Goal: Task Accomplishment & Management: Use online tool/utility

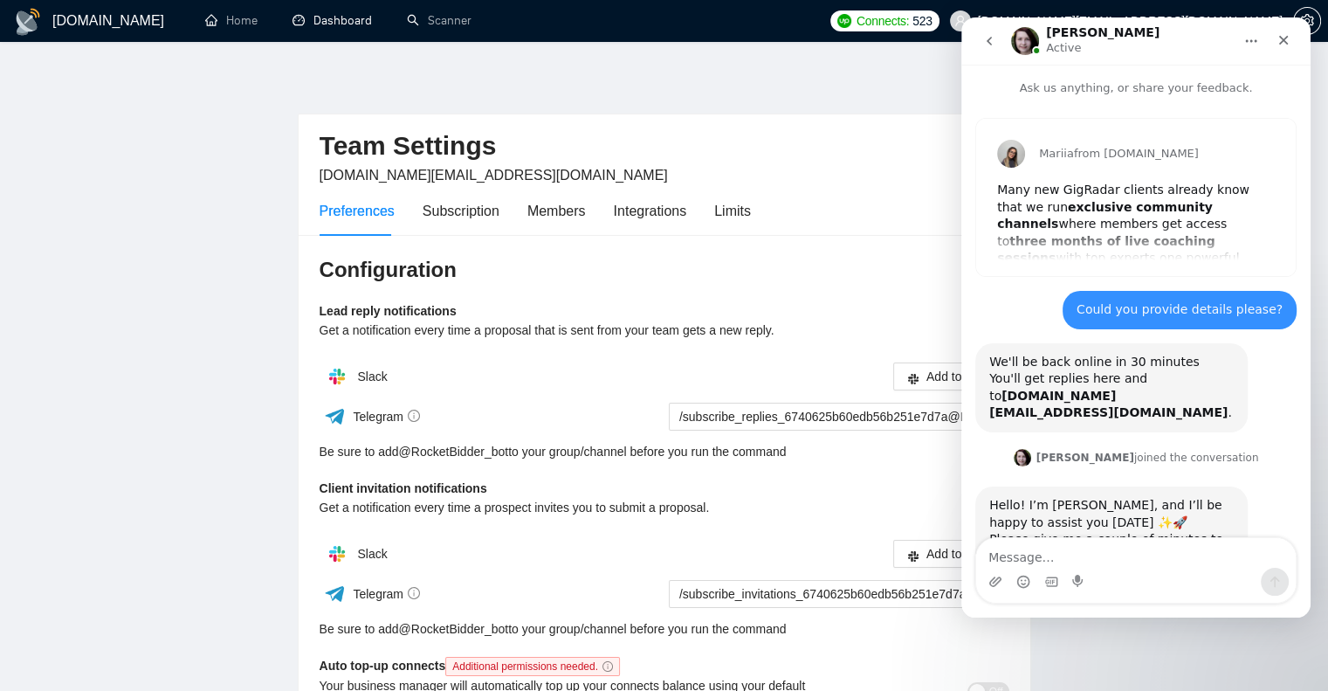
click at [360, 16] on link "Dashboard" at bounding box center [332, 20] width 79 height 15
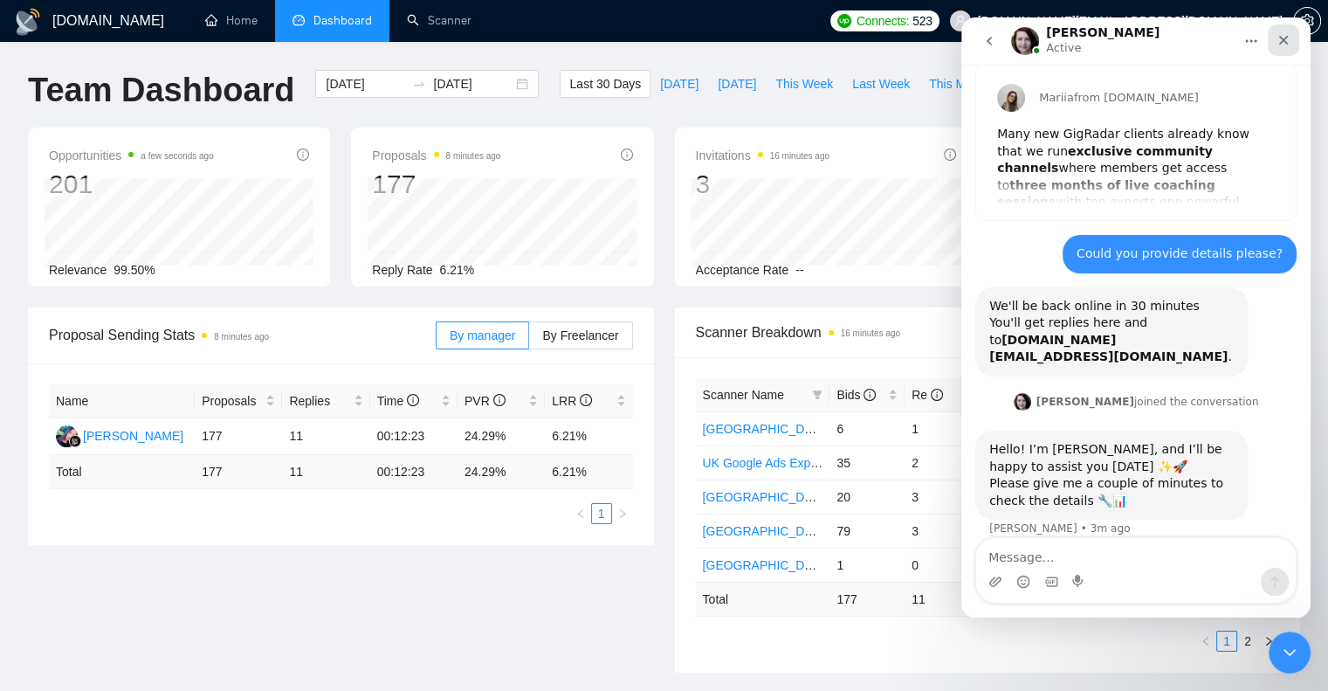
click at [1289, 45] on icon "Close" at bounding box center [1284, 40] width 14 height 14
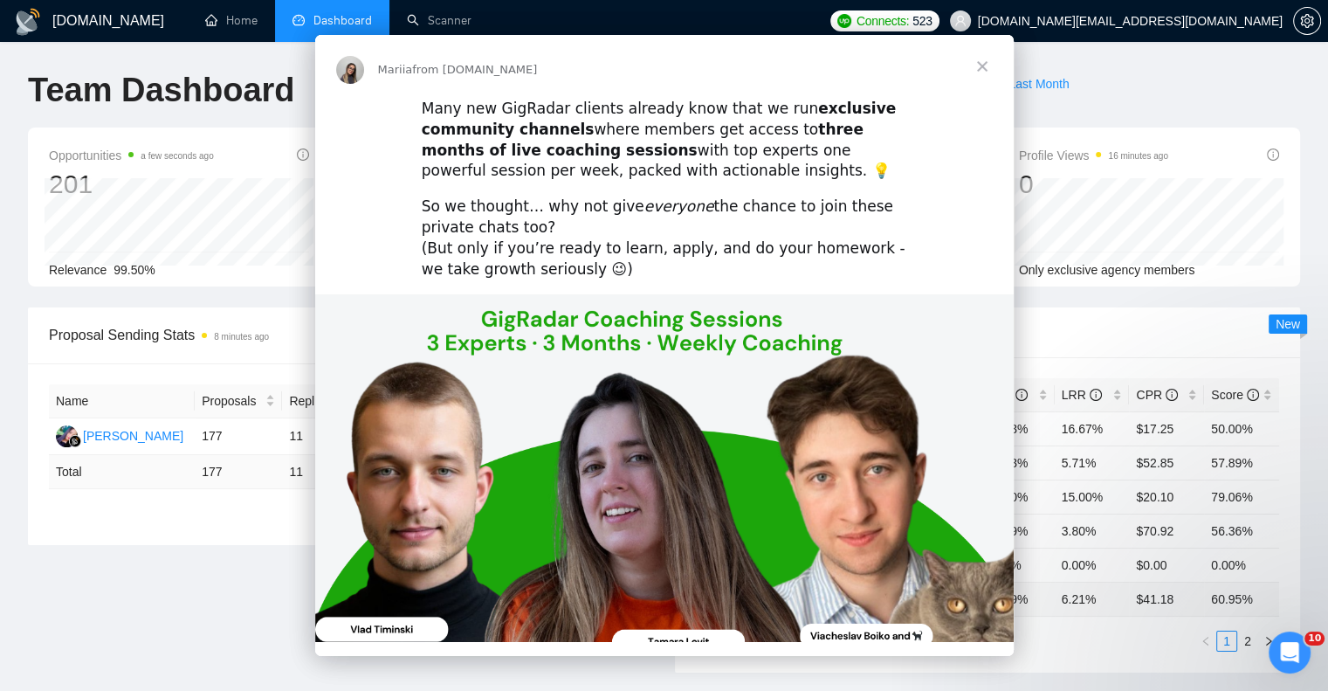
scroll to position [56, 0]
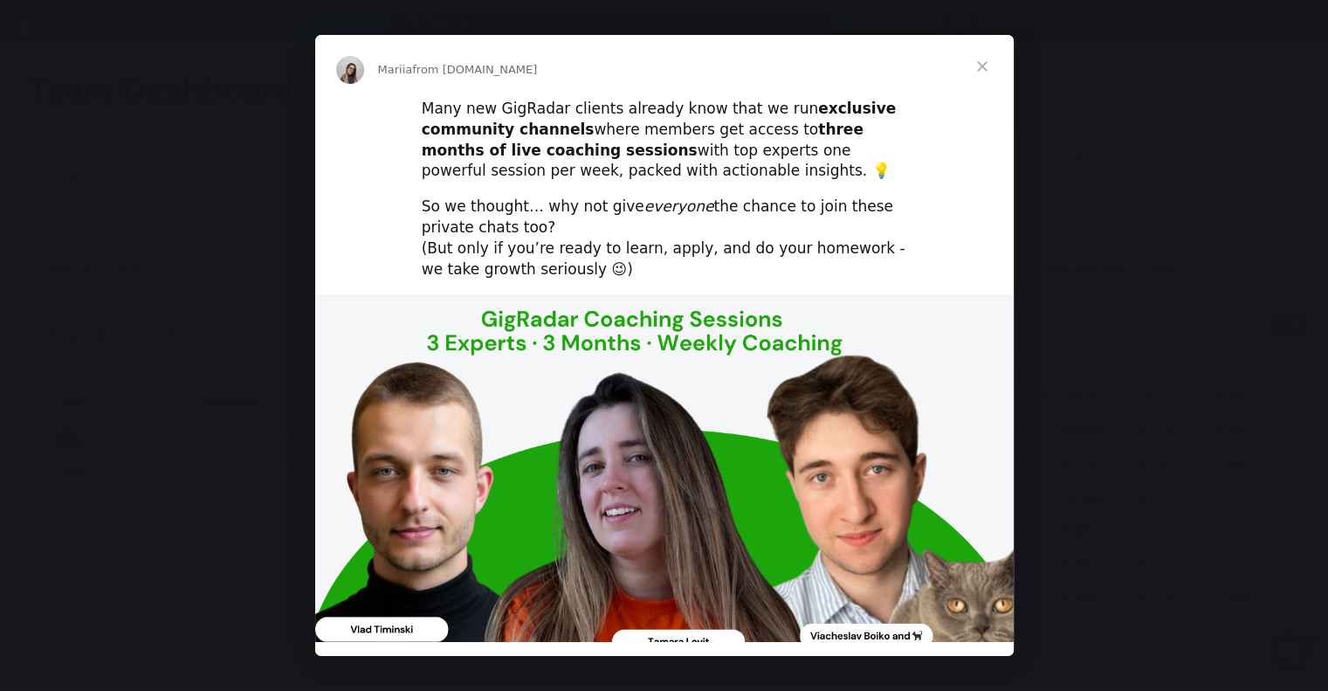
click at [985, 65] on span "Close" at bounding box center [982, 66] width 63 height 63
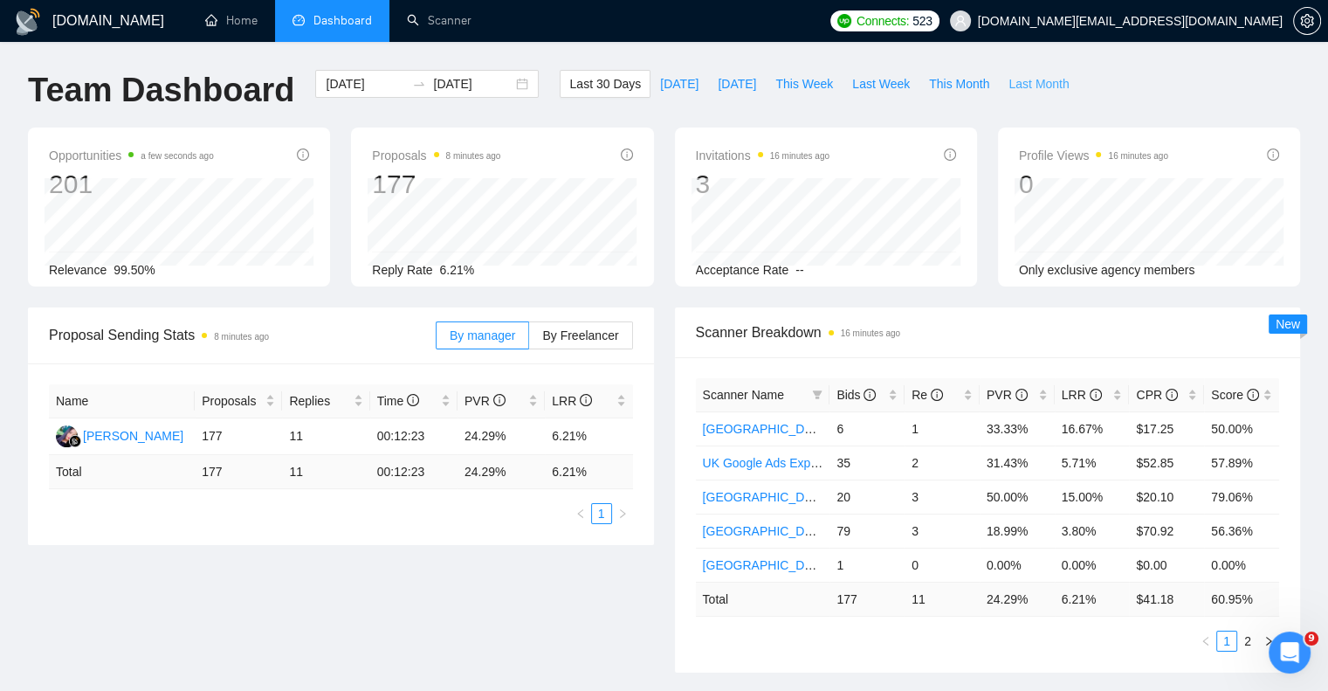
scroll to position [123, 0]
click at [837, 392] on div "Bids" at bounding box center [867, 394] width 61 height 19
click at [862, 391] on span "Bids" at bounding box center [856, 395] width 39 height 14
click at [940, 79] on span "This Month" at bounding box center [959, 83] width 60 height 19
type input "[DATE]"
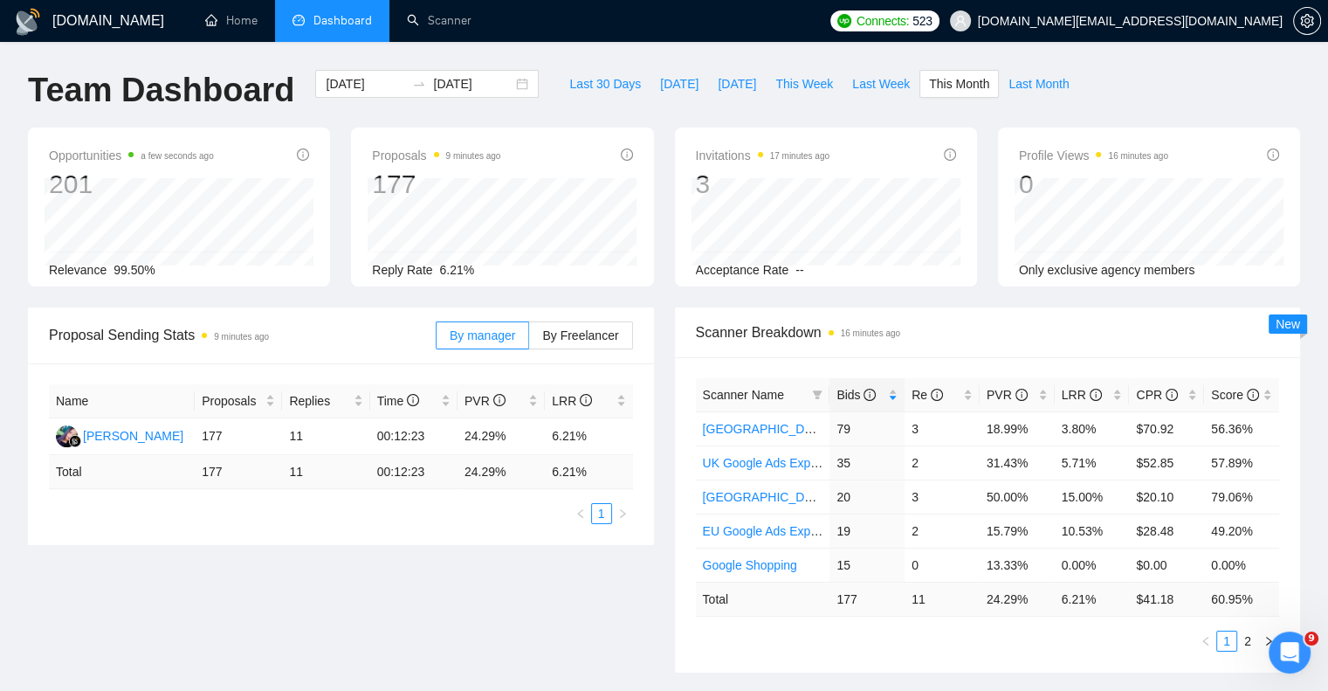
type input "[DATE]"
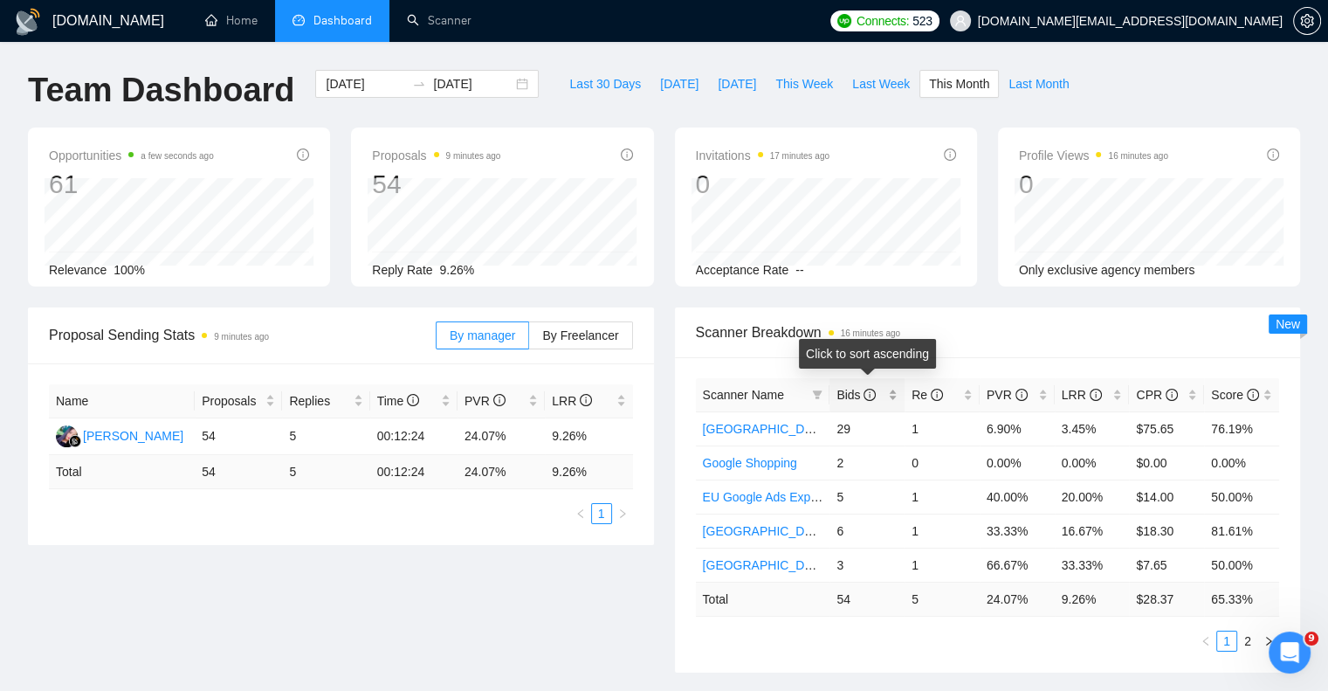
click at [842, 394] on span "Bids" at bounding box center [856, 395] width 39 height 14
drag, startPoint x: 981, startPoint y: 424, endPoint x: 1038, endPoint y: 438, distance: 59.3
click at [1038, 438] on td "6.90%" at bounding box center [1017, 428] width 75 height 34
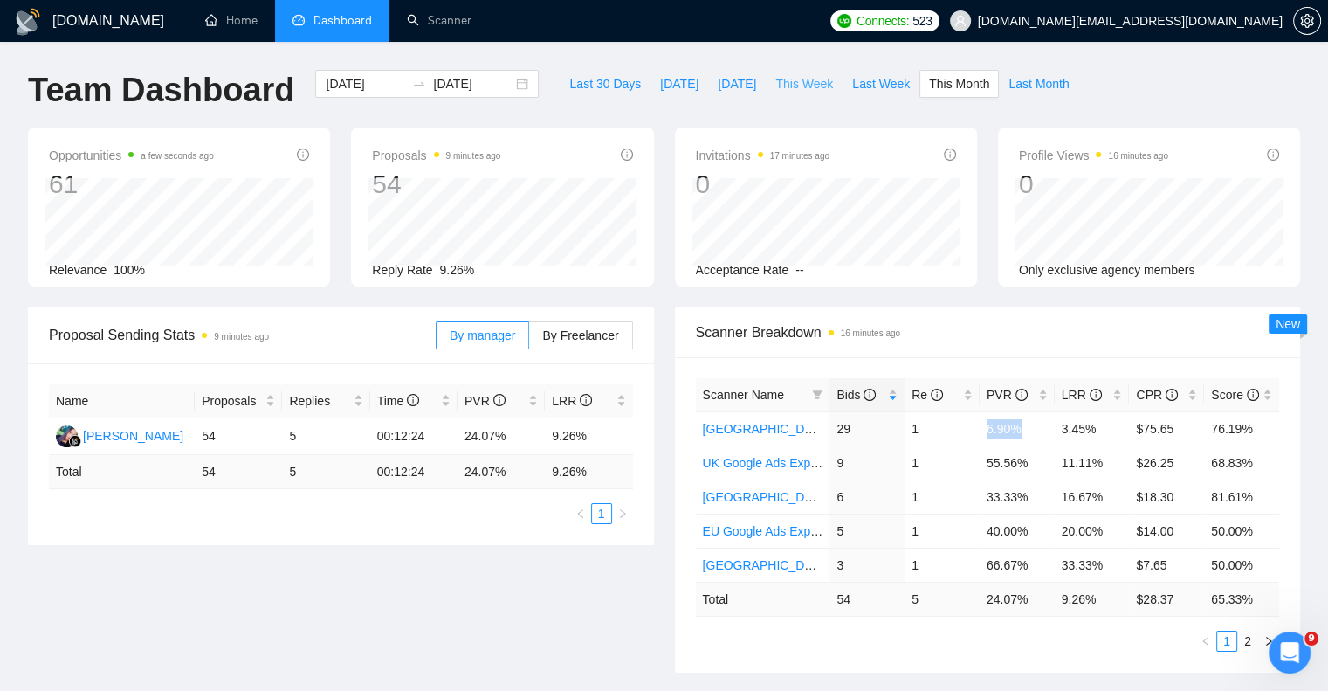
click at [781, 77] on span "This Week" at bounding box center [804, 83] width 58 height 19
type input "[DATE]"
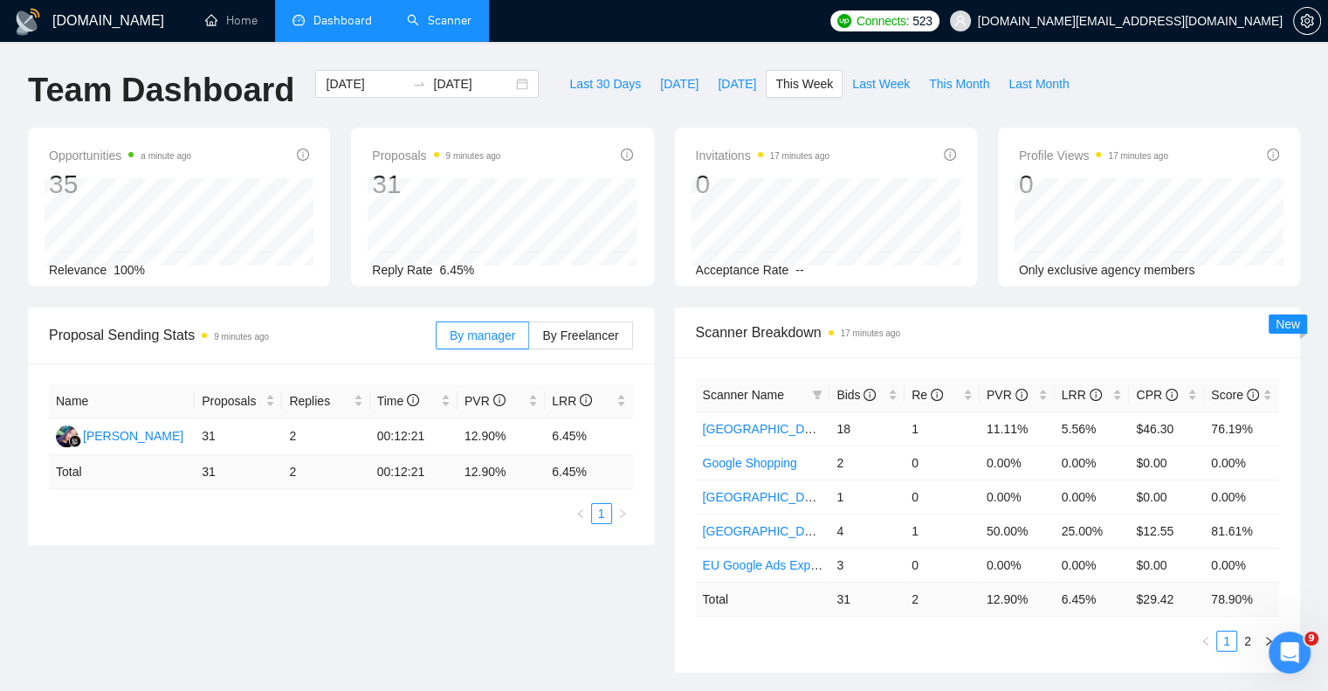
click at [437, 28] on link "Scanner" at bounding box center [439, 20] width 65 height 15
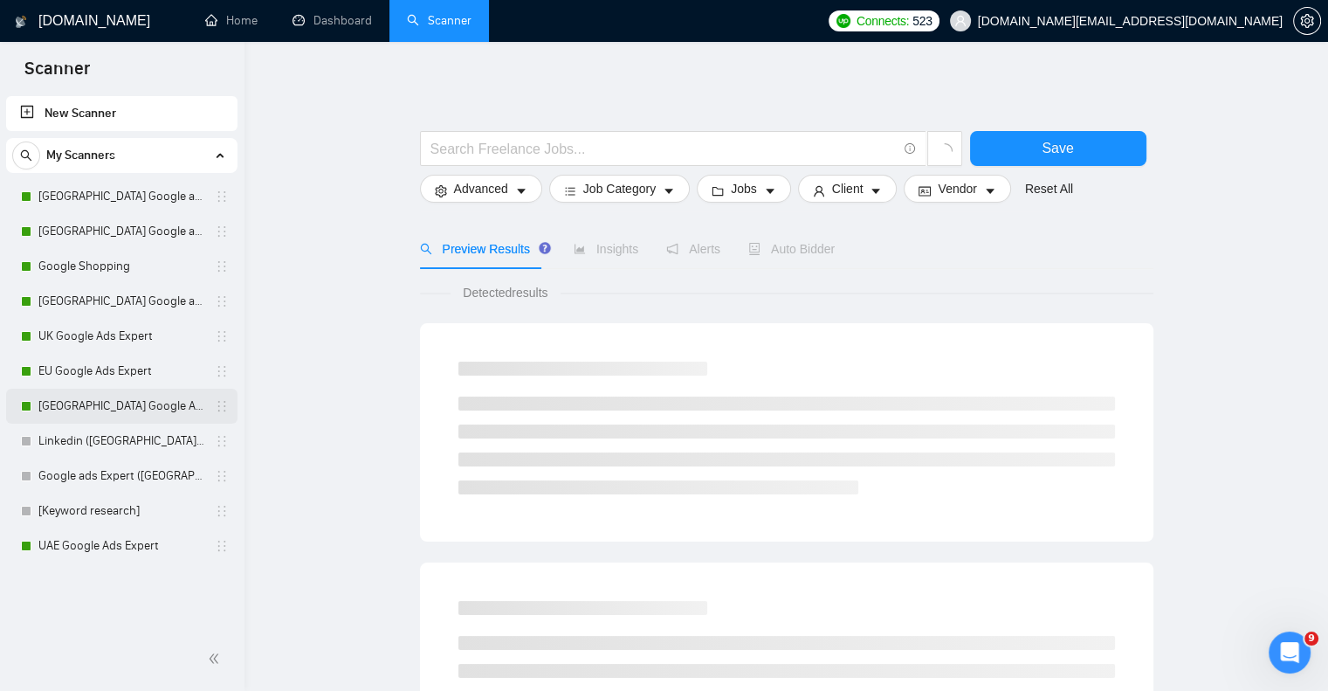
click at [105, 397] on link "[GEOGRAPHIC_DATA] Google Ads Expert" at bounding box center [121, 406] width 166 height 35
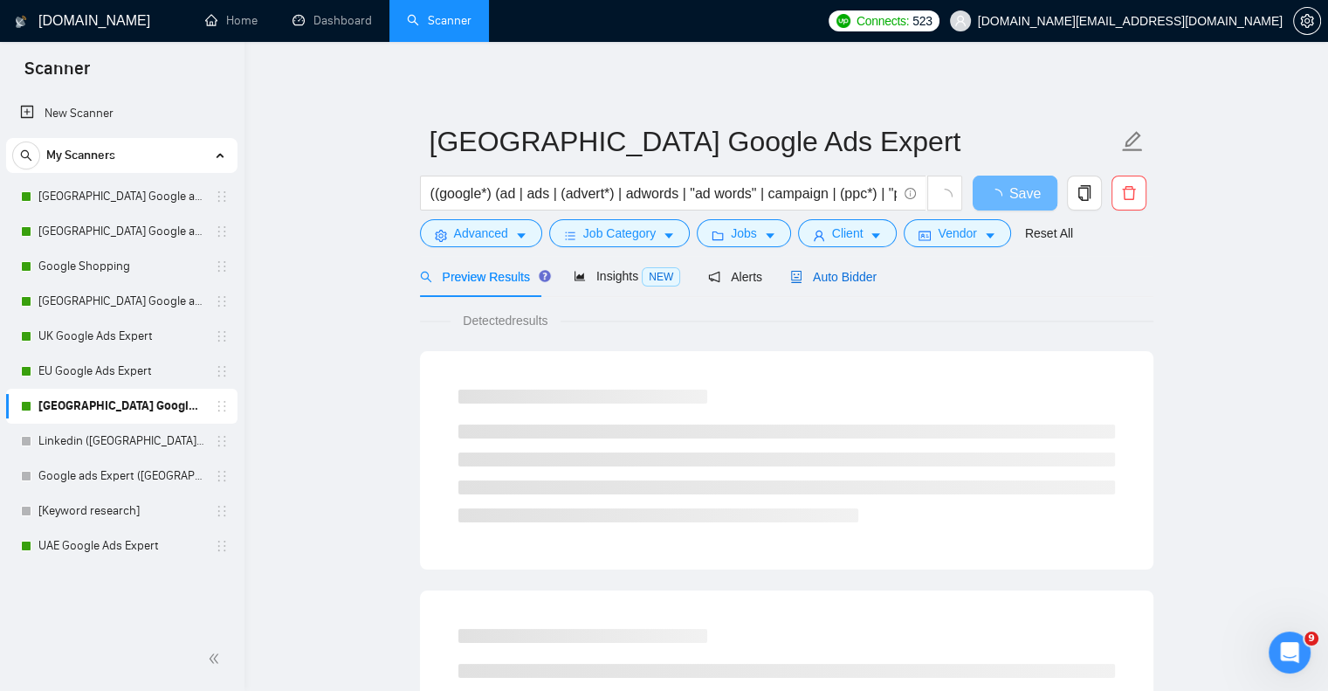
click at [837, 278] on span "Auto Bidder" at bounding box center [833, 277] width 86 height 14
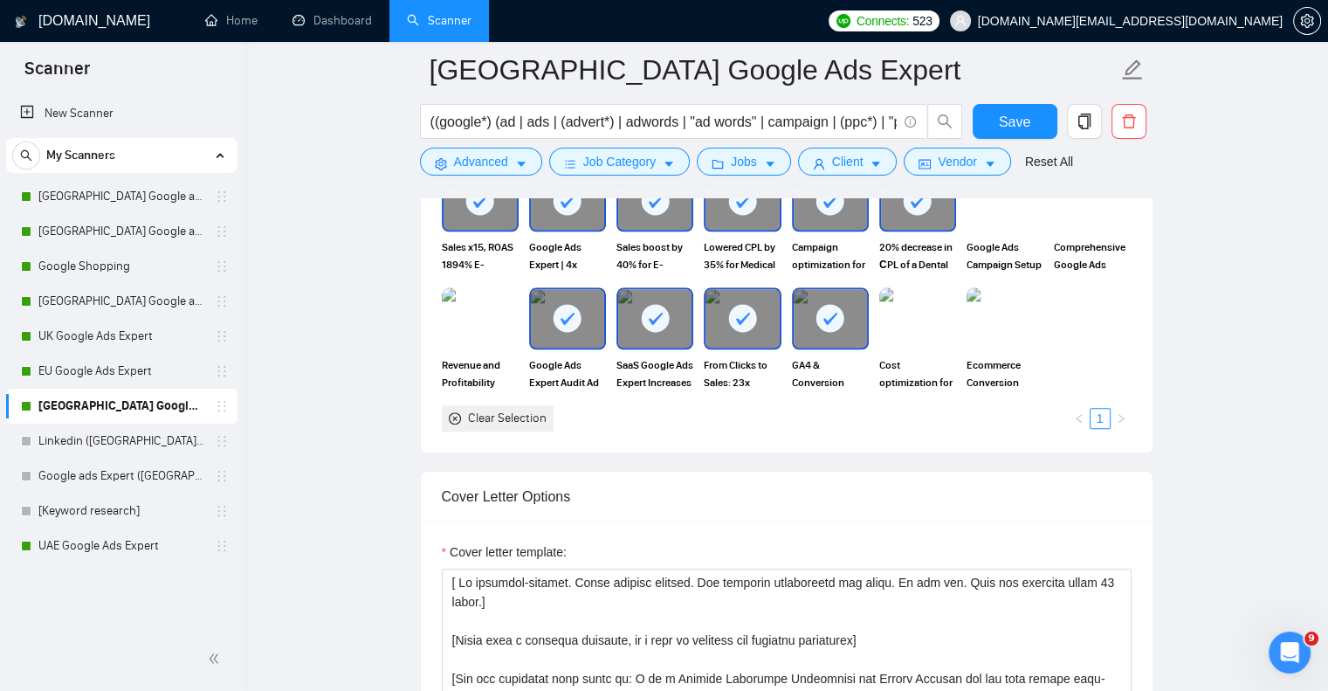
scroll to position [1921, 0]
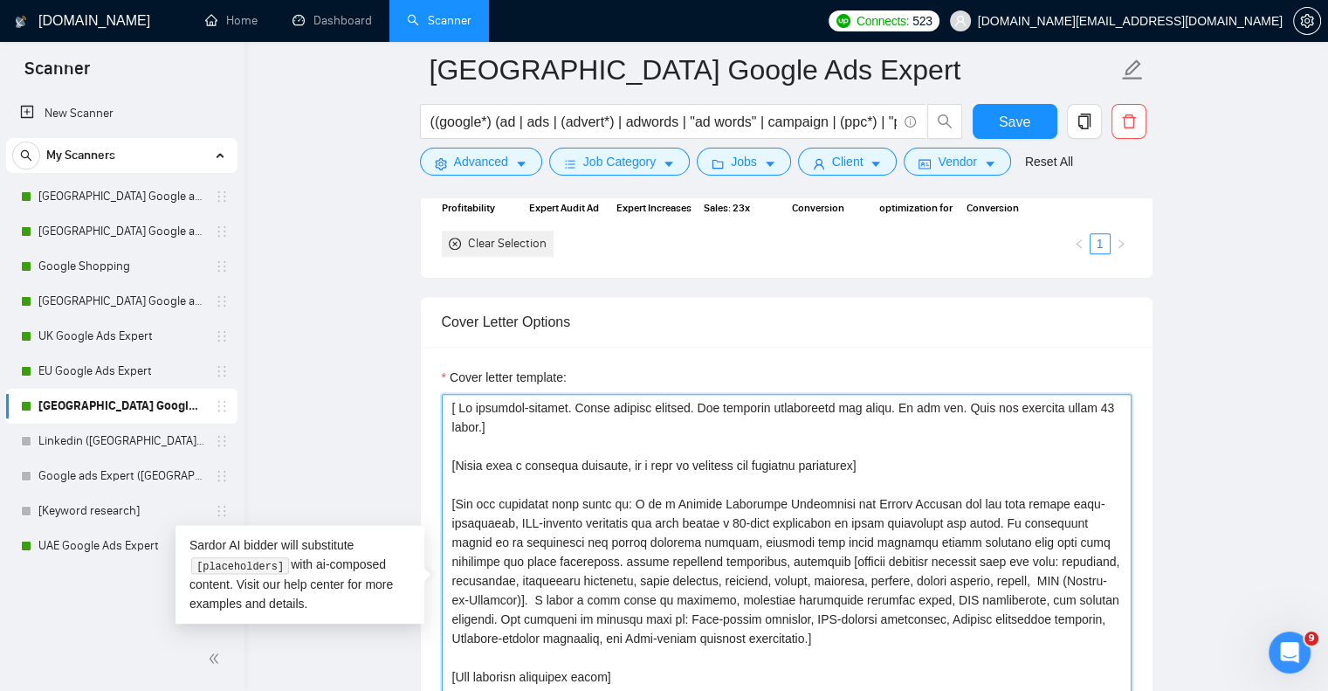
drag, startPoint x: 952, startPoint y: 408, endPoint x: 457, endPoint y: 408, distance: 495.2
click at [457, 408] on textarea "Cover letter template:" at bounding box center [787, 590] width 690 height 393
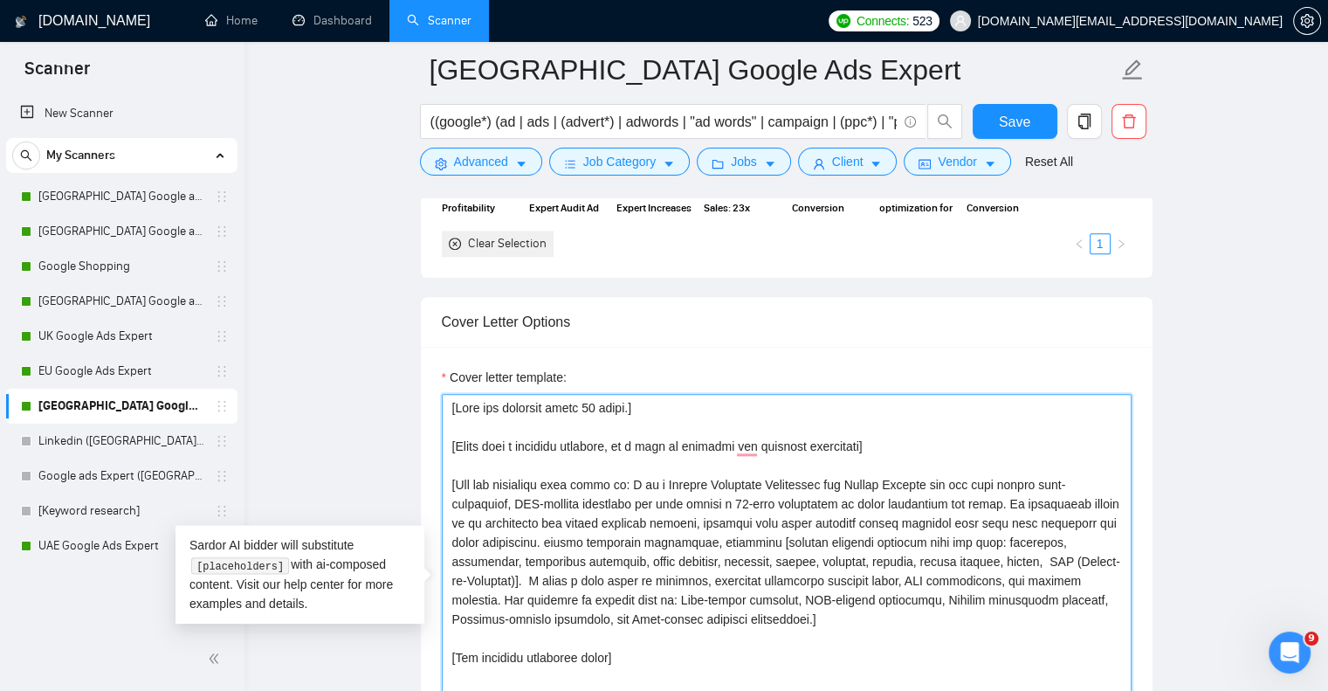
click at [509, 447] on textarea "Cover letter template:" at bounding box center [787, 590] width 690 height 393
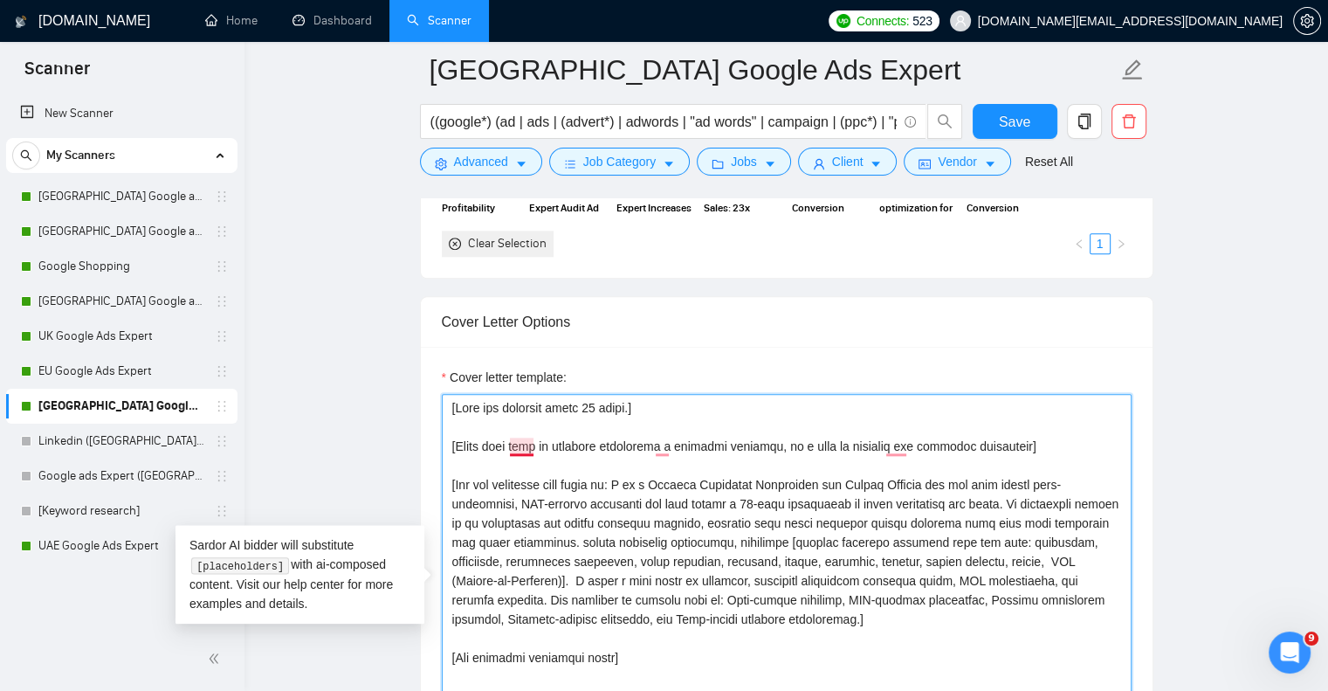
click at [513, 446] on textarea "Cover letter template:" at bounding box center [787, 590] width 690 height 393
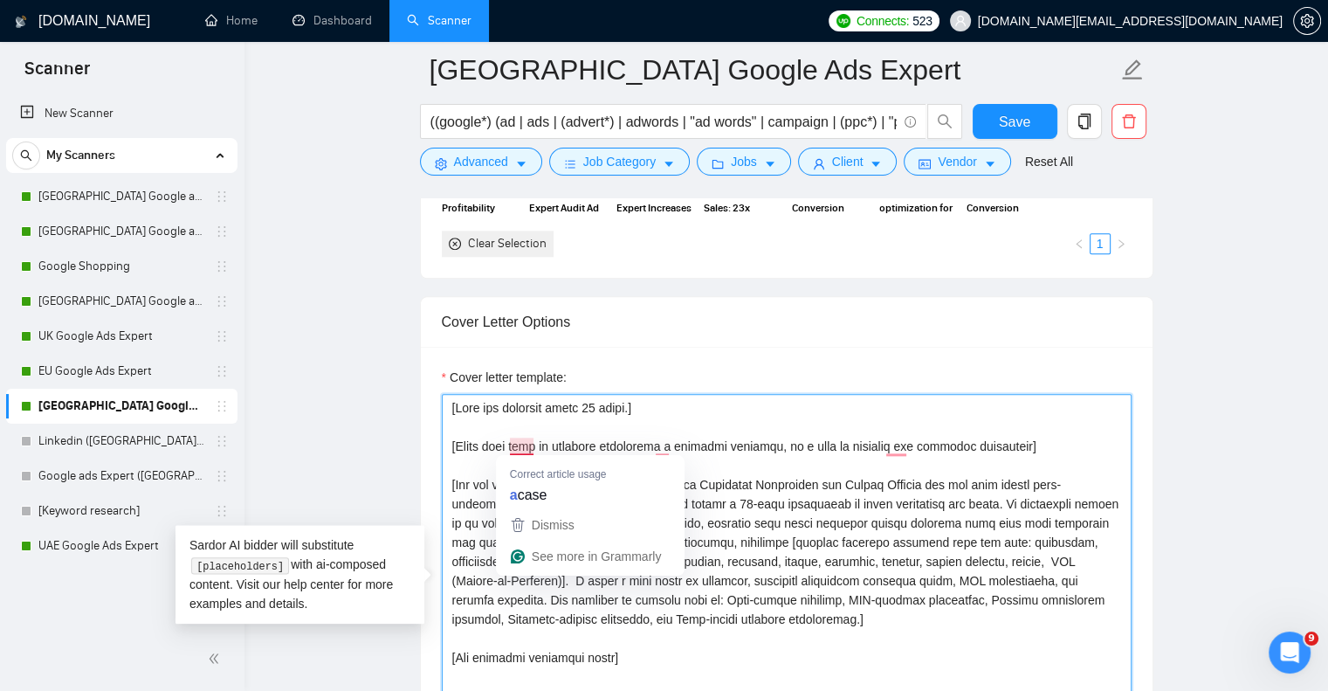
click at [510, 441] on textarea "Cover letter template:" at bounding box center [787, 590] width 690 height 393
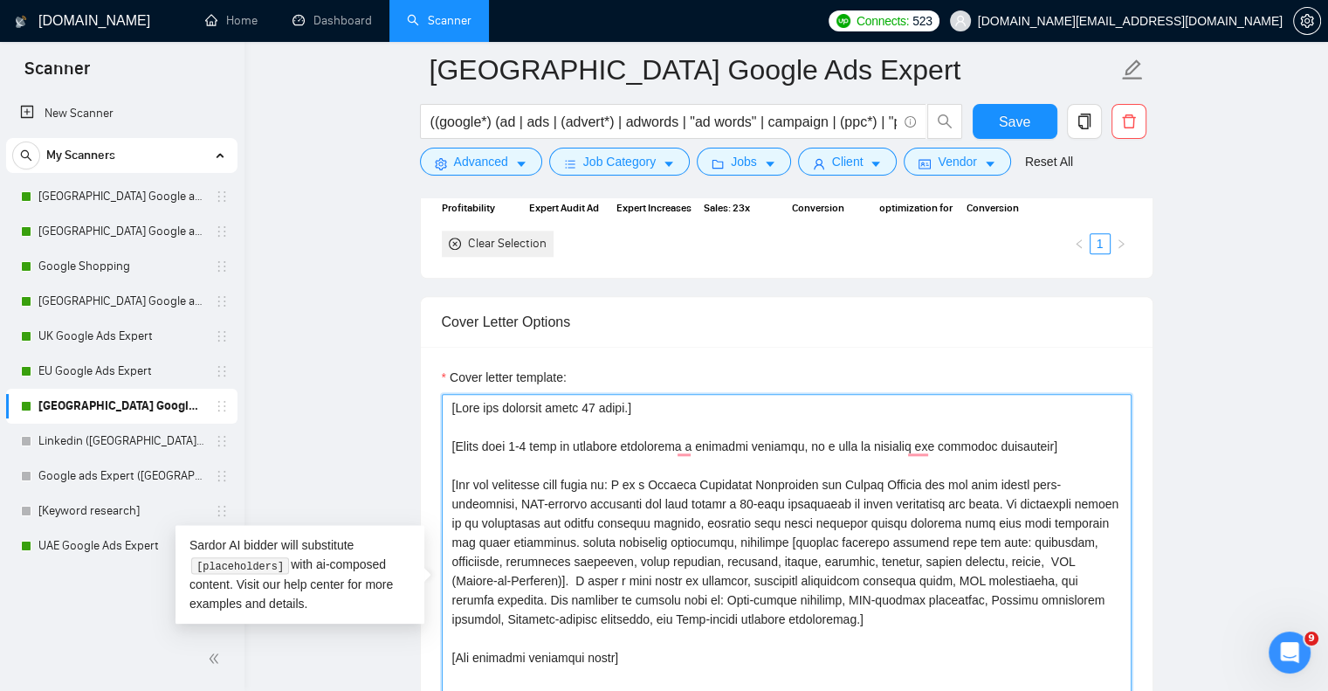
click at [554, 444] on textarea "Cover letter template:" at bounding box center [787, 590] width 690 height 393
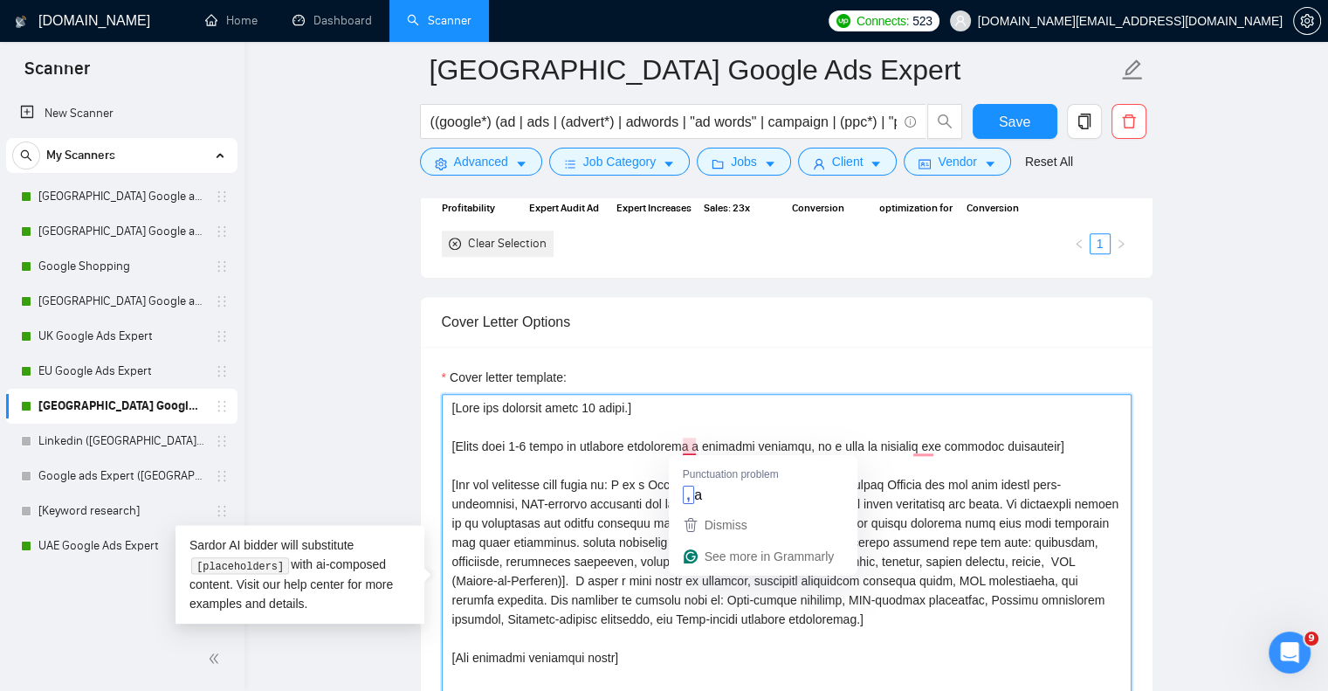
click at [684, 443] on textarea "Cover letter template:" at bounding box center [787, 590] width 690 height 393
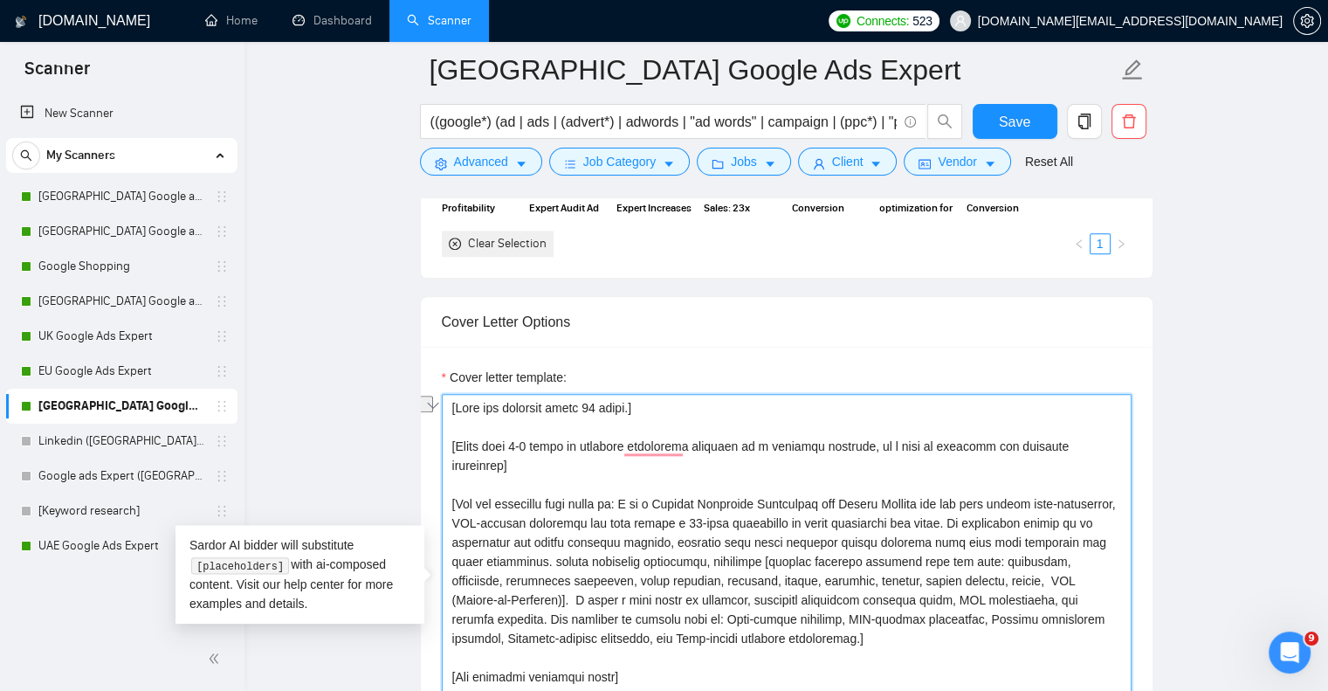
drag, startPoint x: 922, startPoint y: 445, endPoint x: 1094, endPoint y: 449, distance: 172.1
click at [1094, 449] on textarea "Cover letter template:" at bounding box center [787, 590] width 690 height 393
click at [959, 464] on textarea "Cover letter template:" at bounding box center [787, 590] width 690 height 393
drag, startPoint x: 976, startPoint y: 445, endPoint x: 1106, endPoint y: 450, distance: 130.2
click at [1106, 450] on textarea "Cover letter template:" at bounding box center [787, 590] width 690 height 393
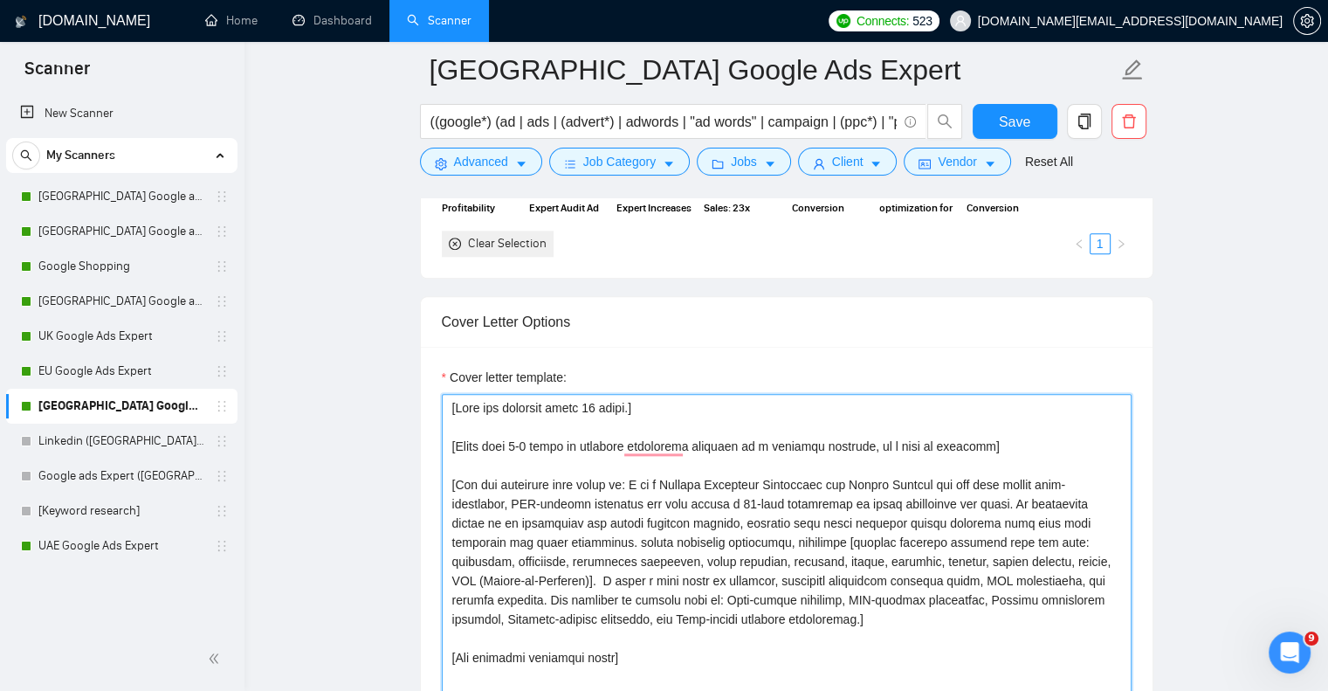
scroll to position [2009, 0]
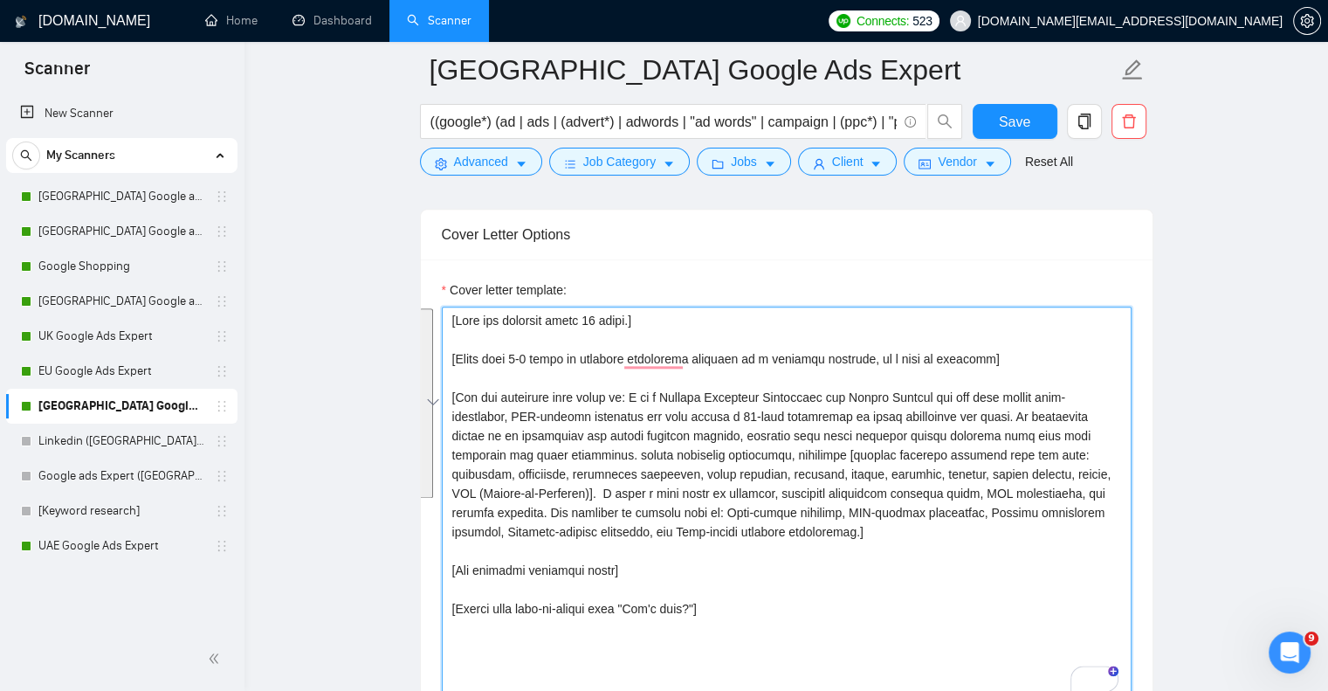
drag, startPoint x: 621, startPoint y: 568, endPoint x: 416, endPoint y: 402, distance: 263.9
click at [416, 402] on main "USA Google Ads Expert ((google*) (ad | ads | (advert*) | adwords | "ad words" |…" at bounding box center [786, 620] width 1028 height 5118
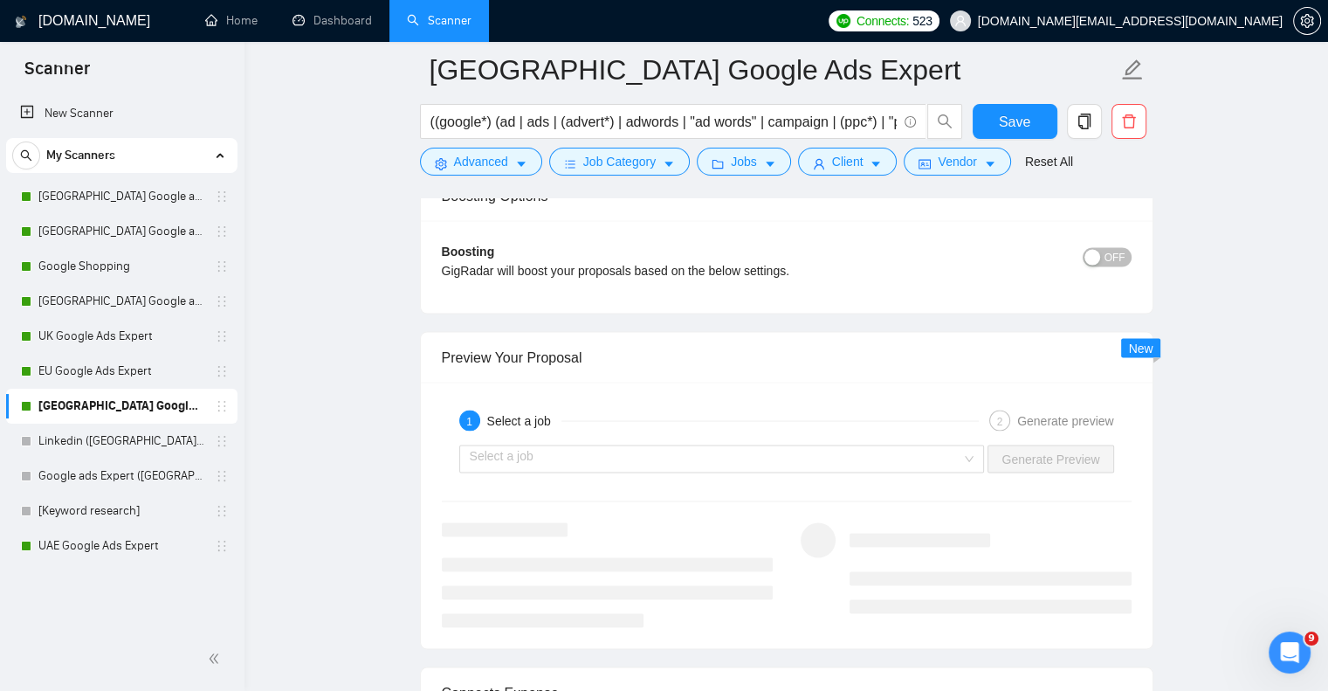
scroll to position [3406, 0]
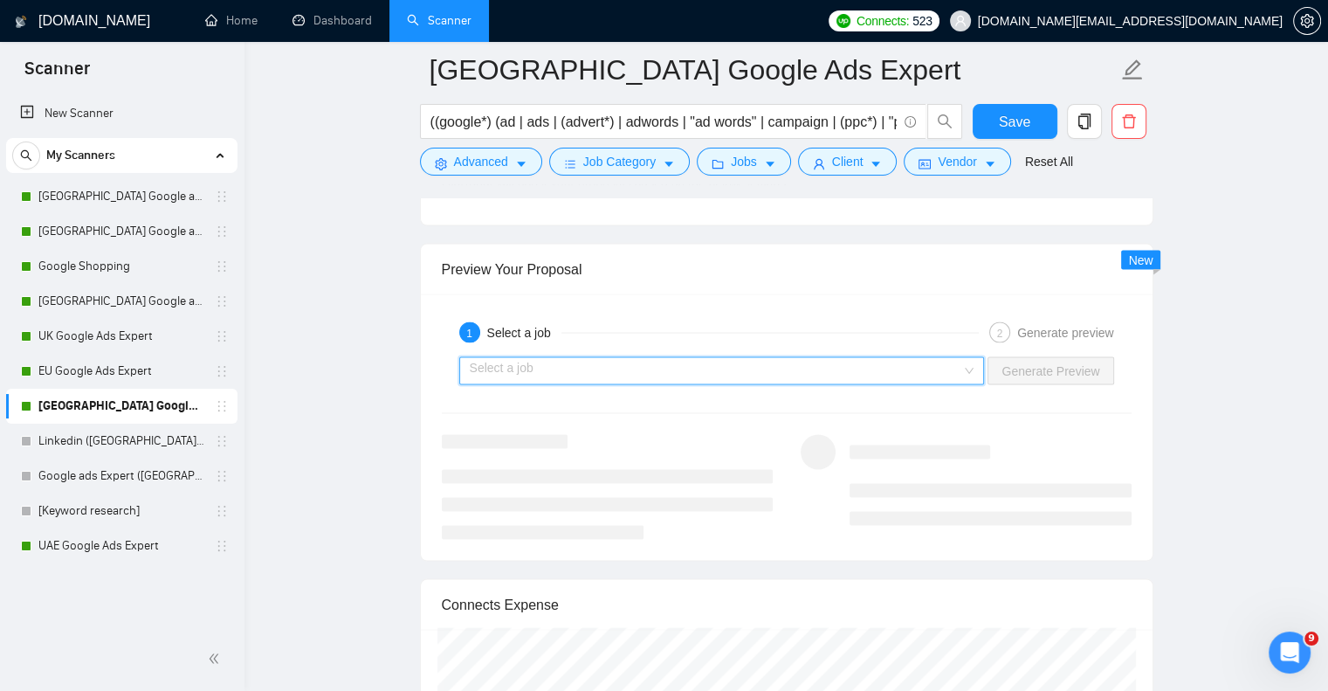
click at [684, 371] on input "search" at bounding box center [716, 371] width 493 height 26
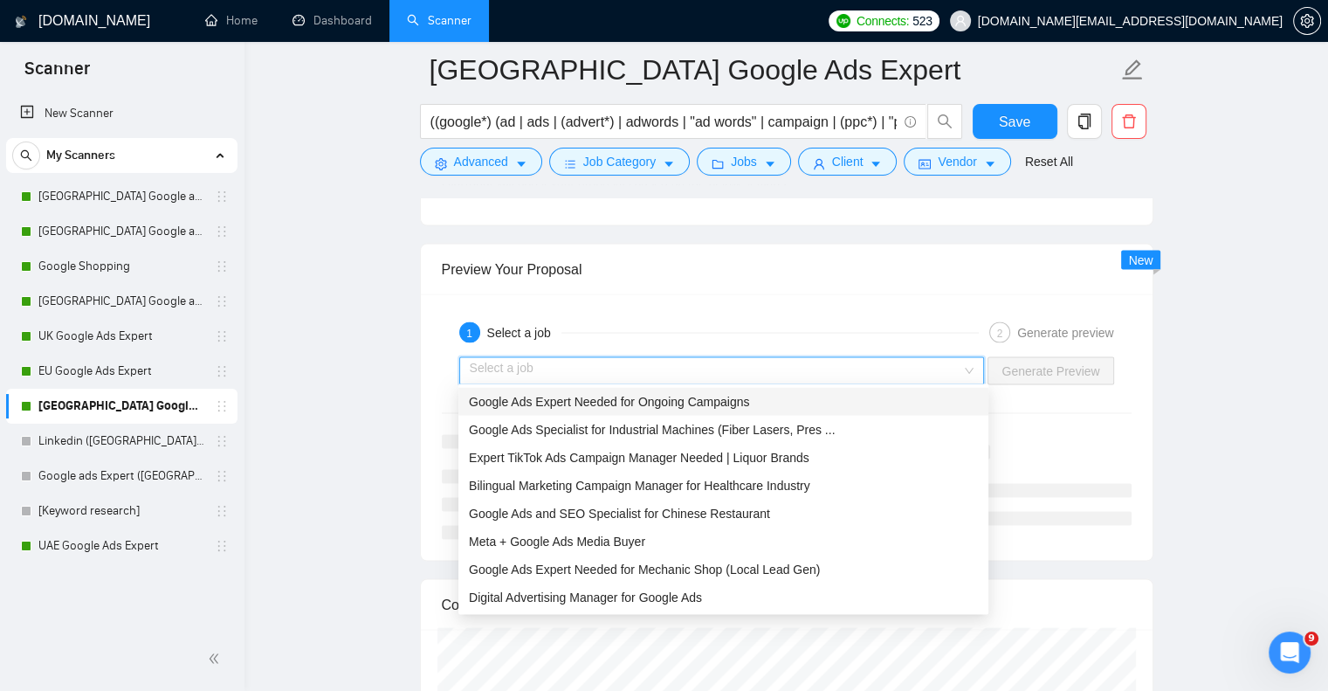
click at [679, 402] on span "Google Ads Expert Needed for Ongoing Campaigns" at bounding box center [609, 402] width 280 height 14
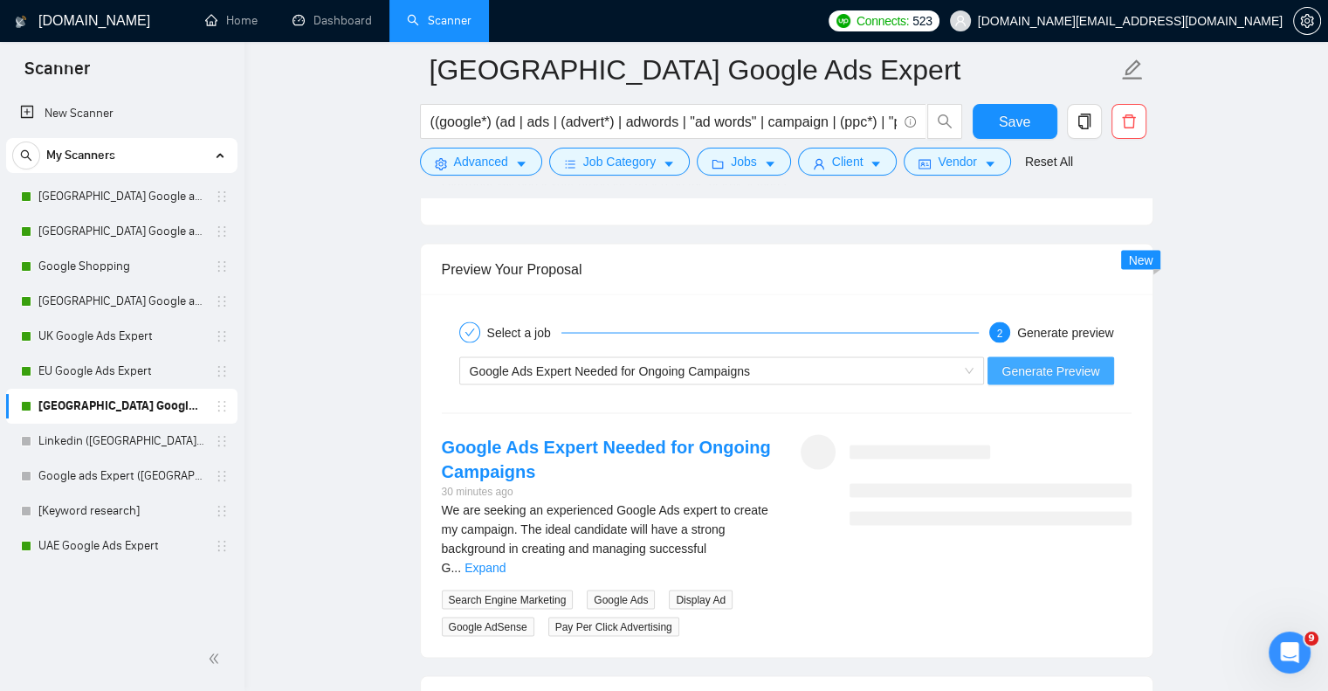
click at [1027, 369] on span "Generate Preview" at bounding box center [1051, 371] width 98 height 19
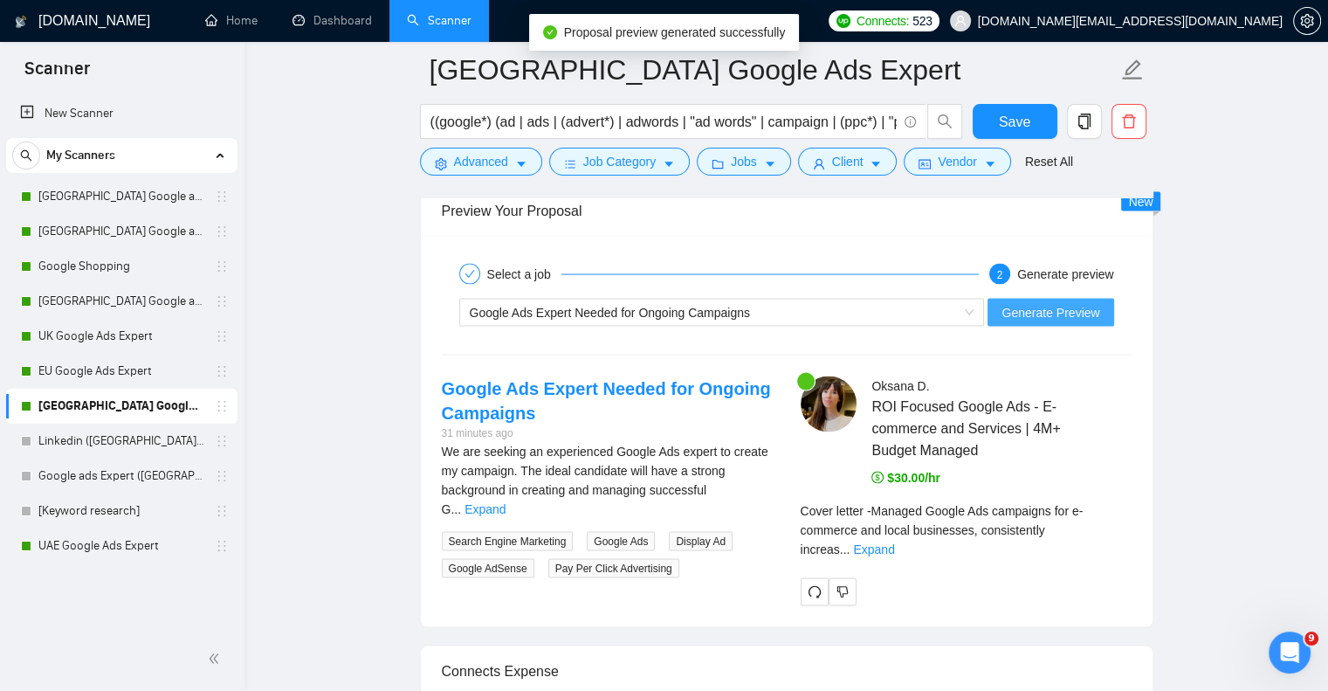
scroll to position [3493, 0]
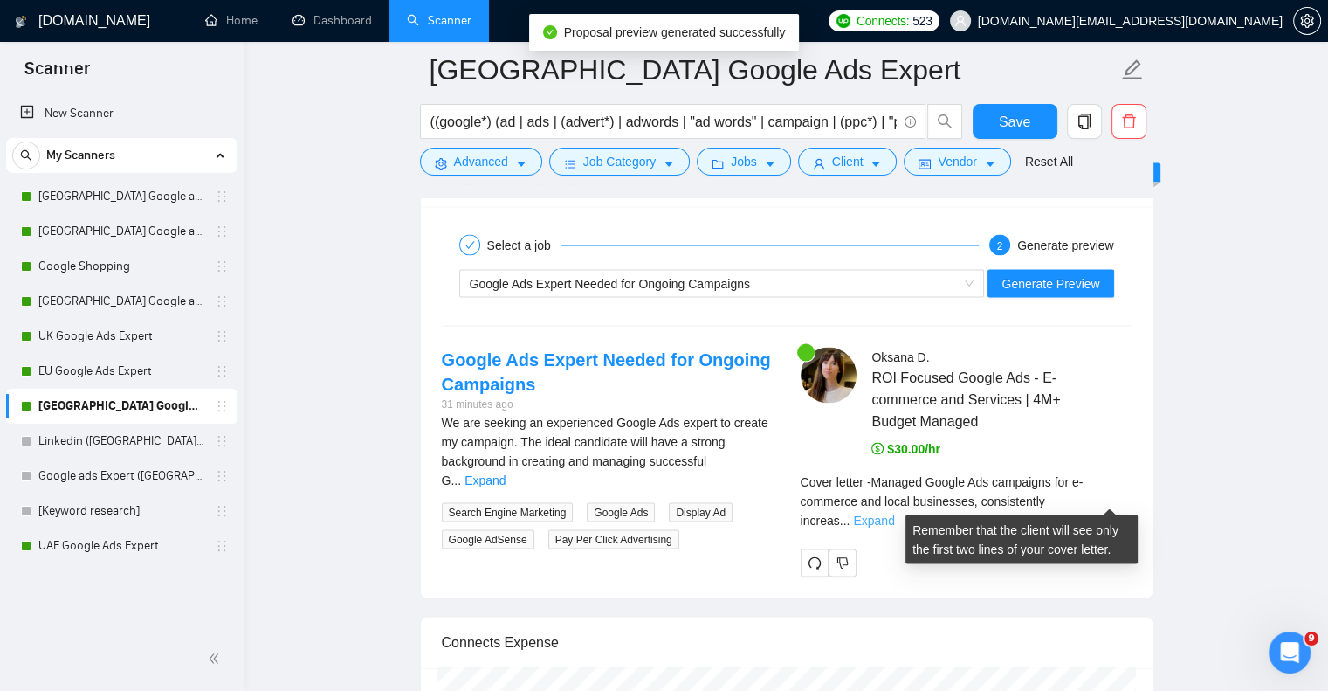
click at [894, 513] on link "Expand" at bounding box center [873, 520] width 41 height 14
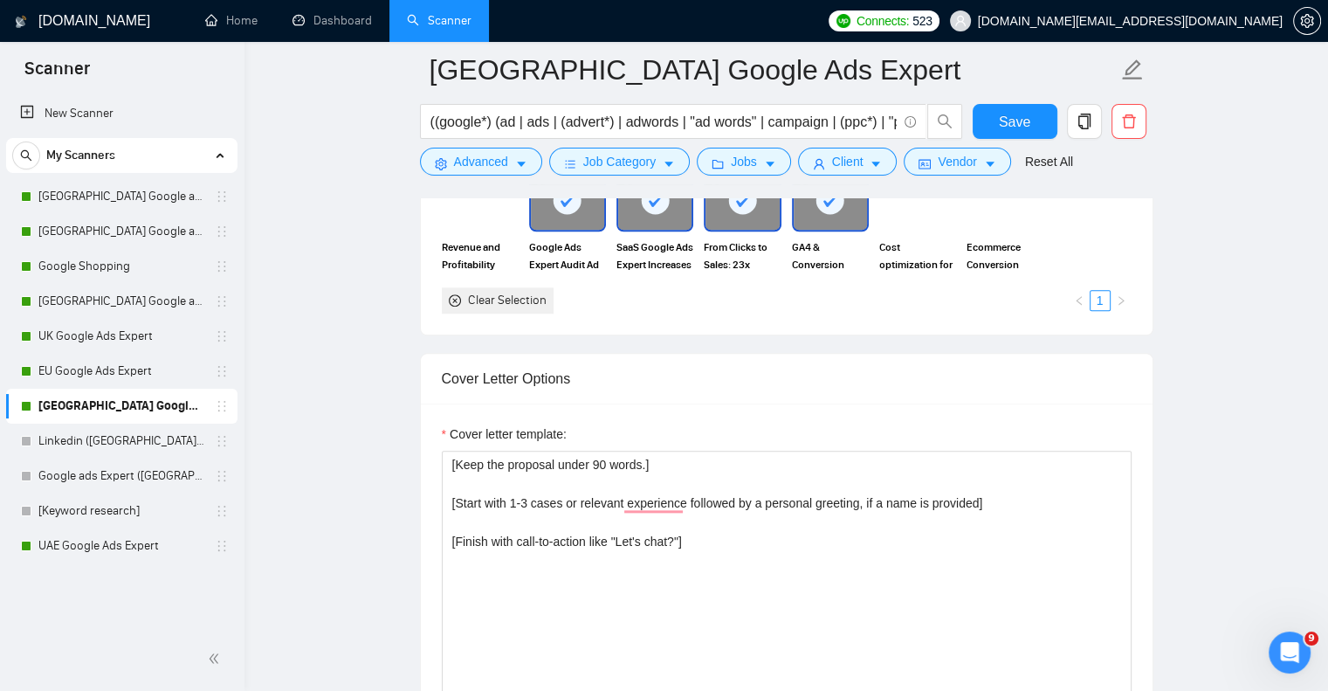
scroll to position [1834, 0]
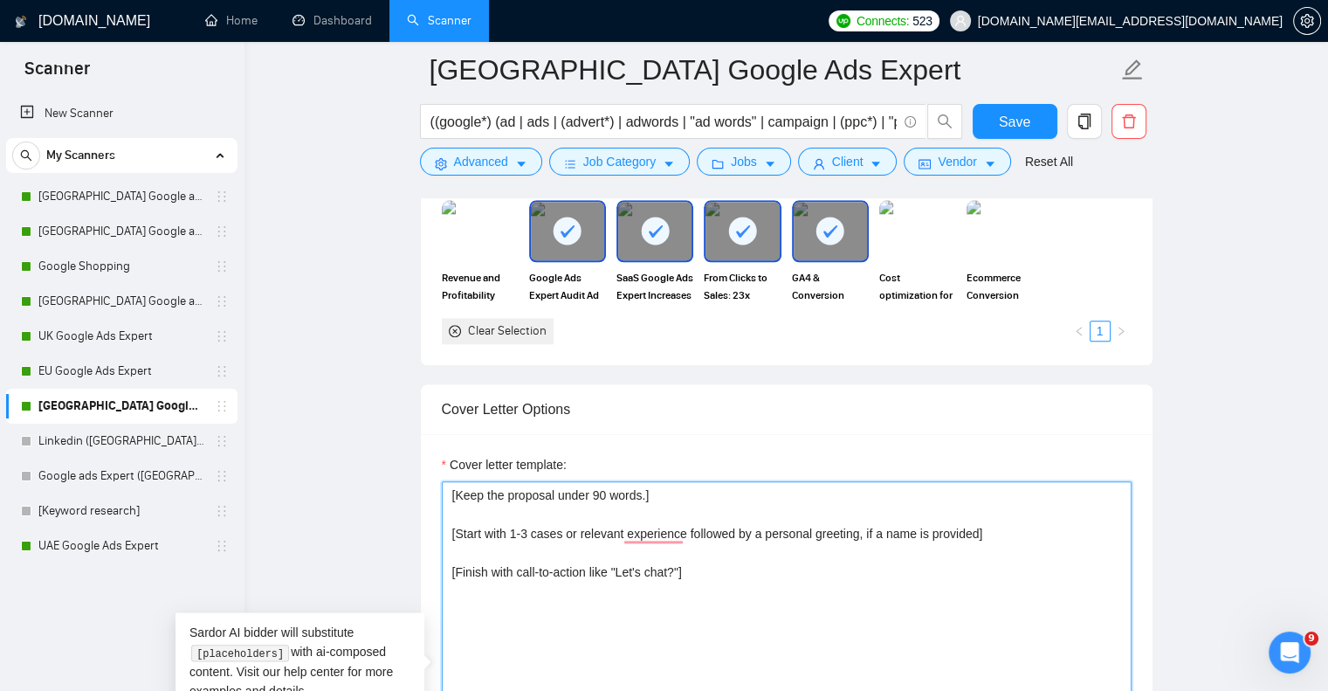
click at [562, 527] on textarea "[Keep the proposal under 90 words.] [Start with 1-3 cases or relevant experienc…" at bounding box center [787, 677] width 690 height 393
drag, startPoint x: 562, startPoint y: 527, endPoint x: 573, endPoint y: 528, distance: 10.6
click at [573, 528] on textarea "[Keep the proposal under 90 words.] [Start with 1-3 cases or relevant experienc…" at bounding box center [787, 677] width 690 height 393
click at [561, 532] on textarea "[Keep the proposal under 90 words.] [Start with 1-3 cases and relevant experien…" at bounding box center [787, 677] width 690 height 393
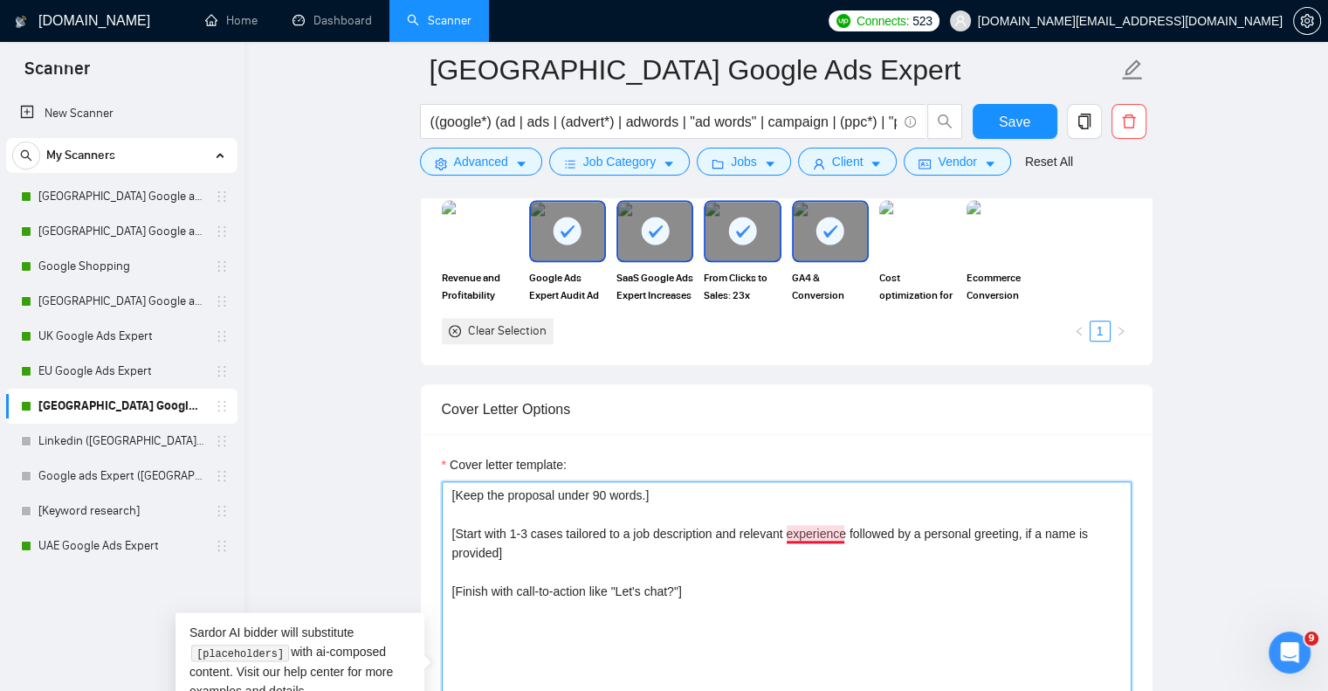
click at [809, 530] on textarea "[Keep the proposal under 90 words.] [Start with 1-3 cases tailored to a job des…" at bounding box center [787, 677] width 690 height 393
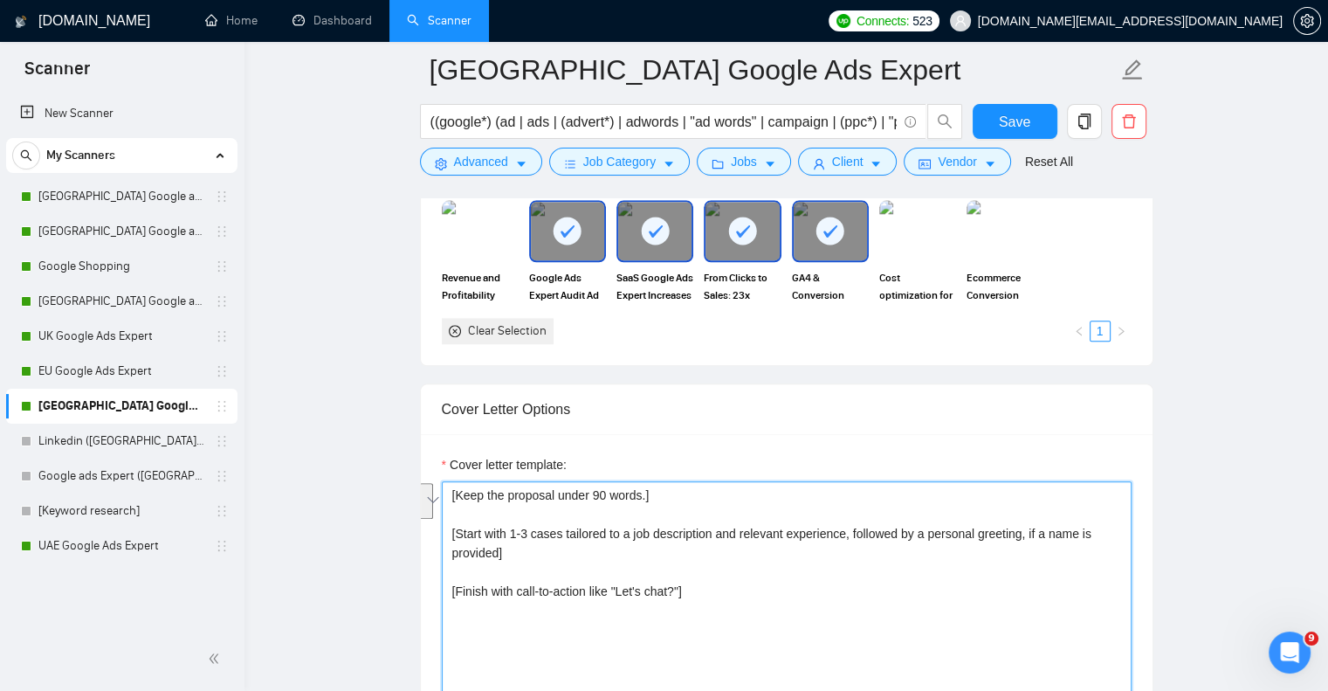
drag, startPoint x: 851, startPoint y: 533, endPoint x: 1081, endPoint y: 553, distance: 230.6
click at [1081, 553] on textarea "[Keep the proposal under 90 words.] [Start with 1-3 cases tailored to a job des…" at bounding box center [787, 677] width 690 height 393
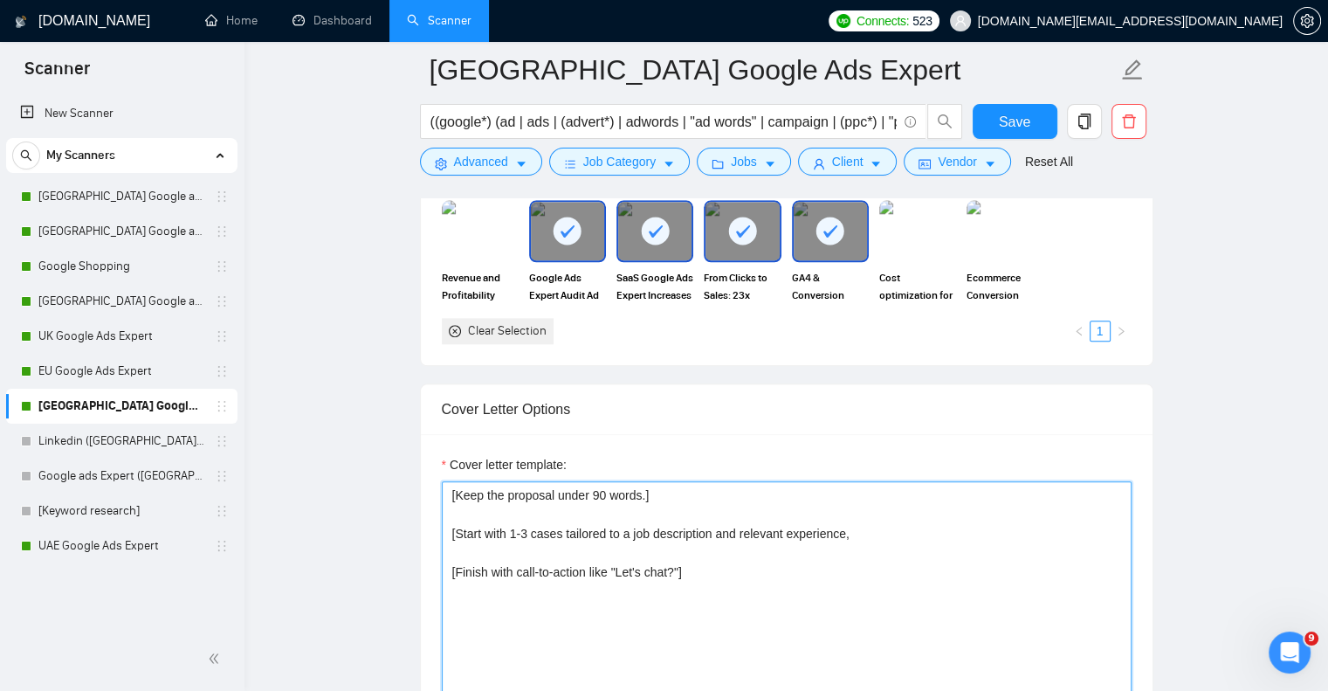
click at [510, 534] on textarea "[Keep the proposal under 90 words.] [Start with 1-3 cases tailored to a job des…" at bounding box center [787, 677] width 690 height 393
paste textarea "followed by a personal greeting, if a name is provided]"
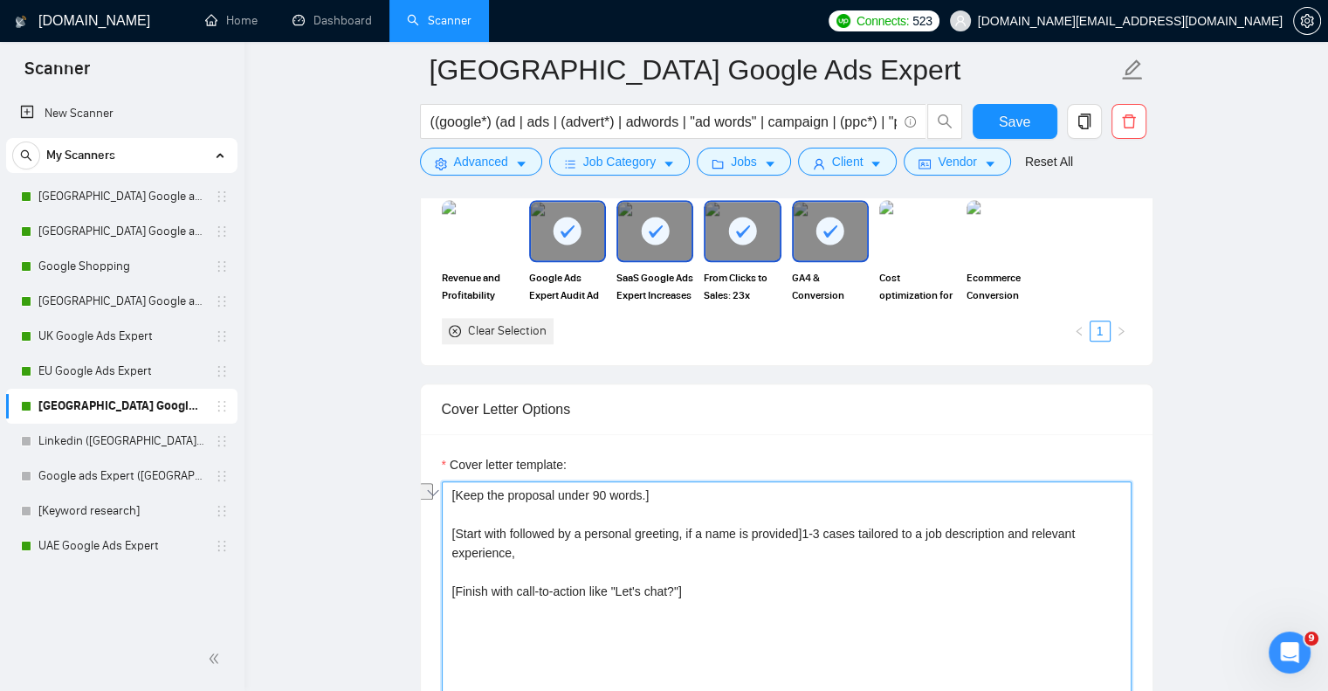
drag, startPoint x: 510, startPoint y: 528, endPoint x: 572, endPoint y: 533, distance: 62.2
click at [572, 533] on textarea "[Keep the proposal under 90 words.] [Start with followed by a personal greeting…" at bounding box center [787, 677] width 690 height 393
drag, startPoint x: 752, startPoint y: 538, endPoint x: 762, endPoint y: 542, distance: 10.6
click at [755, 537] on textarea "[Keep the proposal under 90 words.] [Start with a personal greeting, if a name …" at bounding box center [787, 677] width 690 height 393
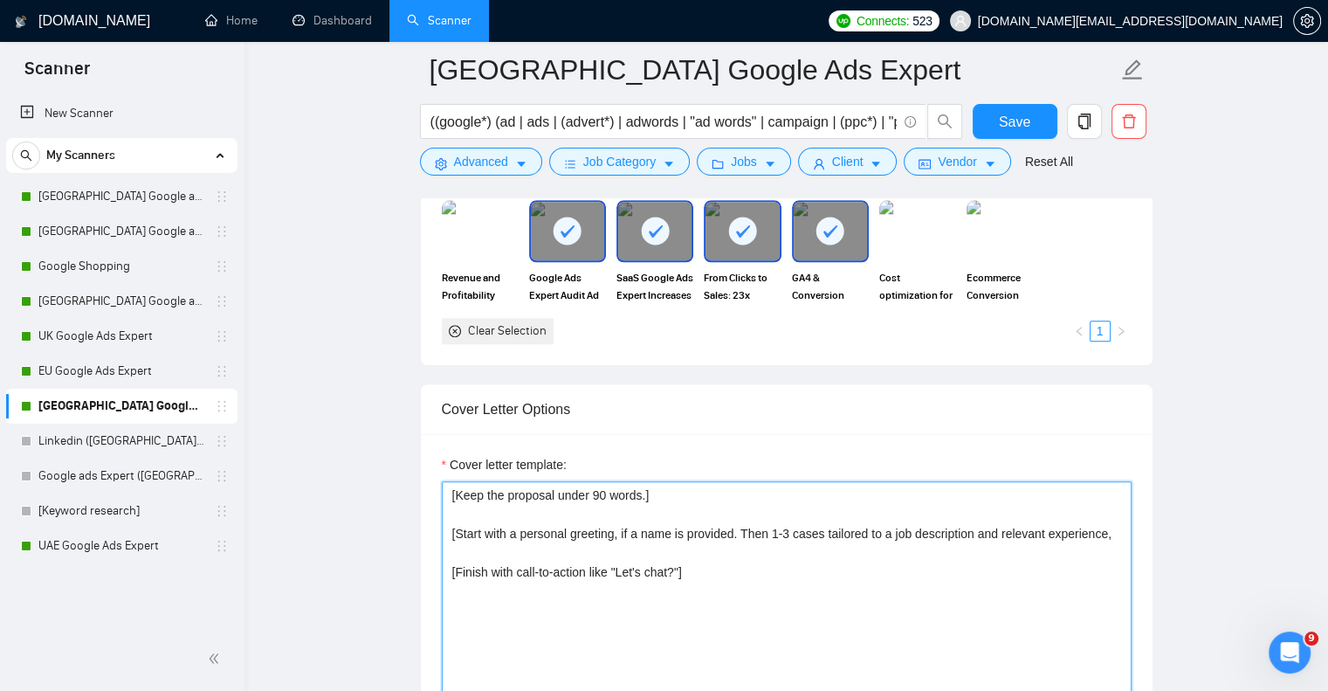
scroll to position [123, 0]
drag, startPoint x: 1027, startPoint y: 531, endPoint x: 1047, endPoint y: 530, distance: 20.1
click at [1047, 530] on textarea "[Keep the proposal under 90 words.] [Start with a personal greeting, if a name …" at bounding box center [787, 677] width 690 height 393
click at [577, 553] on textarea "[Keep the proposal under 90 words.] [Start with a personal greeting, if a name …" at bounding box center [787, 677] width 690 height 393
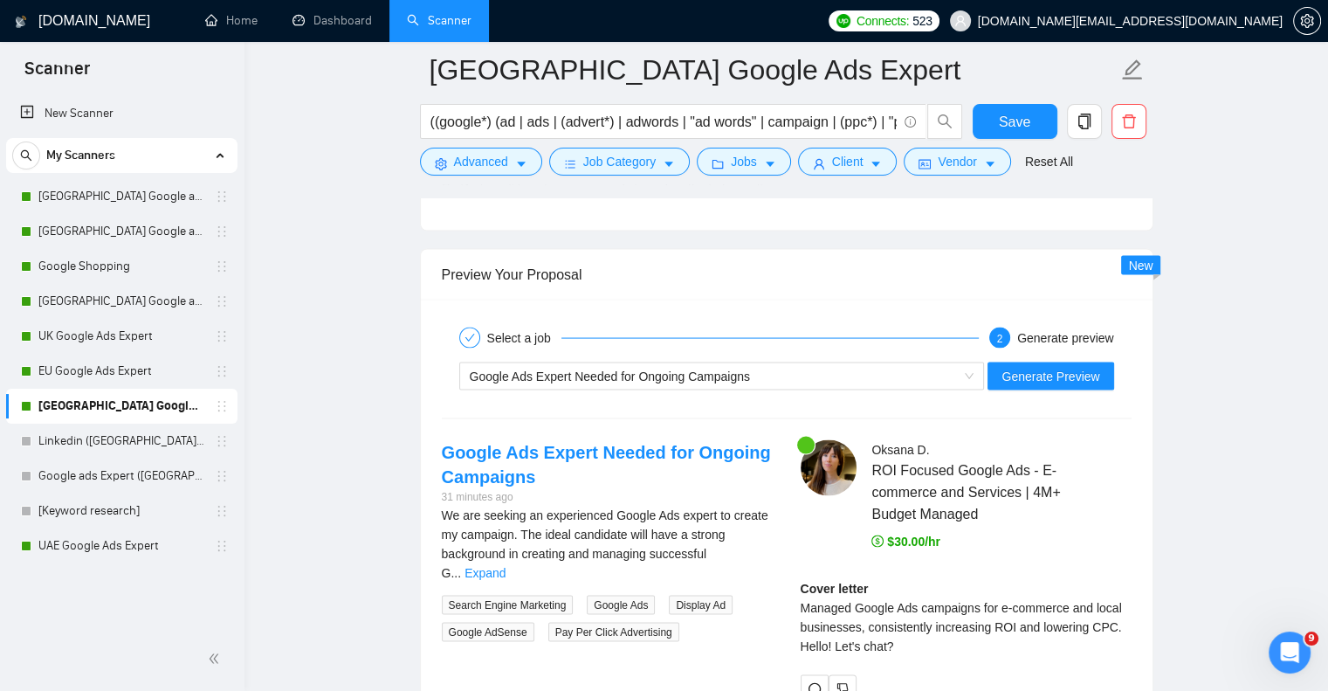
scroll to position [3406, 0]
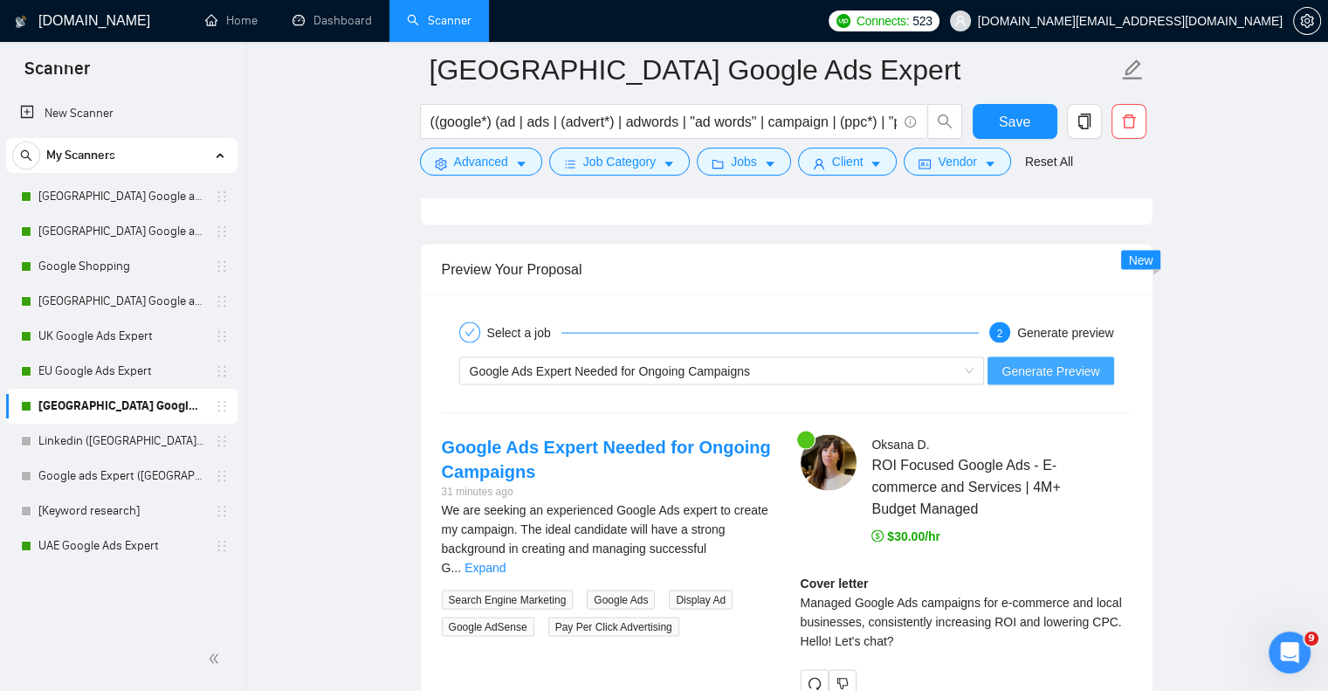
click at [1091, 373] on span "Generate Preview" at bounding box center [1051, 371] width 98 height 19
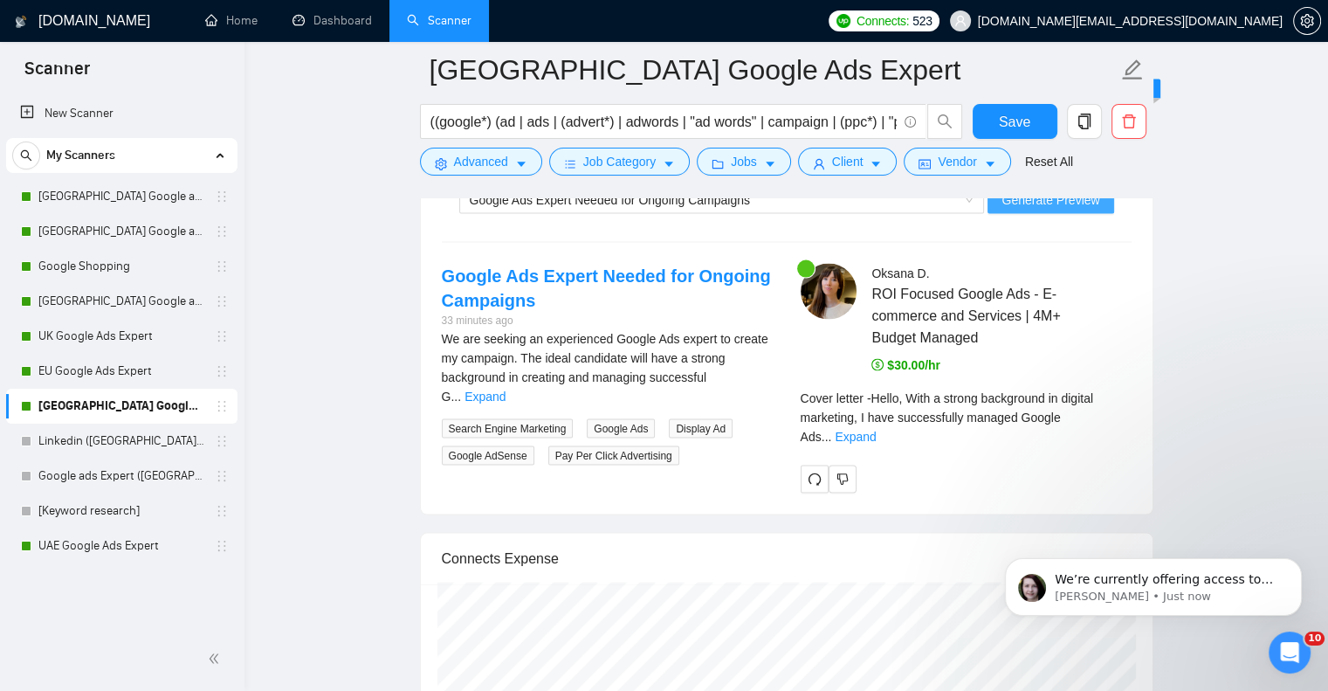
scroll to position [3581, 0]
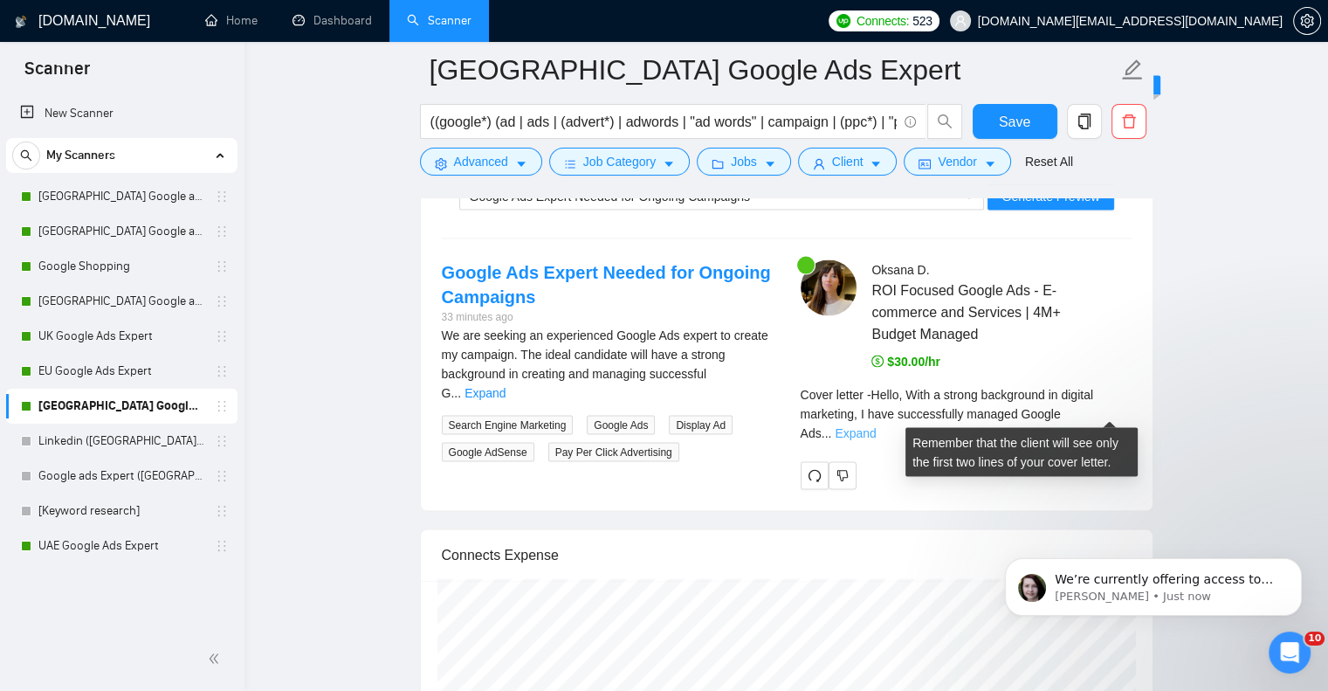
click at [876, 426] on link "Expand" at bounding box center [855, 433] width 41 height 14
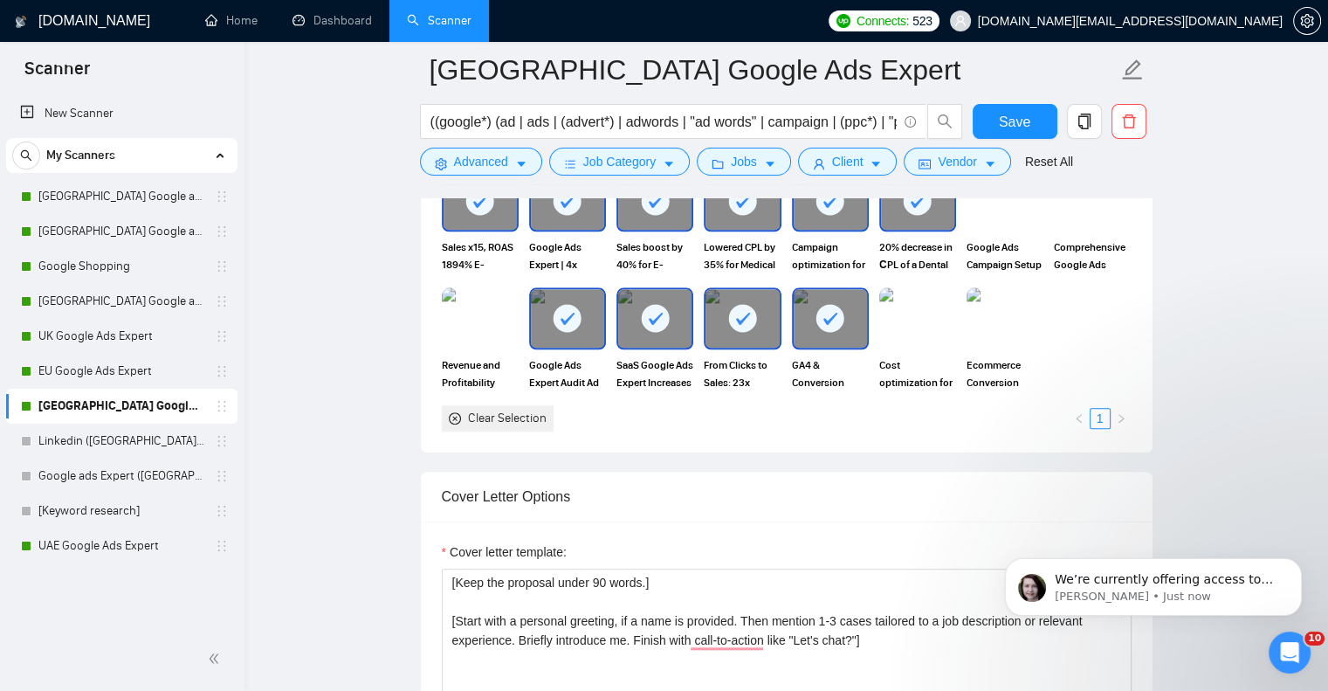
scroll to position [1921, 0]
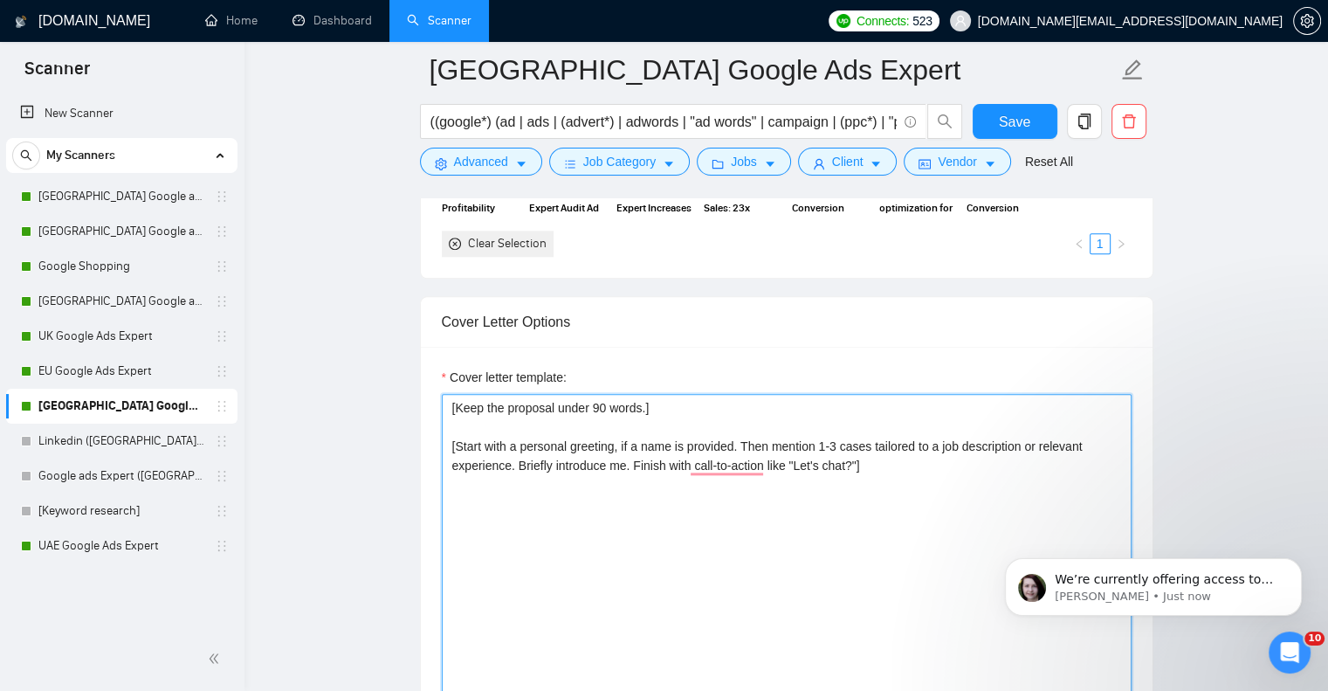
click at [518, 461] on textarea "[Keep the proposal under 90 words.] [Start with a personal greeting, if a name …" at bounding box center [787, 590] width 690 height 393
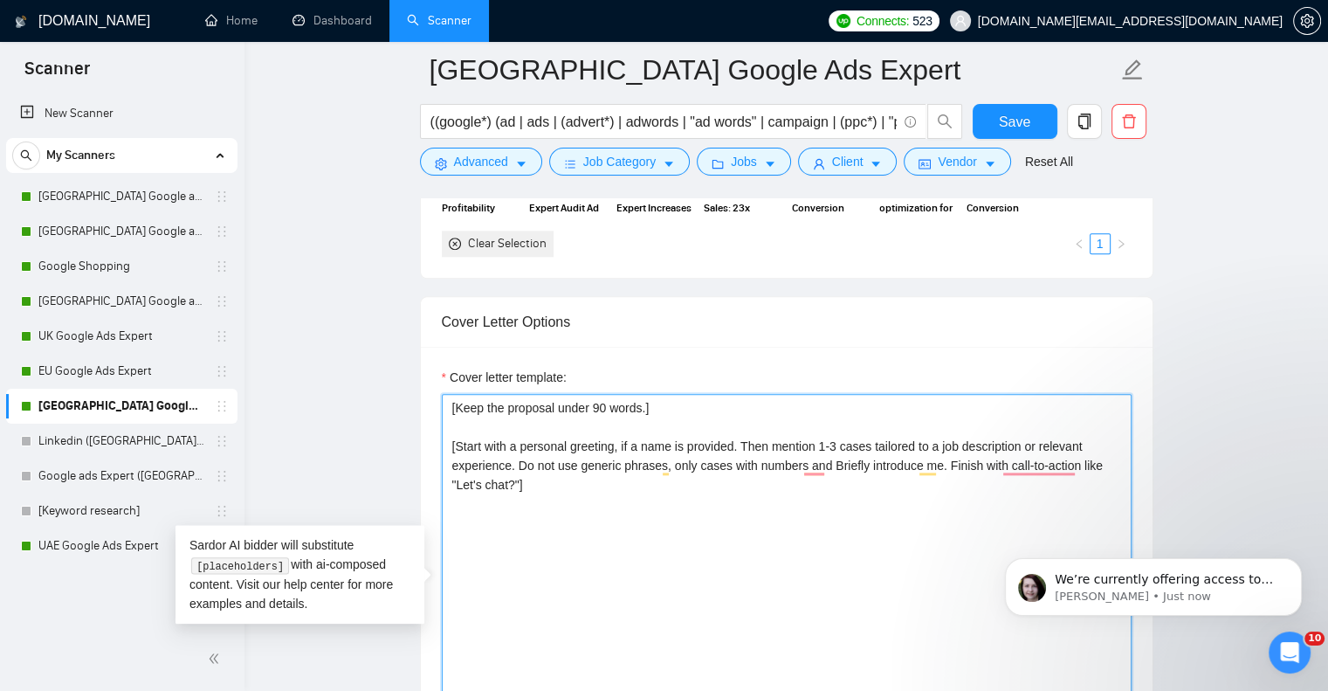
click at [1021, 442] on textarea "[Keep the proposal under 90 words.] [Start with a personal greeting, if a name …" at bounding box center [787, 590] width 690 height 393
drag, startPoint x: 514, startPoint y: 462, endPoint x: 798, endPoint y: 467, distance: 283.9
click at [798, 467] on textarea "[Keep the proposal under 90 words.] [Start with a personal greeting, if a name …" at bounding box center [787, 590] width 690 height 393
click at [1028, 441] on textarea "[Keep the proposal under 90 words.] [Start with a personal greeting, if a name …" at bounding box center [787, 590] width 690 height 393
paste textarea "Do not use generic phrases, only cases with numbers"
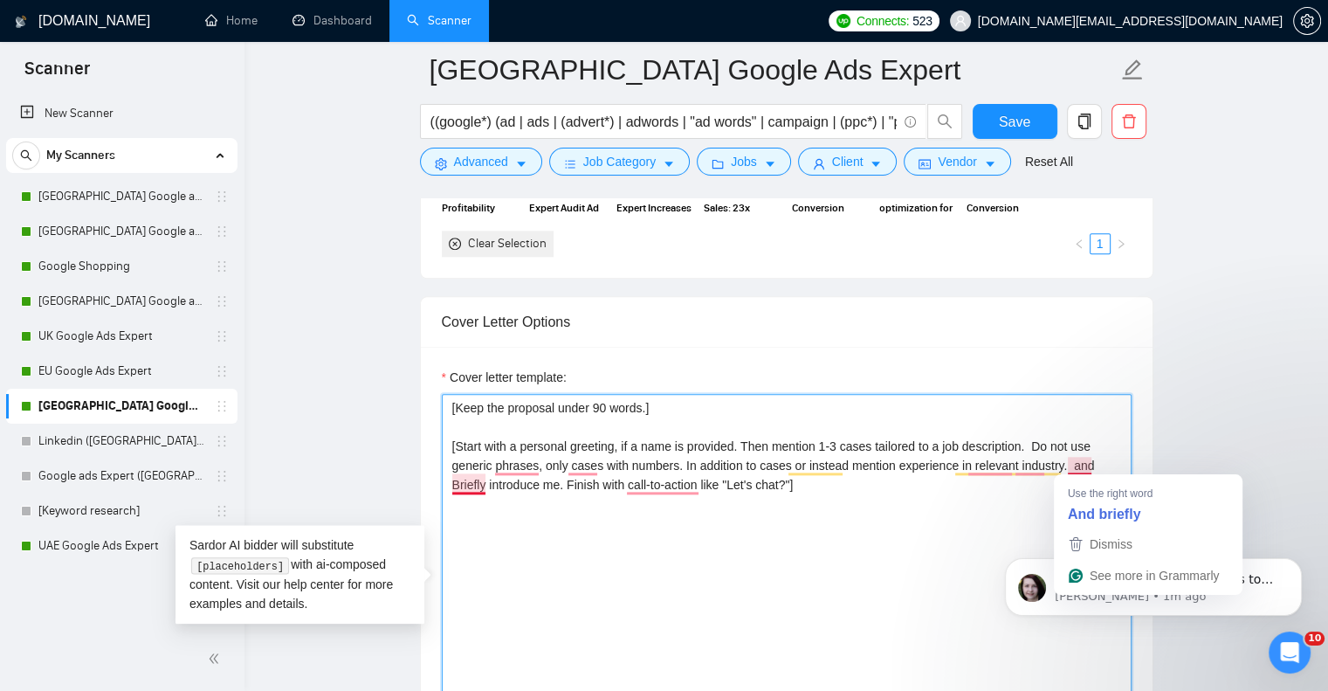
drag, startPoint x: 1068, startPoint y: 460, endPoint x: 1092, endPoint y: 465, distance: 24.2
click at [1092, 465] on textarea "[Keep the proposal under 90 words.] [Start with a personal greeting, if a name …" at bounding box center [787, 590] width 690 height 393
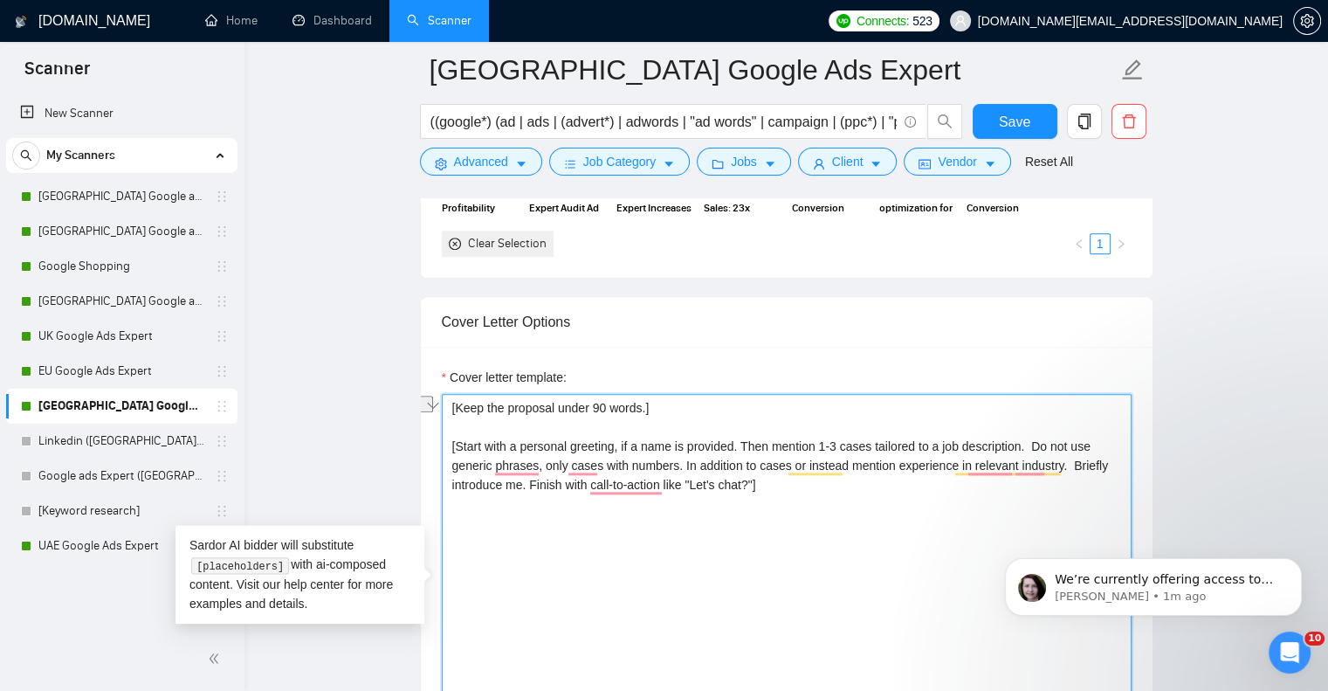
drag, startPoint x: 665, startPoint y: 481, endPoint x: 753, endPoint y: 479, distance: 88.2
click at [753, 479] on textarea "[Keep the proposal under 90 words.] [Start with a personal greeting, if a name …" at bounding box center [787, 590] width 690 height 393
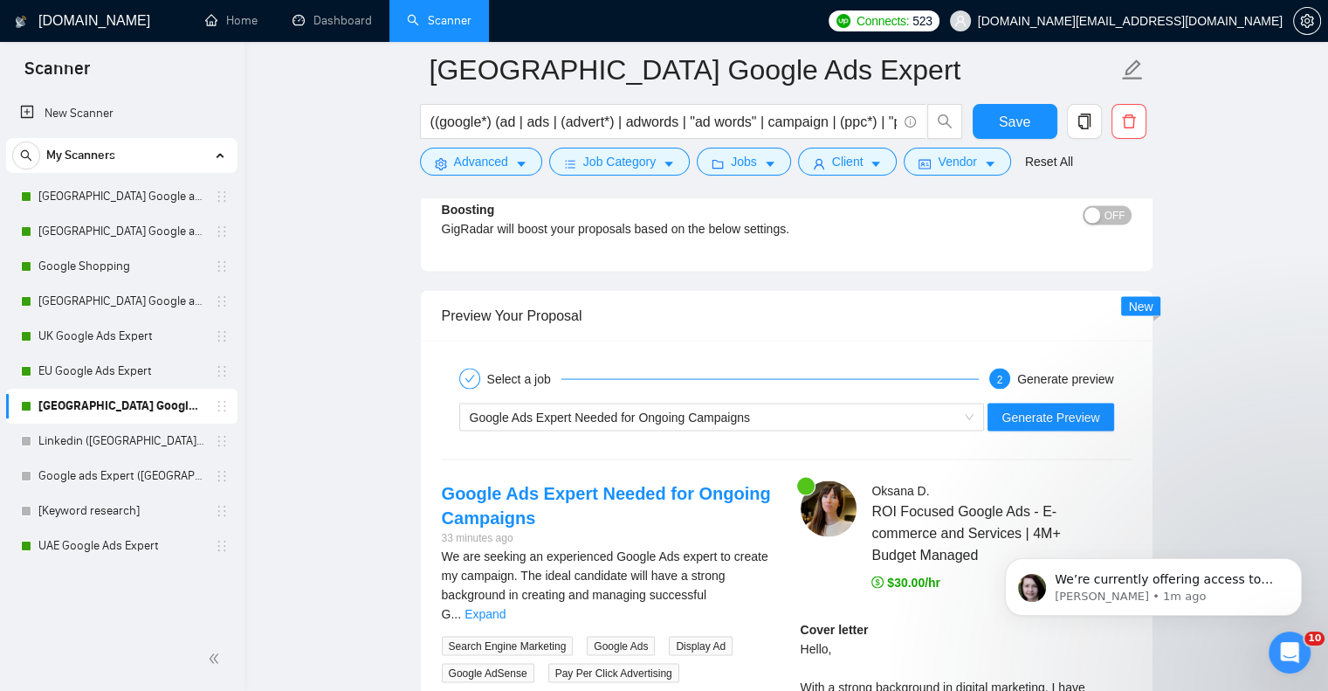
scroll to position [3406, 0]
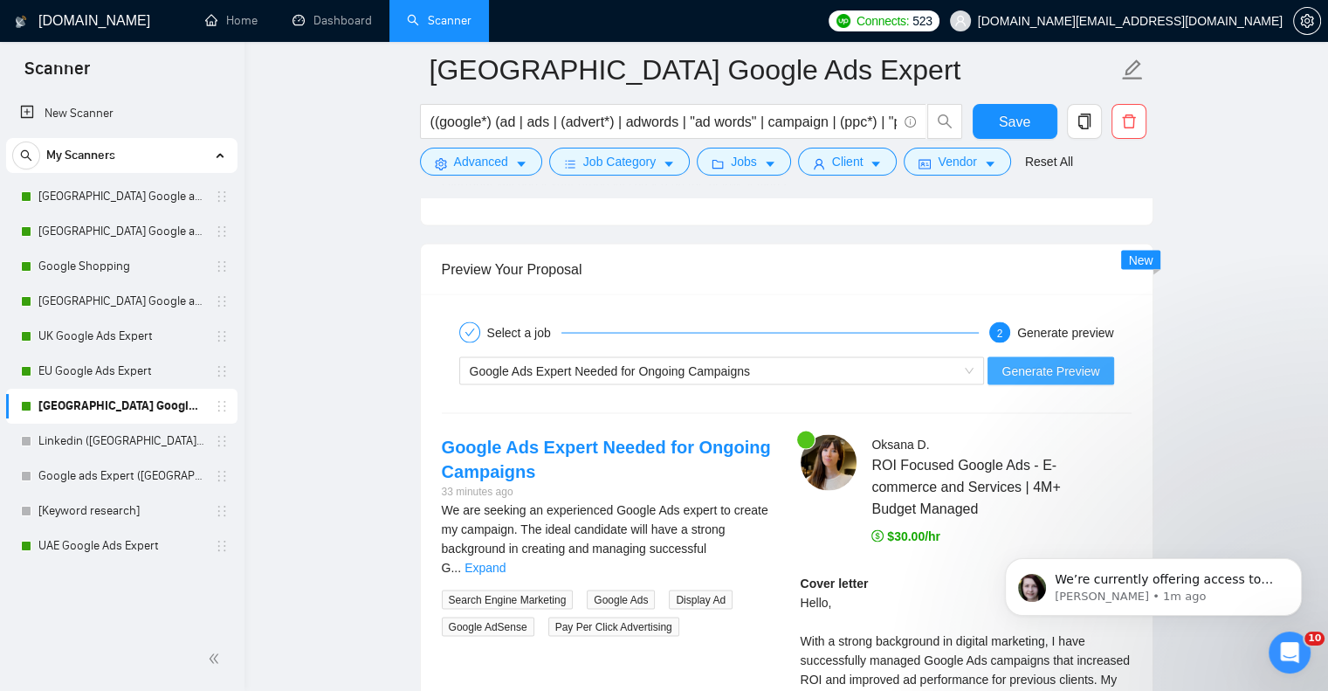
click at [1063, 362] on span "Generate Preview" at bounding box center [1051, 371] width 98 height 19
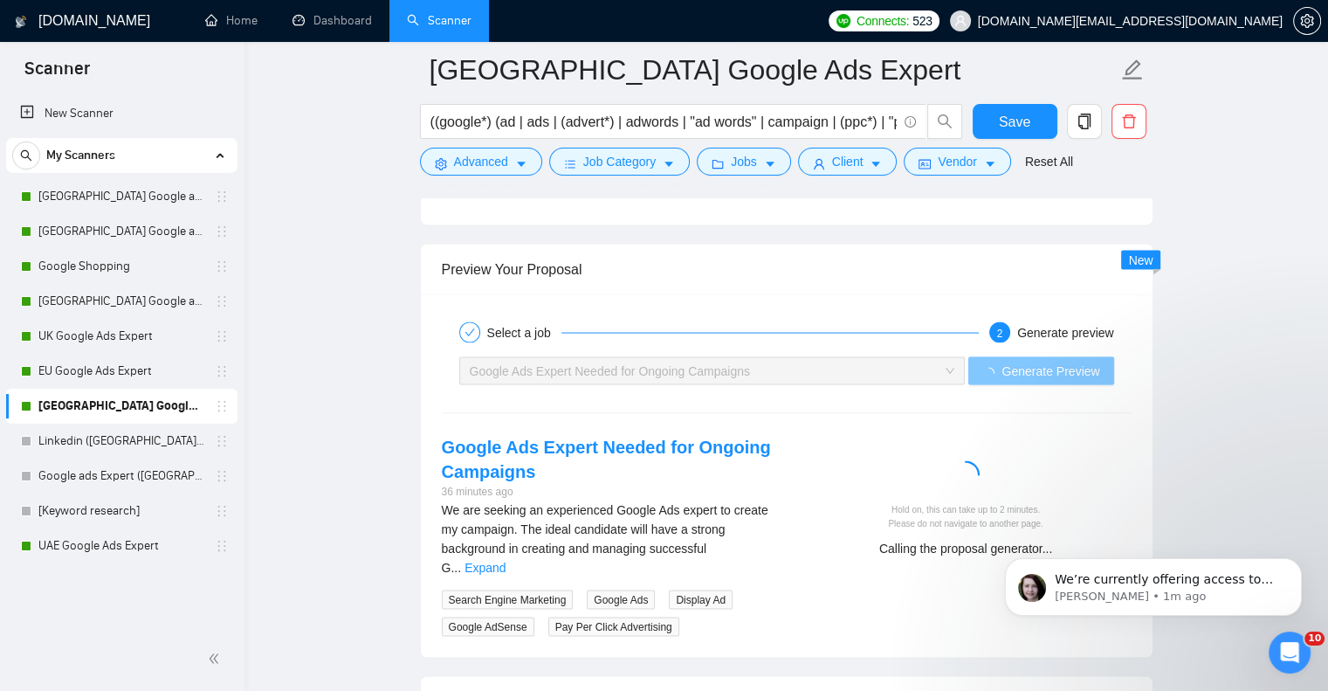
scroll to position [3493, 0]
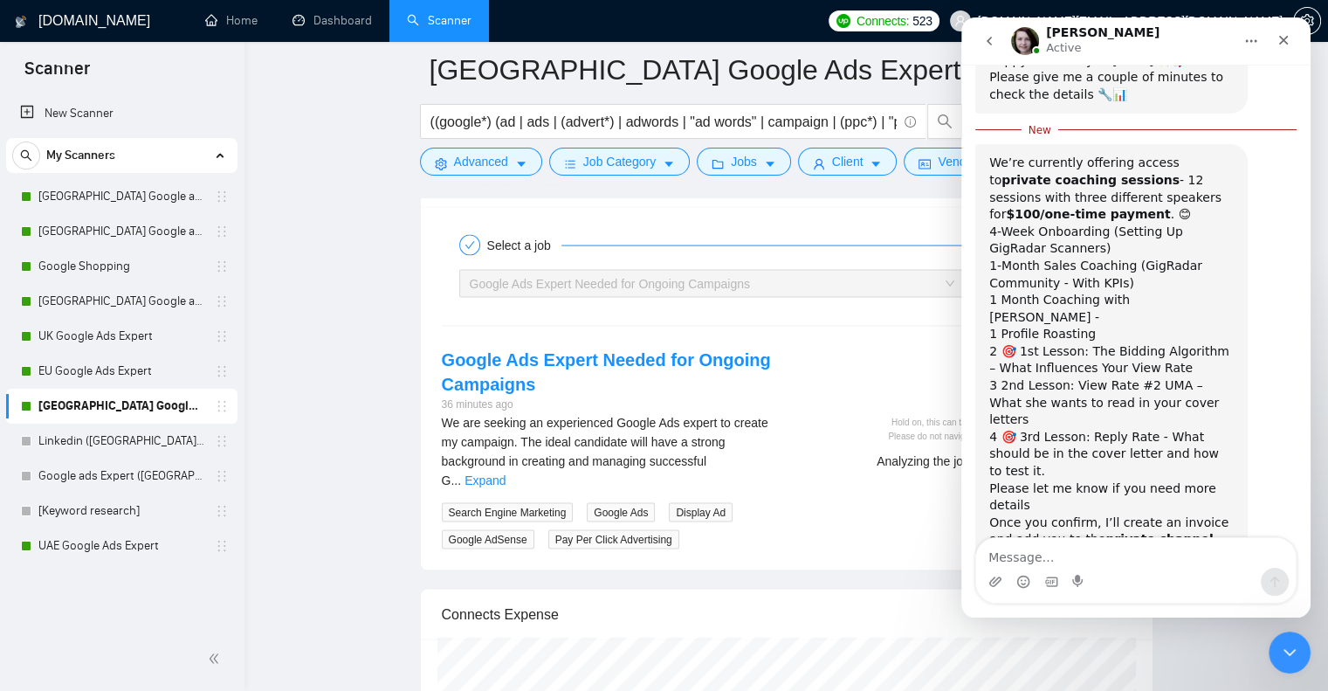
scroll to position [467, 0]
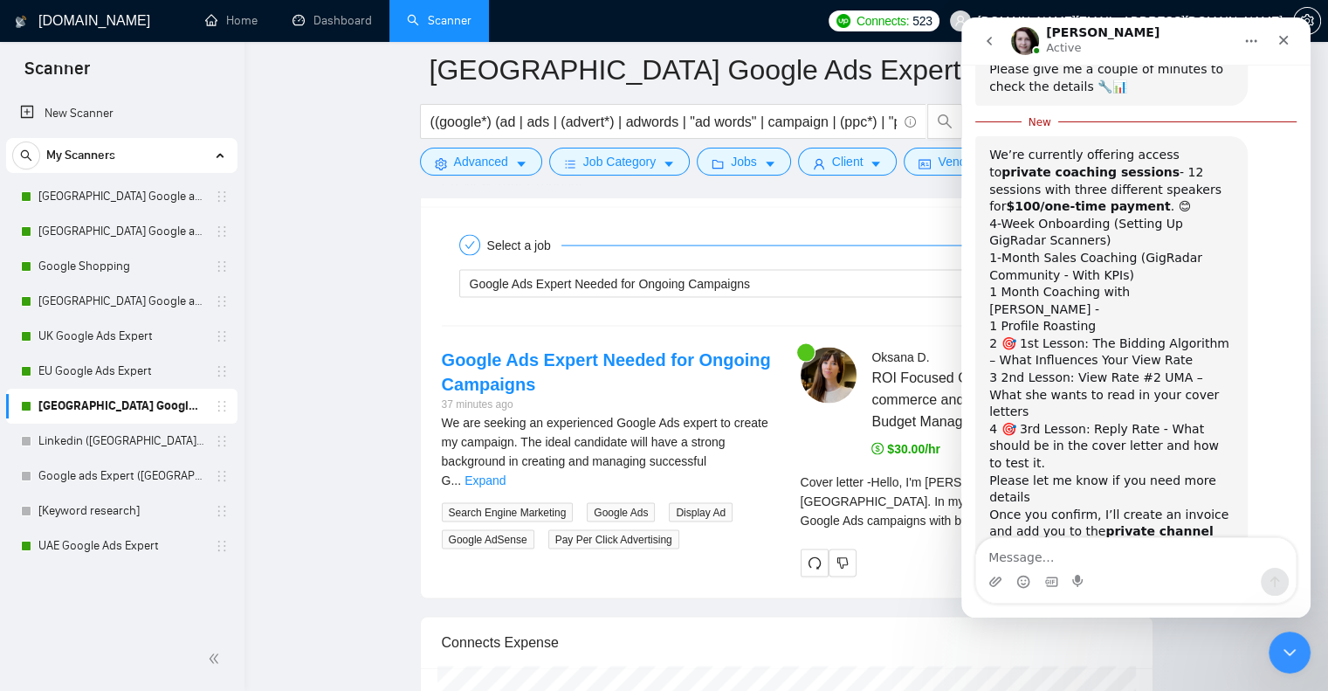
click at [995, 38] on icon "go back" at bounding box center [989, 41] width 14 height 14
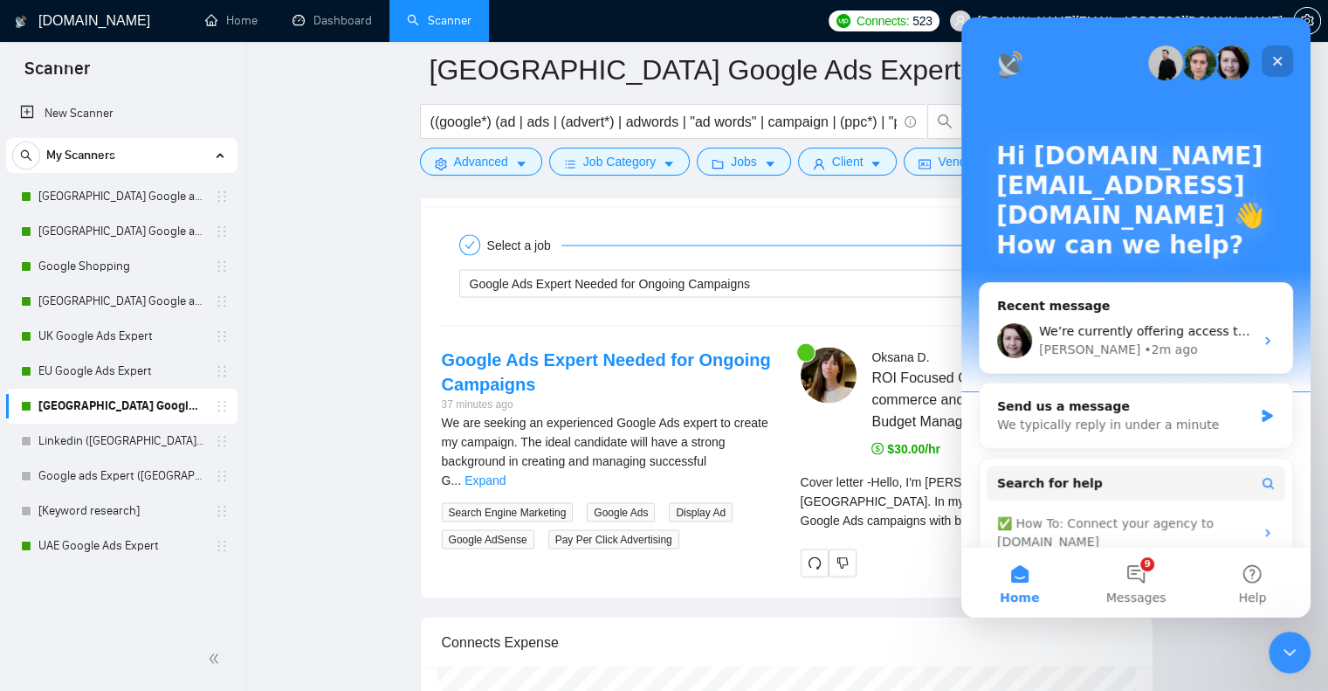
click at [1279, 52] on div "Close" at bounding box center [1277, 60] width 31 height 31
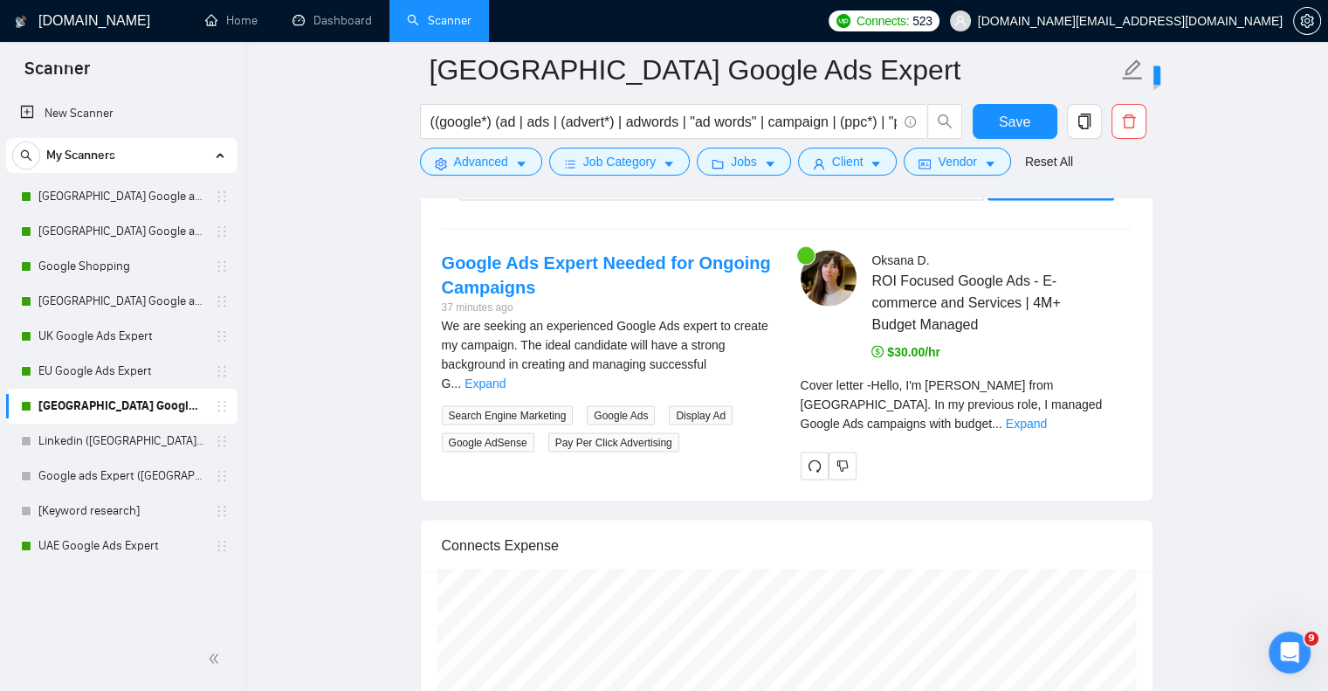
scroll to position [3581, 0]
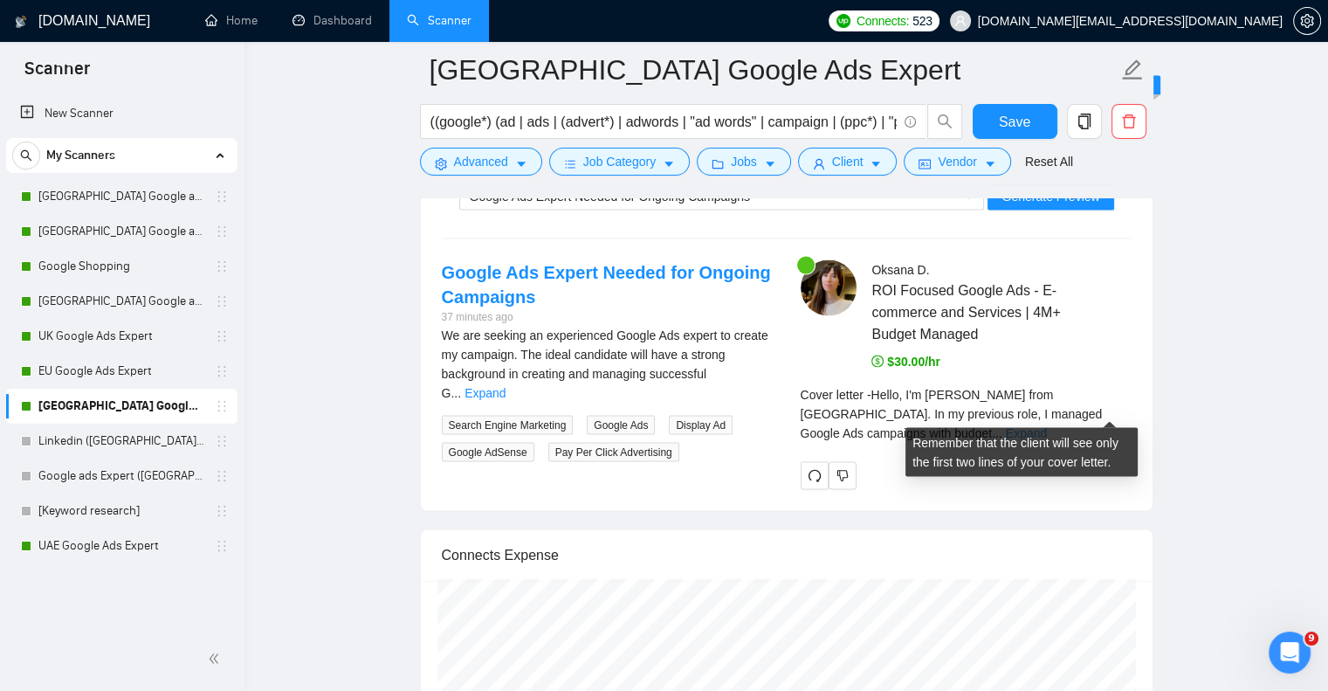
click at [1047, 426] on link "Expand" at bounding box center [1026, 433] width 41 height 14
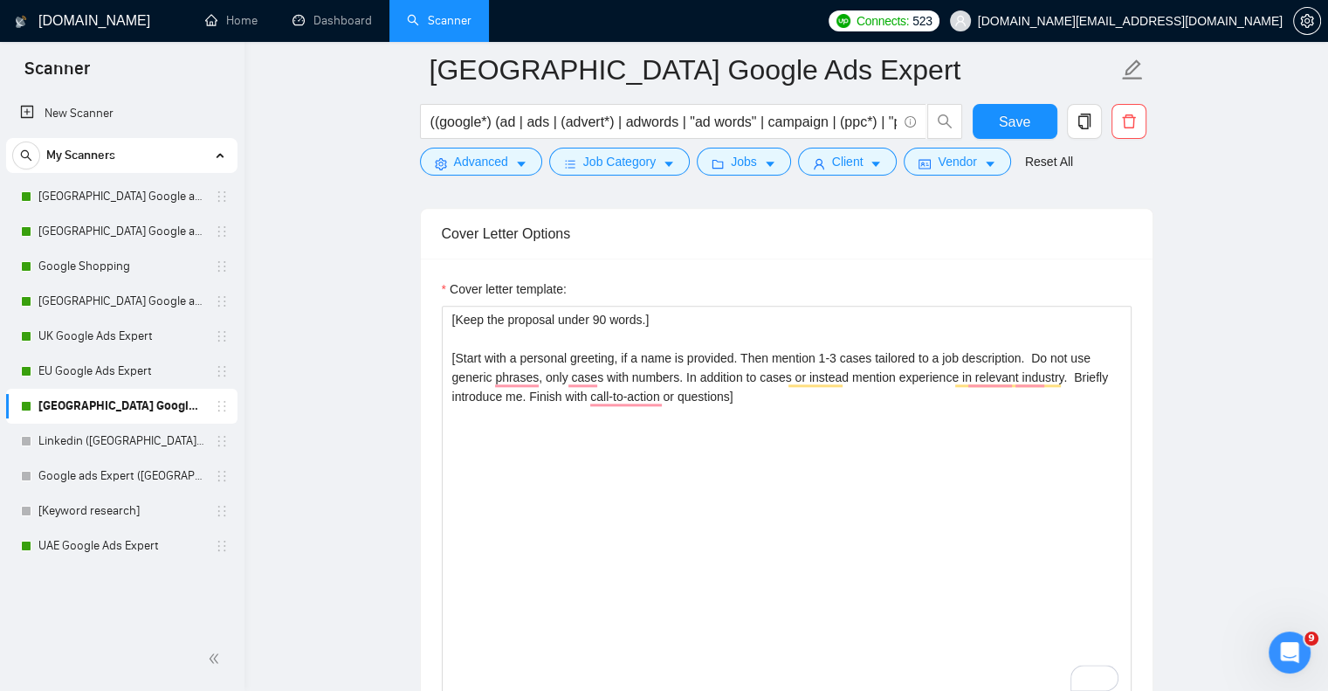
scroll to position [2009, 0]
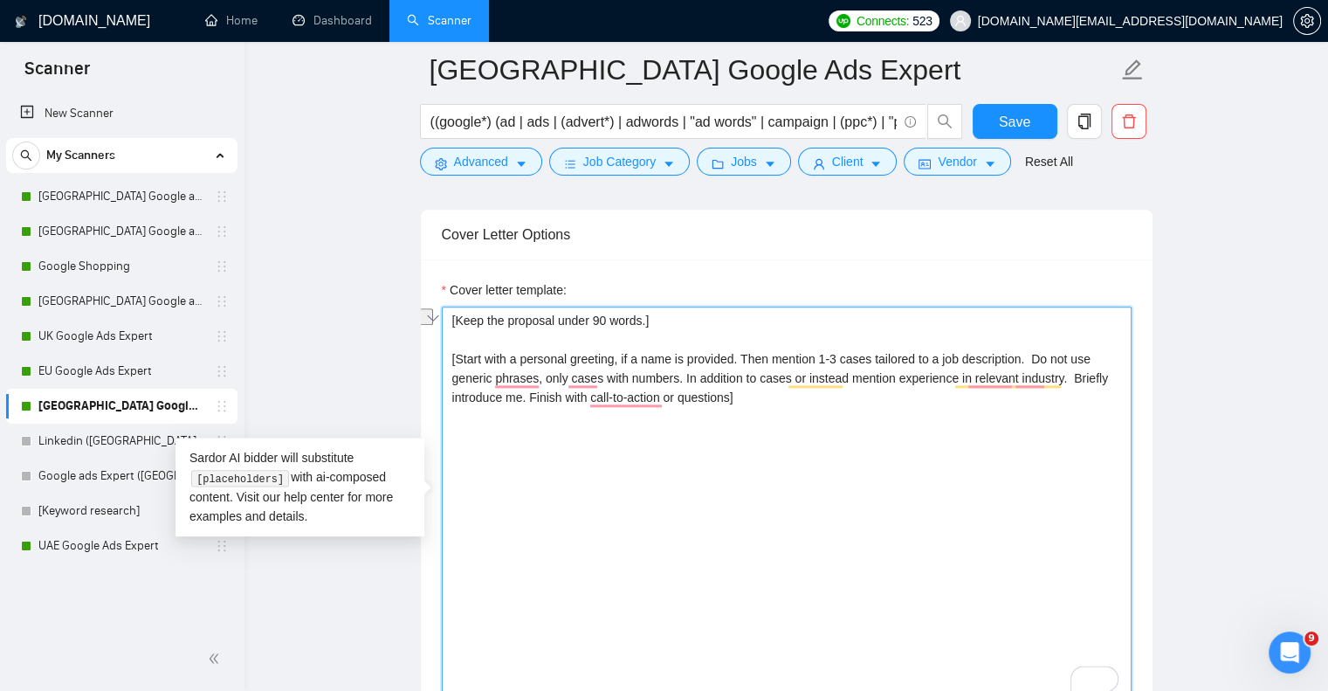
drag, startPoint x: 589, startPoint y: 357, endPoint x: 811, endPoint y: 362, distance: 222.8
click at [811, 362] on textarea "[Keep the proposal under 90 words.] [Start with a personal greeting, if a name …" at bounding box center [787, 503] width 690 height 393
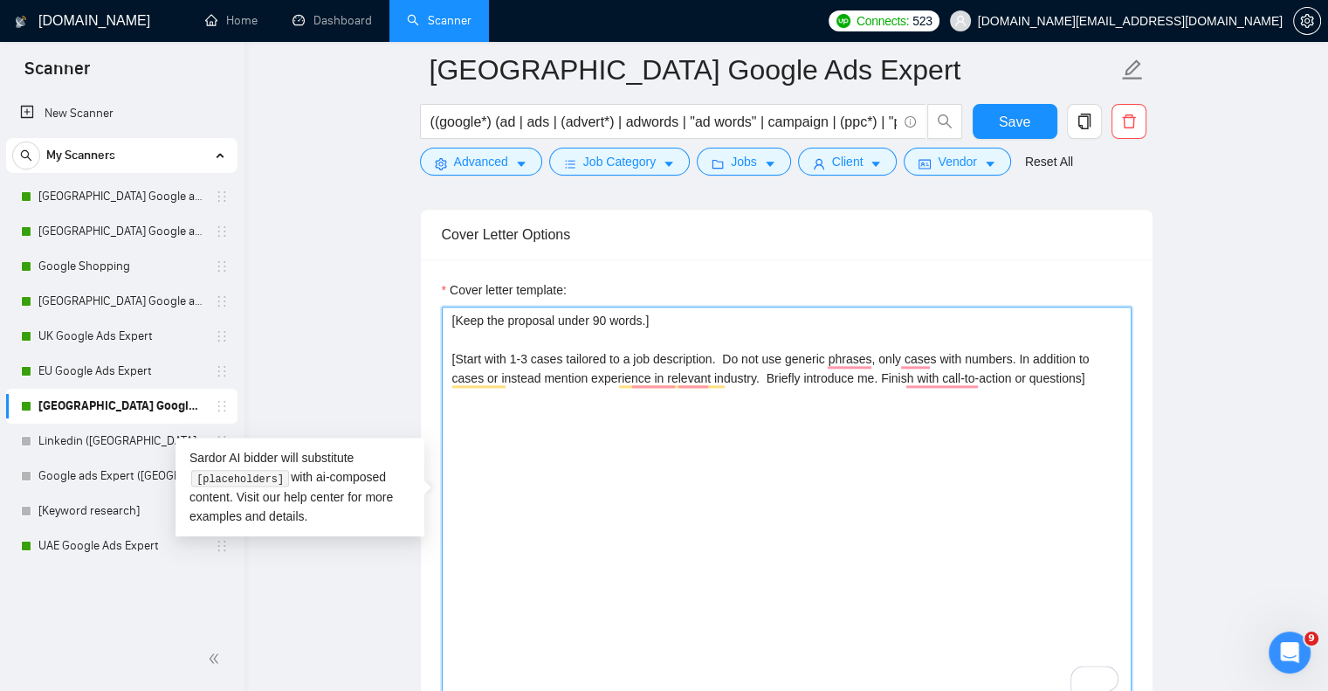
click at [533, 356] on textarea "[Keep the proposal under 90 words.] [Start with 1-3 cases tailored to a job des…" at bounding box center [787, 503] width 690 height 393
click at [567, 367] on textarea "[Keep the proposal under 90 words.] [Start with 1-3 relevamt cases. Do not use …" at bounding box center [787, 503] width 690 height 393
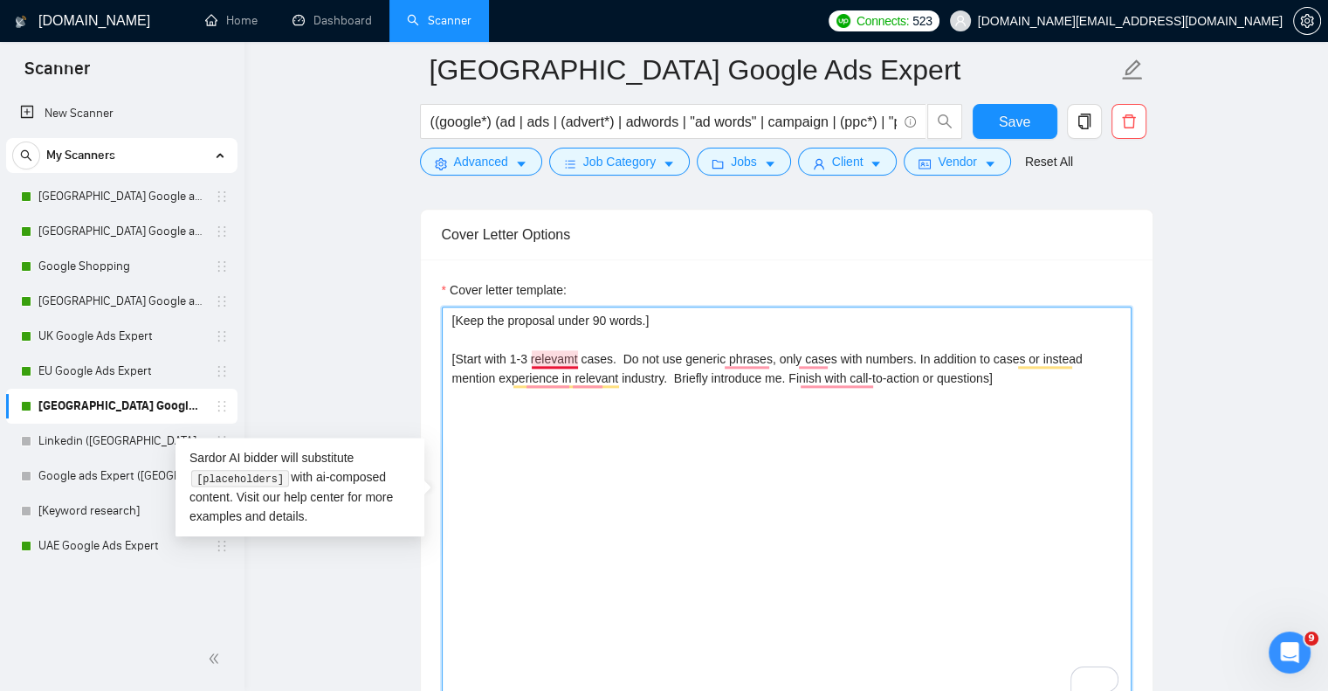
click at [567, 359] on textarea "[Keep the proposal under 90 words.] [Start with 1-3 relevamt cases. Do not use …" at bounding box center [787, 503] width 690 height 393
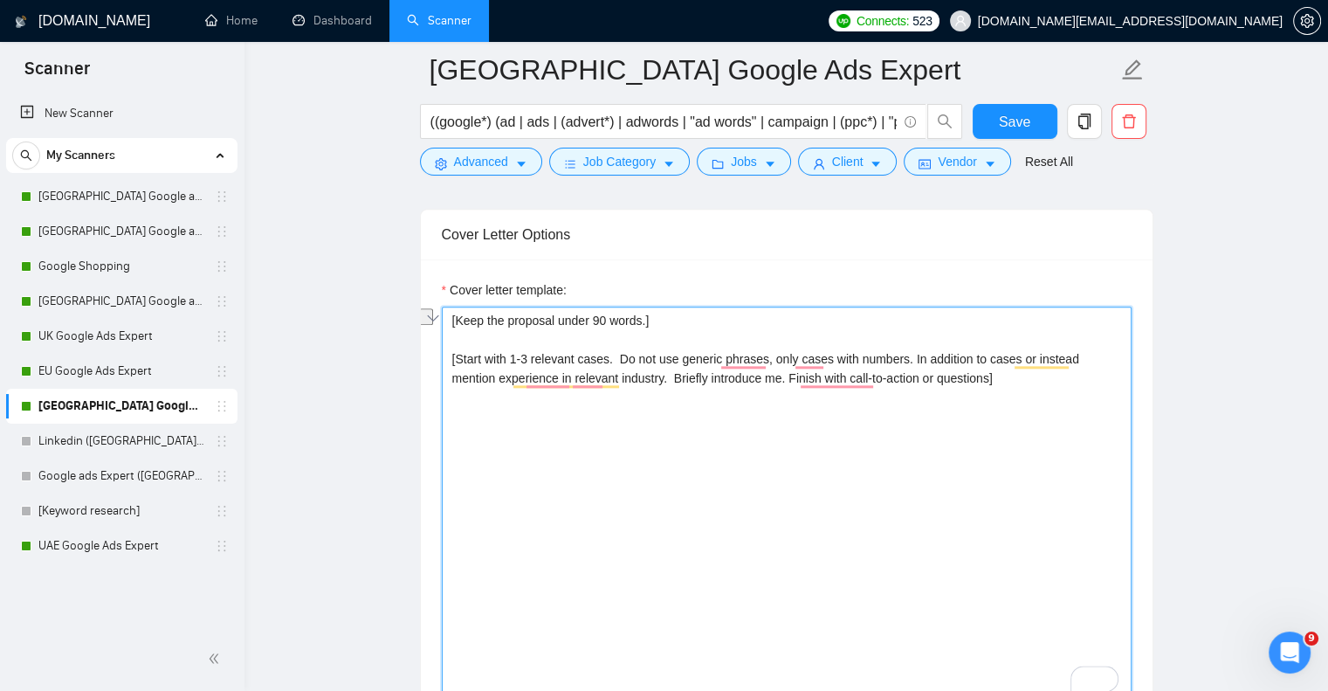
drag, startPoint x: 617, startPoint y: 358, endPoint x: 906, endPoint y: 357, distance: 289.1
click at [906, 357] on textarea "[Keep the proposal under 90 words.] [Start with 1-3 relevant cases. Do not use …" at bounding box center [787, 503] width 690 height 393
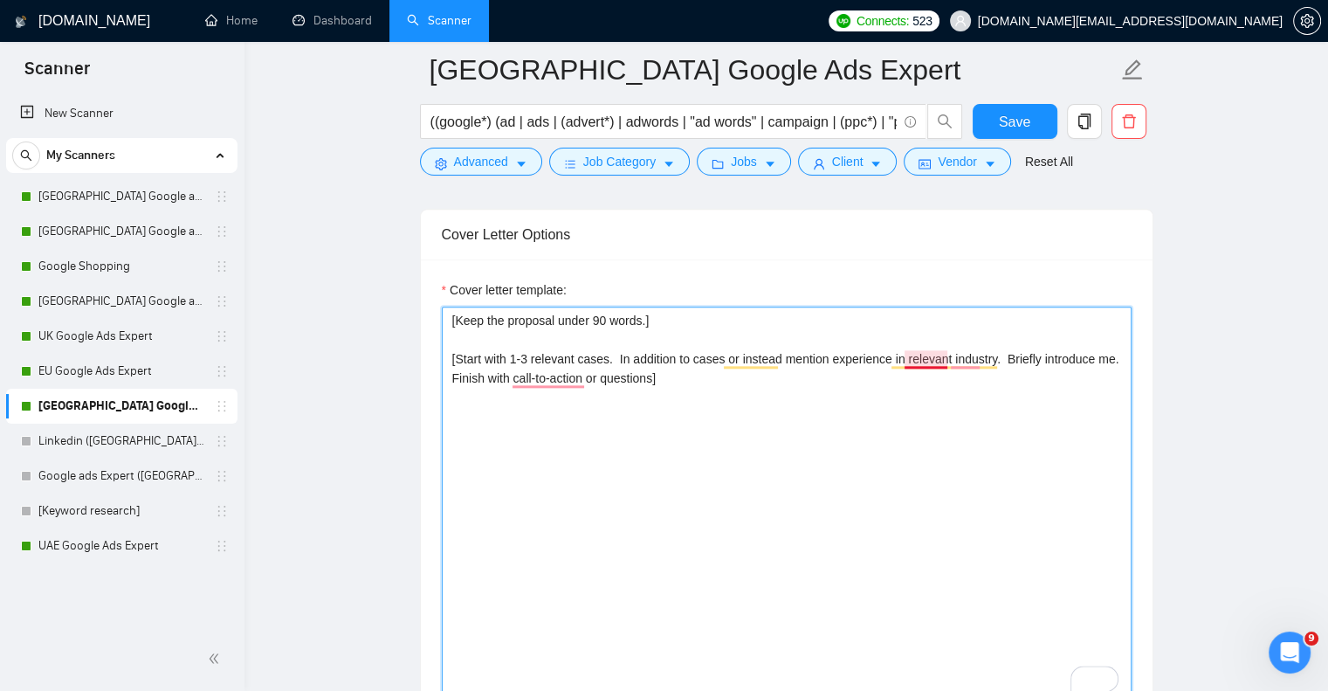
click at [930, 363] on textarea "[Keep the proposal under 90 words.] [Start with 1-3 relevant cases. In addition…" at bounding box center [787, 503] width 690 height 393
click at [475, 374] on textarea "[Keep the proposal under 90 words.] [Start with 1-3 relevant cases. In addition…" at bounding box center [787, 503] width 690 height 393
click at [643, 316] on textarea "[Keep the proposal under 90 words.] [Start with 1-3 relevant cases. In addition…" at bounding box center [787, 503] width 690 height 393
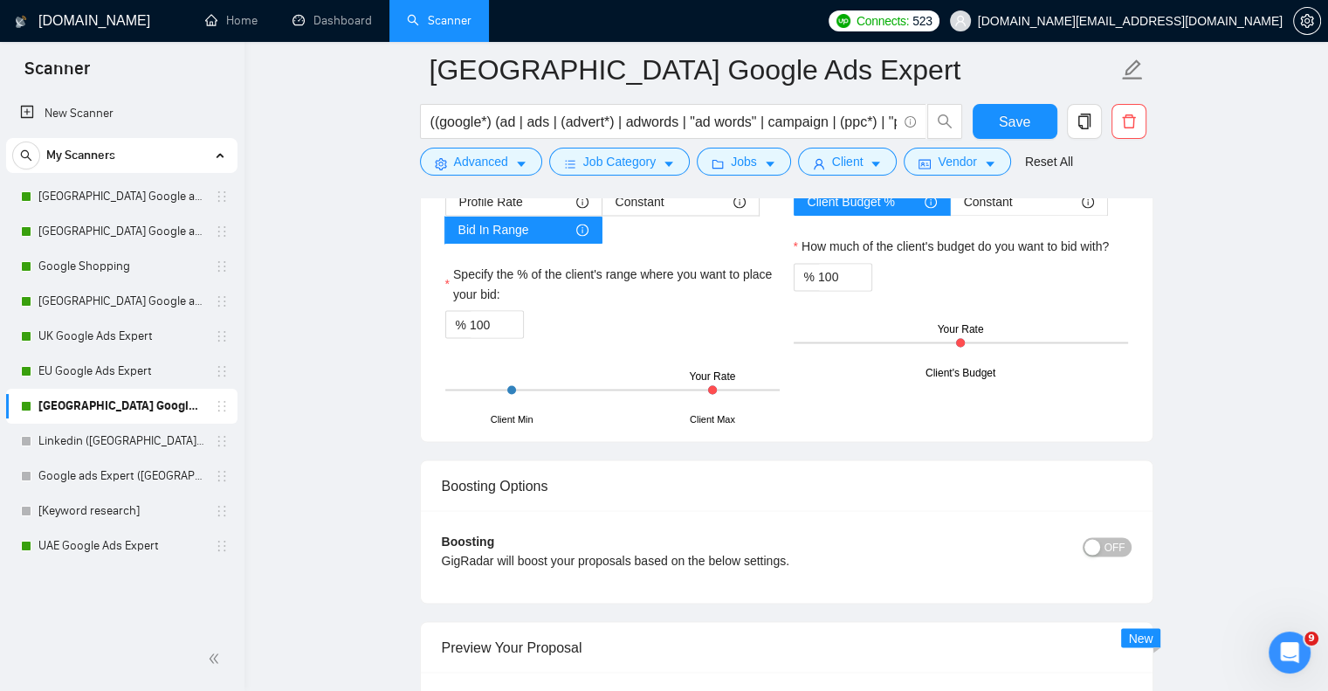
scroll to position [3319, 0]
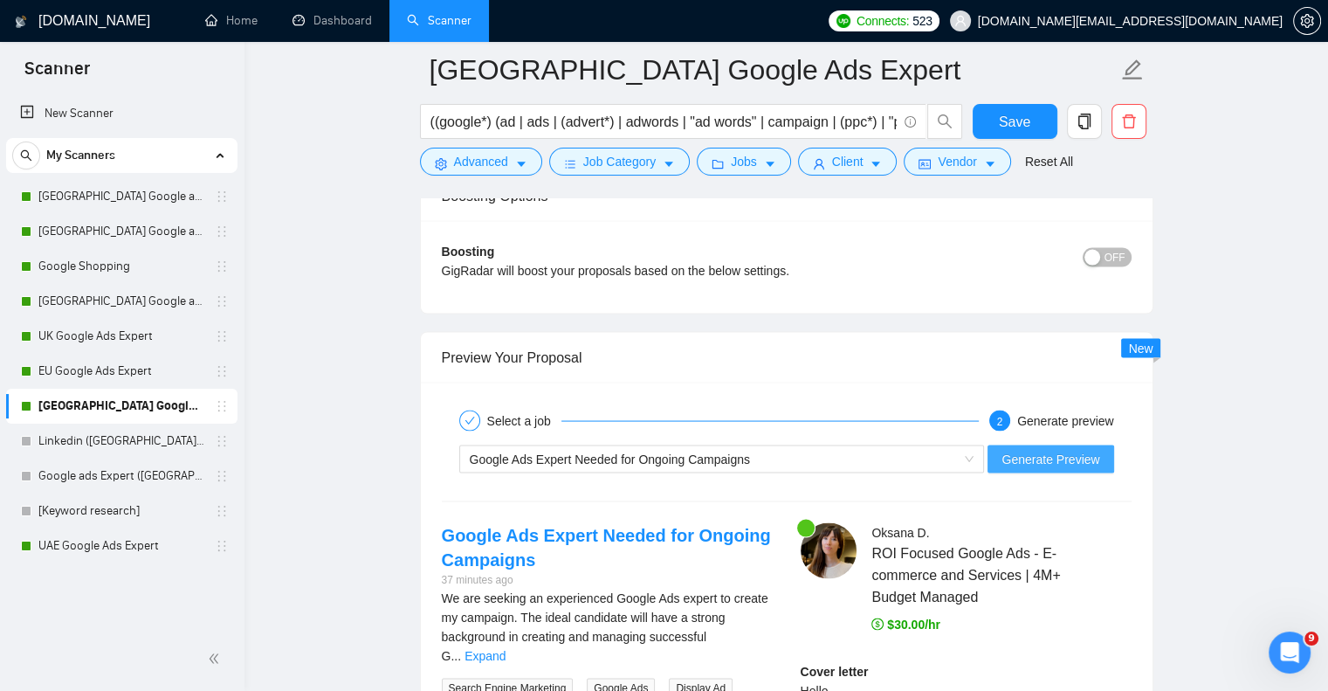
click at [1067, 452] on span "Generate Preview" at bounding box center [1051, 458] width 98 height 19
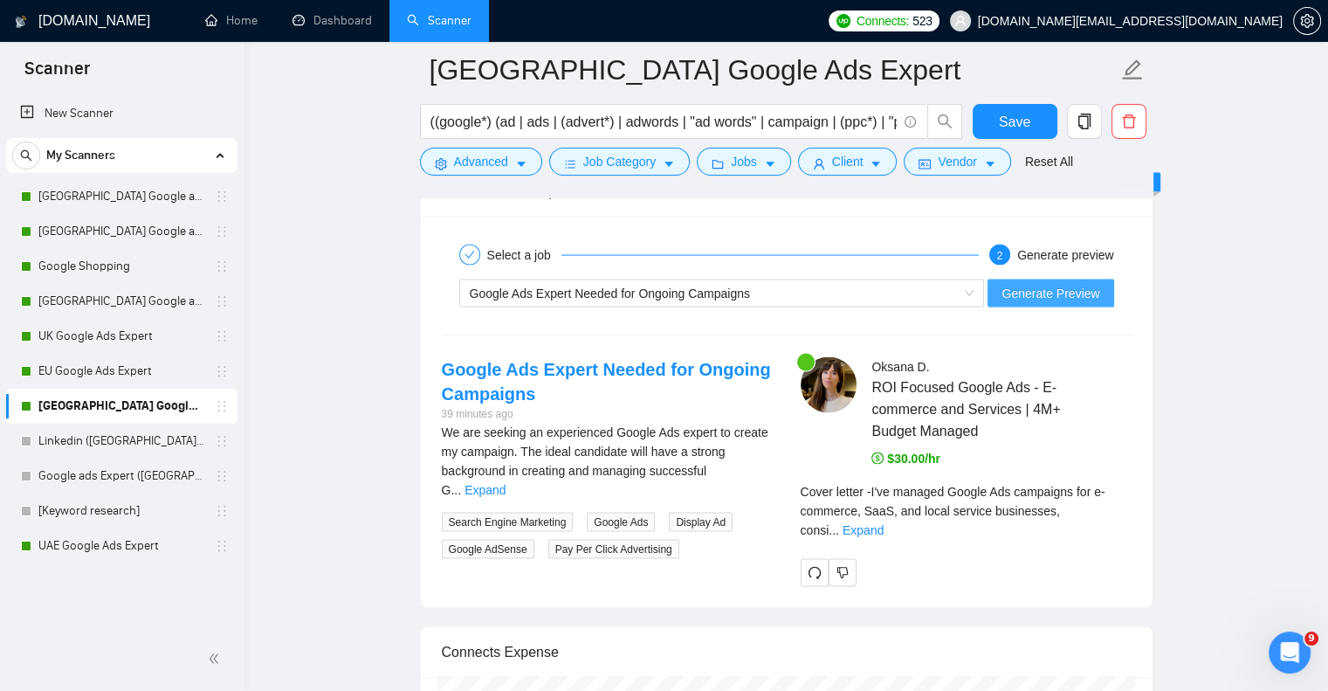
scroll to position [3493, 0]
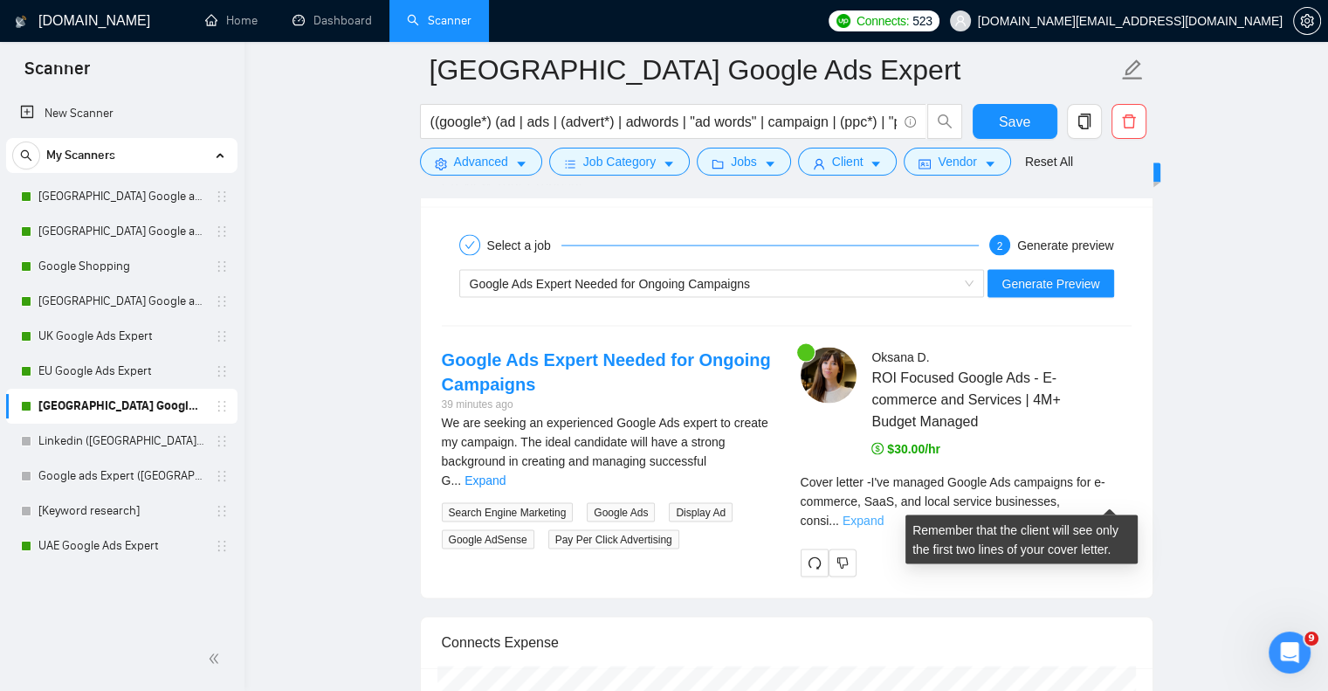
click at [884, 513] on link "Expand" at bounding box center [863, 520] width 41 height 14
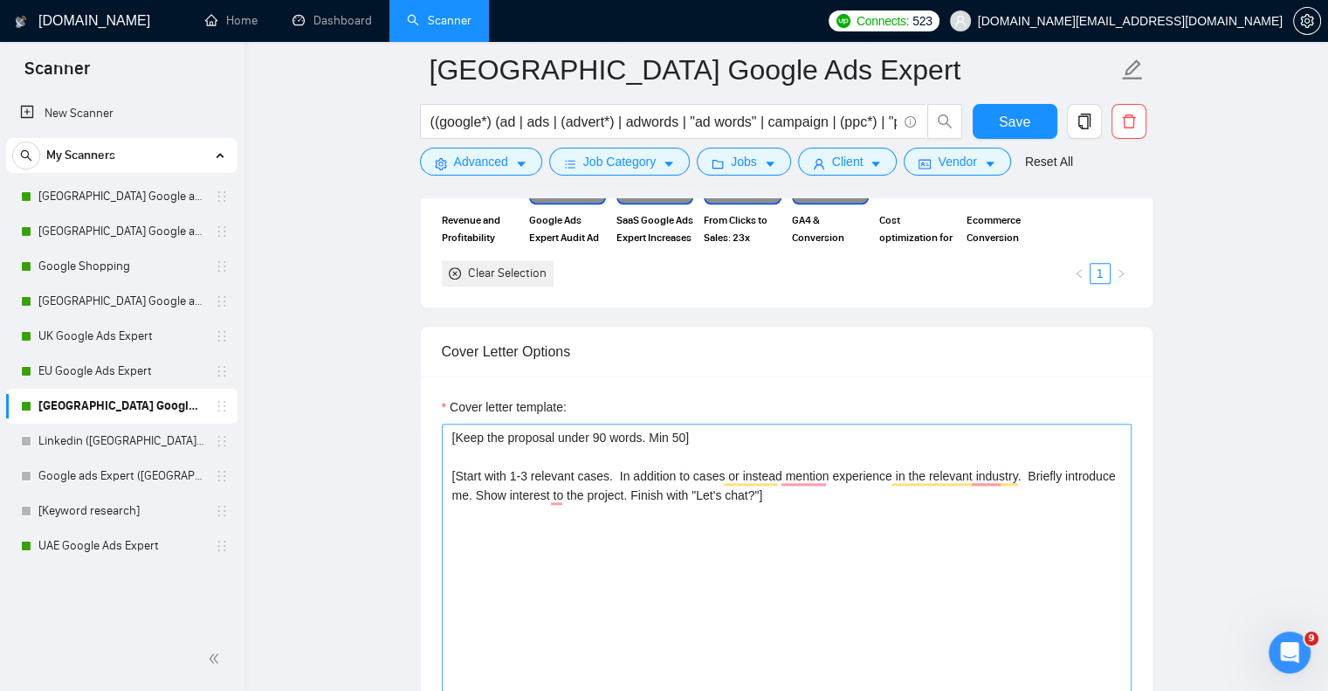
scroll to position [1921, 0]
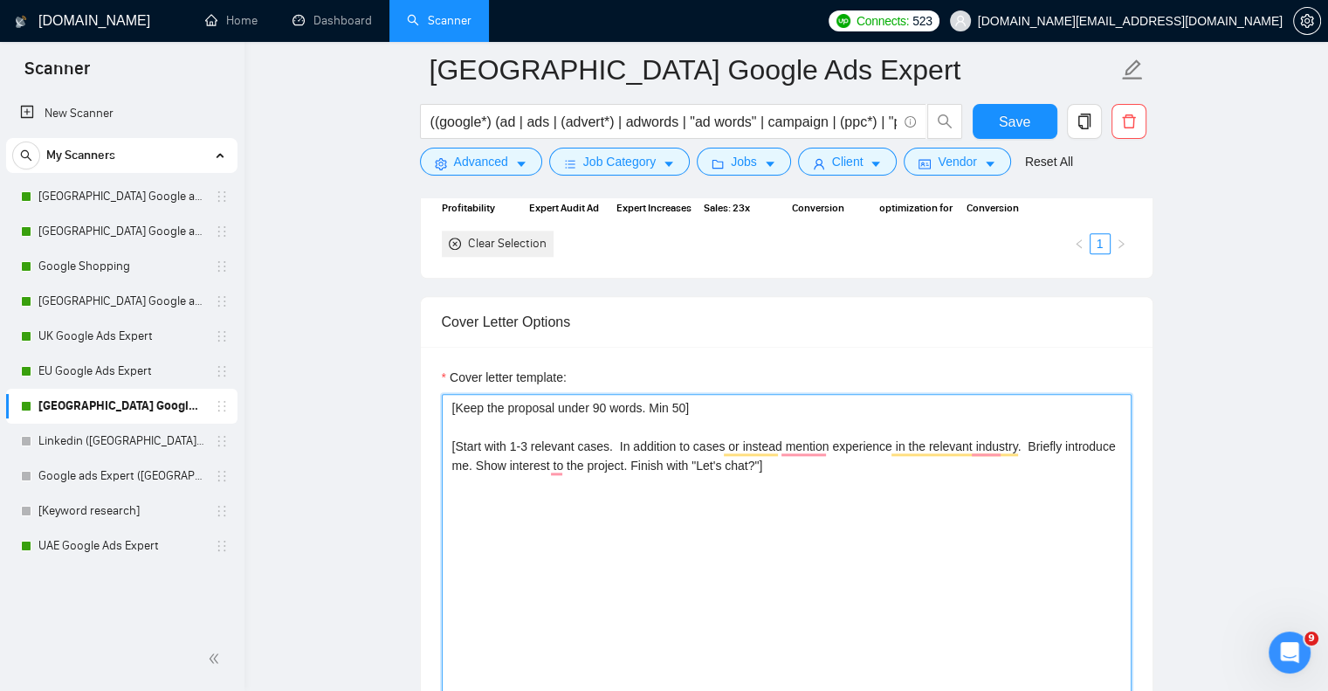
click at [457, 444] on textarea "[Keep the proposal under 90 words. Min 50] [Start with 1-3 relevant cases. In a…" at bounding box center [787, 590] width 690 height 393
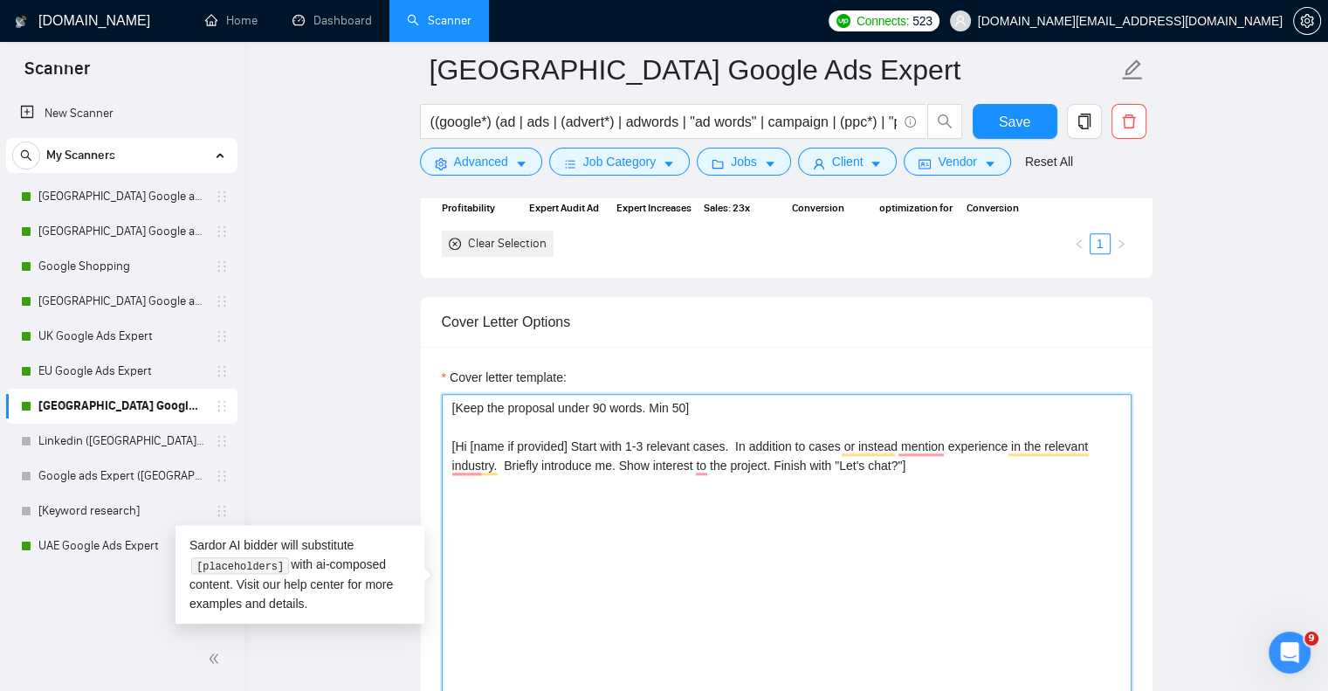
paste textarea "Hi, I am an experienced Digital Marketing Strategist and Google Partner"
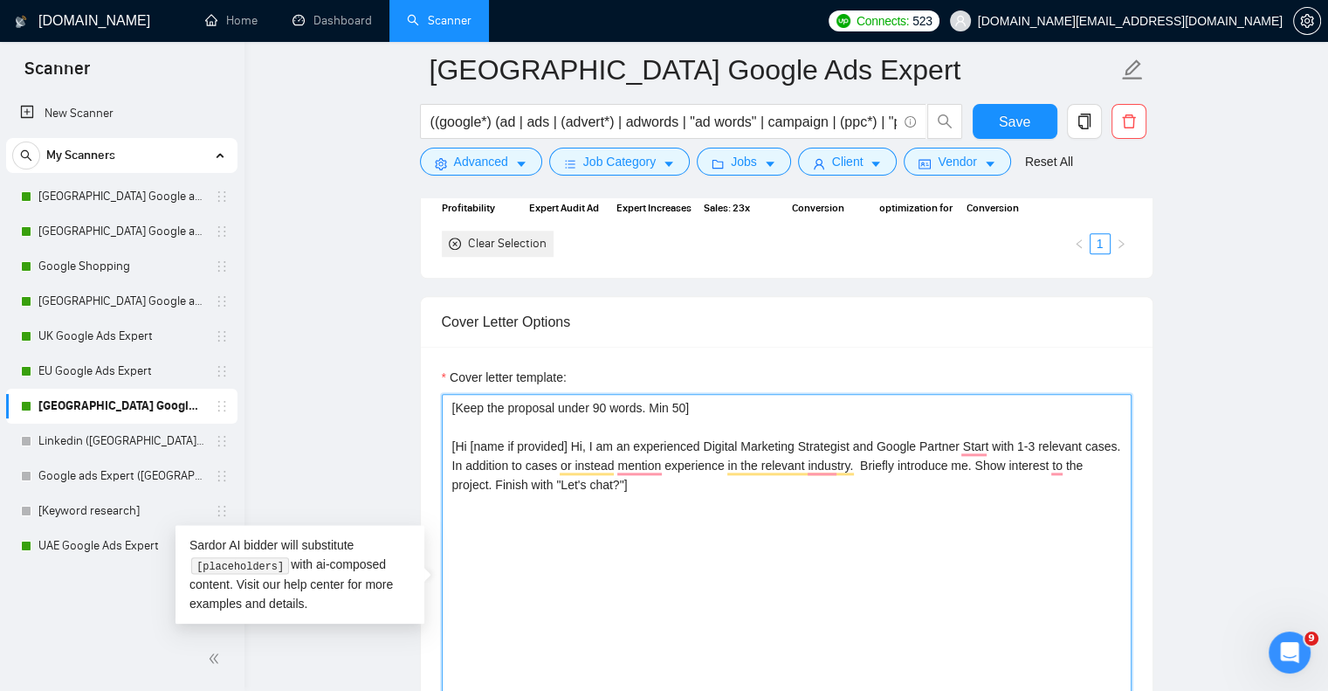
click at [589, 440] on textarea "[Keep the proposal under 90 words. Min 50] [Hi [name if provided] Hi, I am an e…" at bounding box center [787, 590] width 690 height 393
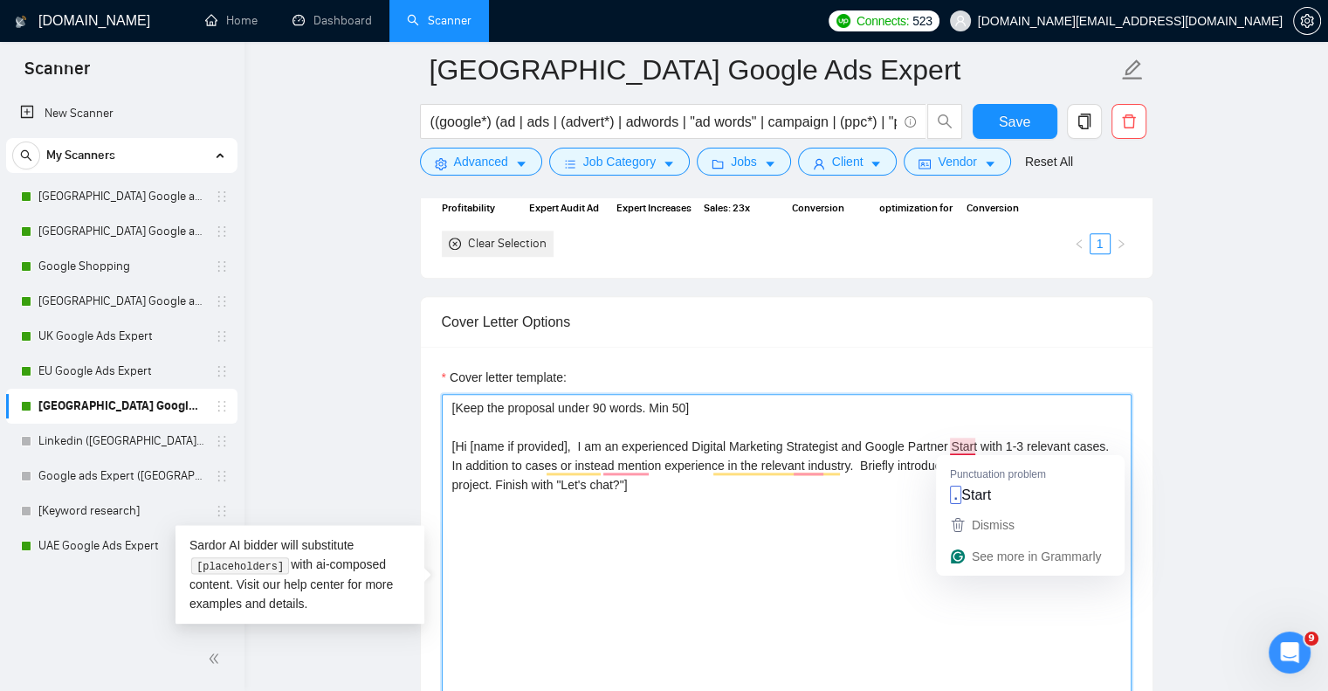
click at [947, 440] on textarea "[Keep the proposal under 90 words. Min 50] [Hi [name if provided], I am an expe…" at bounding box center [787, 590] width 690 height 393
paste textarea "I bring a demonstrated history of driving high-performing, ROI-focused Google A…"
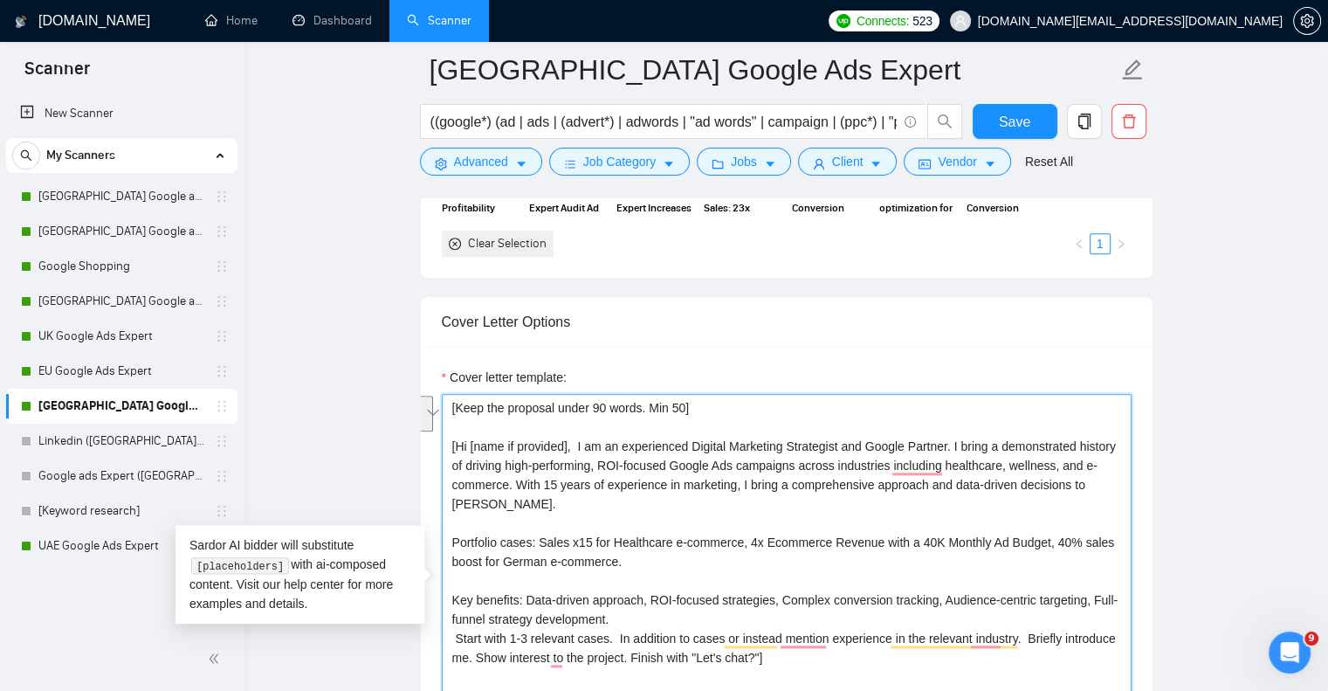
drag, startPoint x: 535, startPoint y: 534, endPoint x: 651, endPoint y: 558, distance: 117.7
click at [651, 558] on textarea "[Keep the proposal under 90 words. Min 50] [Hi [name if provided], I am an expe…" at bounding box center [787, 590] width 690 height 393
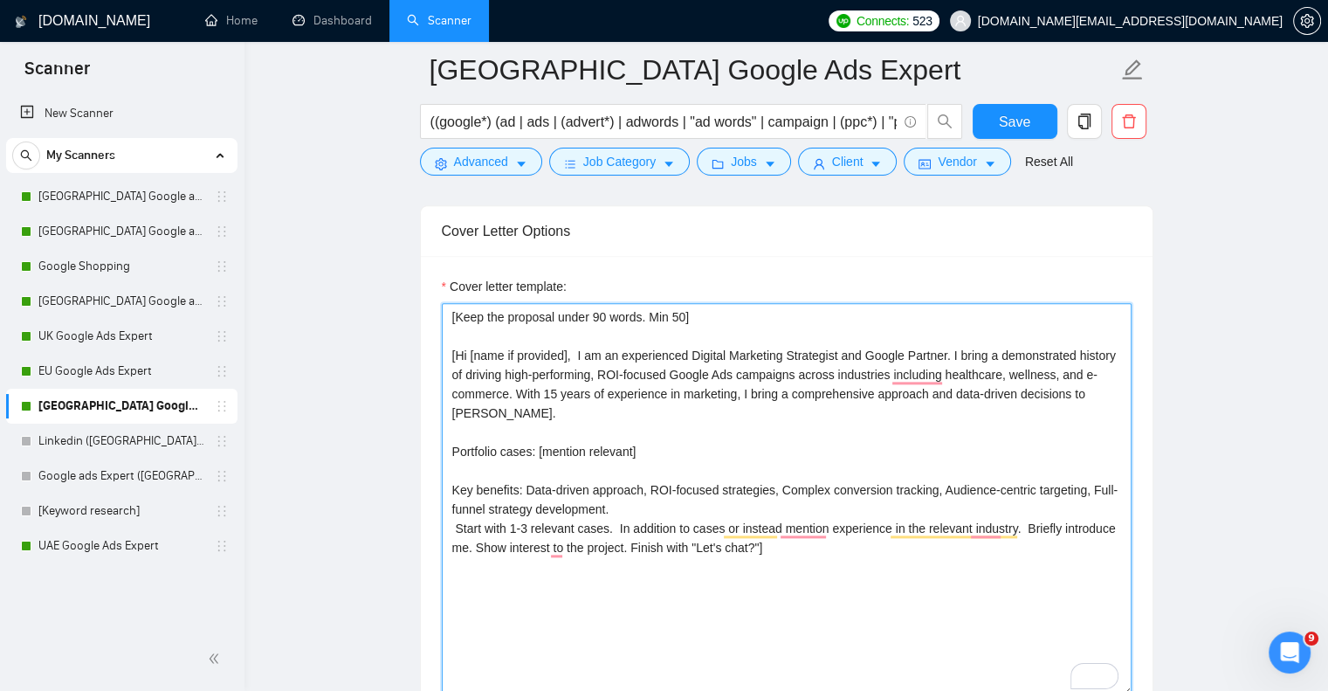
scroll to position [2096, 0]
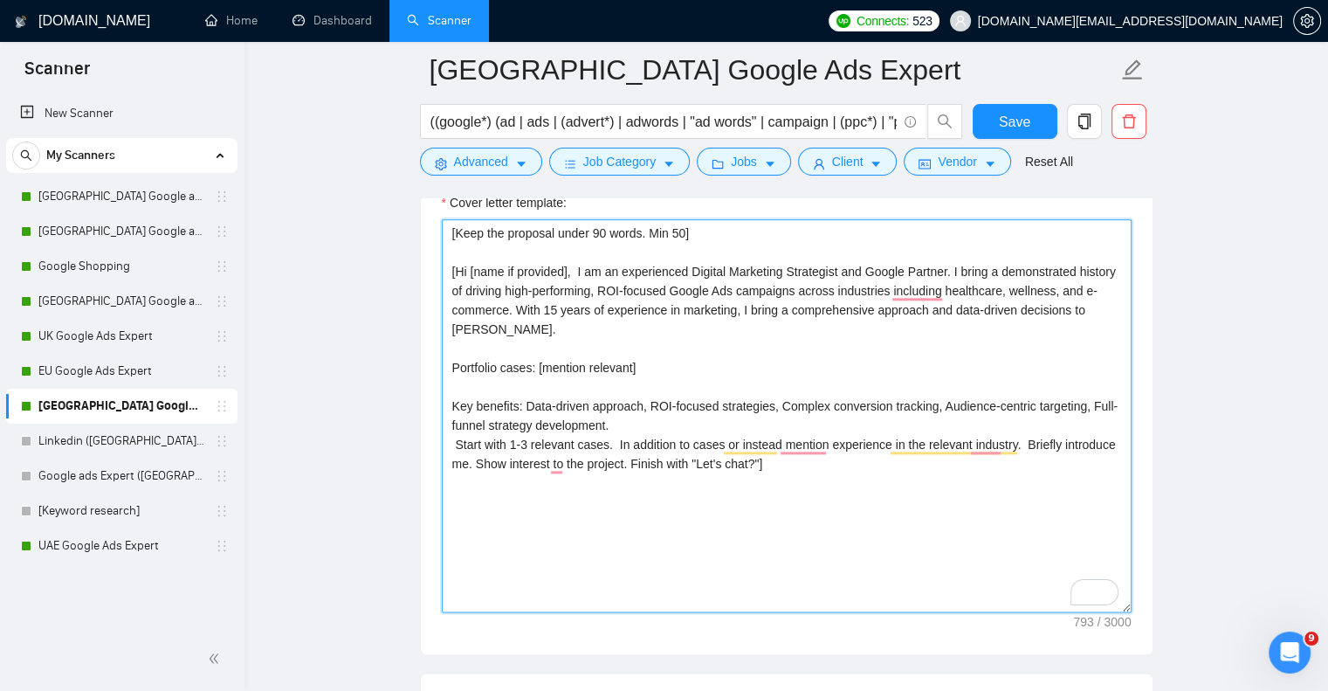
click at [629, 427] on textarea "[Keep the proposal under 90 words. Min 50] [Hi [name if provided], I am an expe…" at bounding box center [787, 415] width 690 height 393
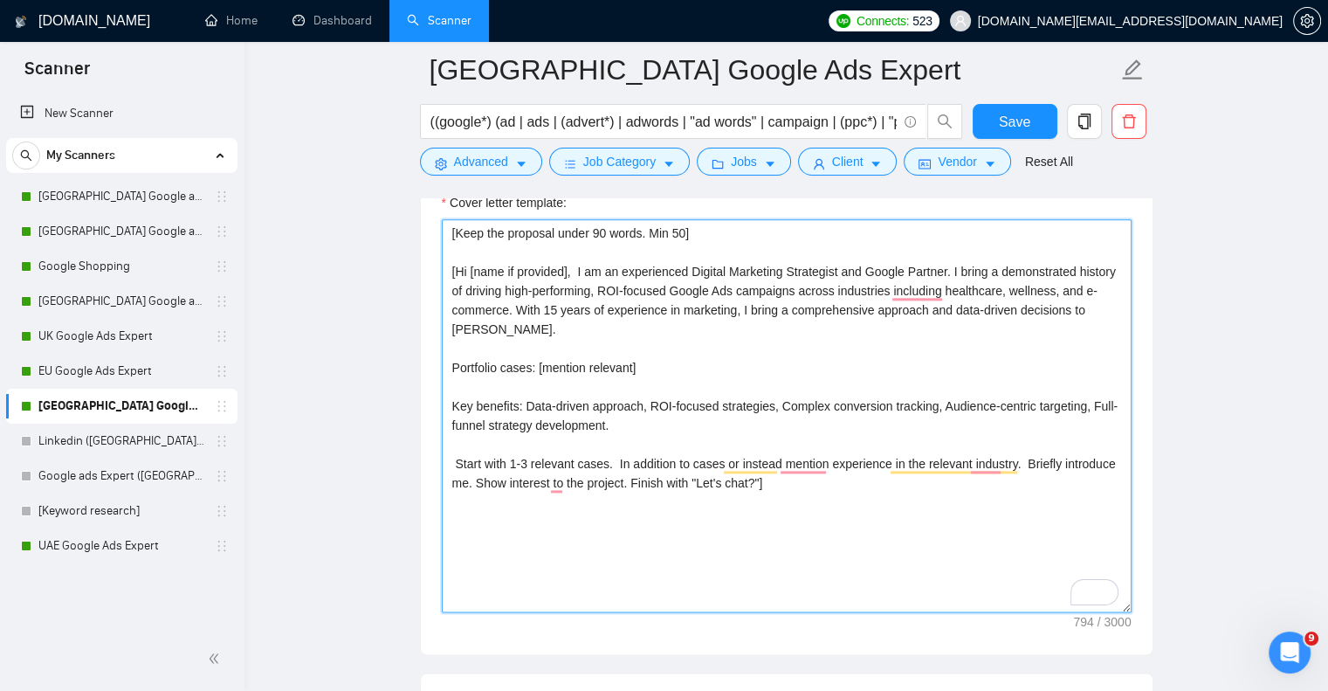
click at [445, 463] on div "Cover Letter Options Cover letter template: [Keep the proposal under 90 words. …" at bounding box center [787, 388] width 734 height 534
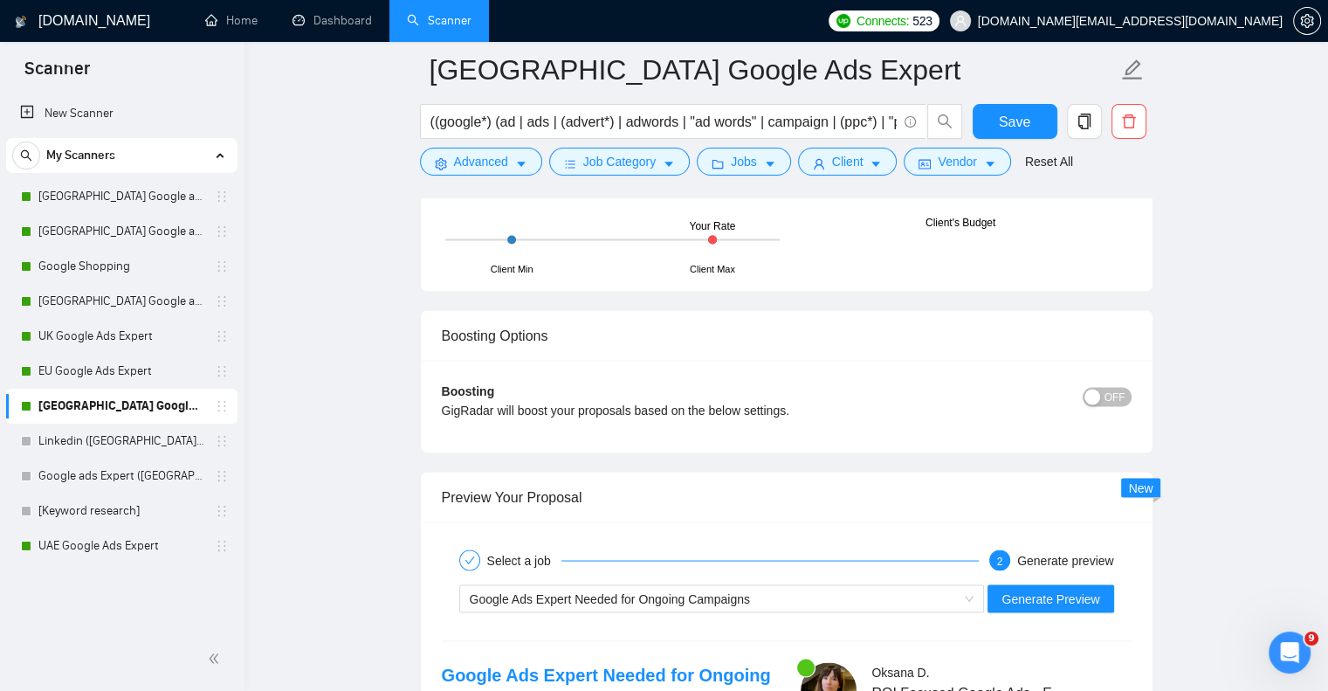
scroll to position [3231, 0]
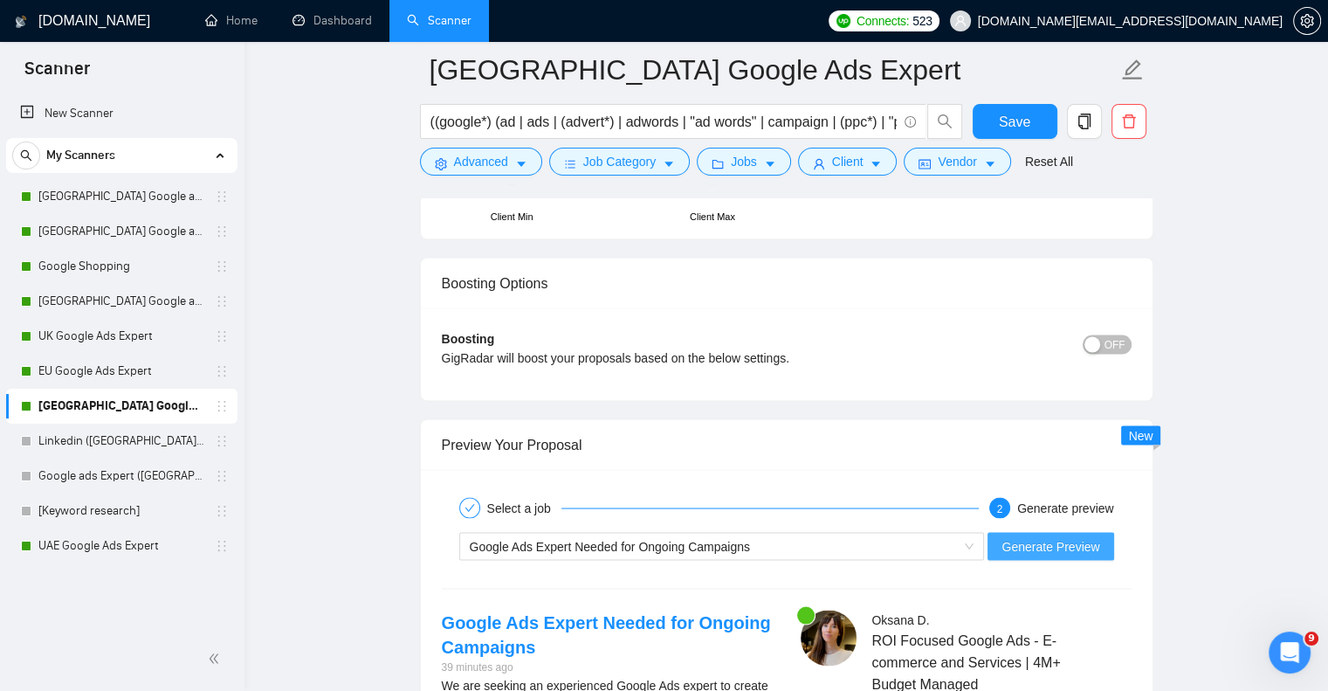
click at [1034, 544] on span "Generate Preview" at bounding box center [1051, 545] width 98 height 19
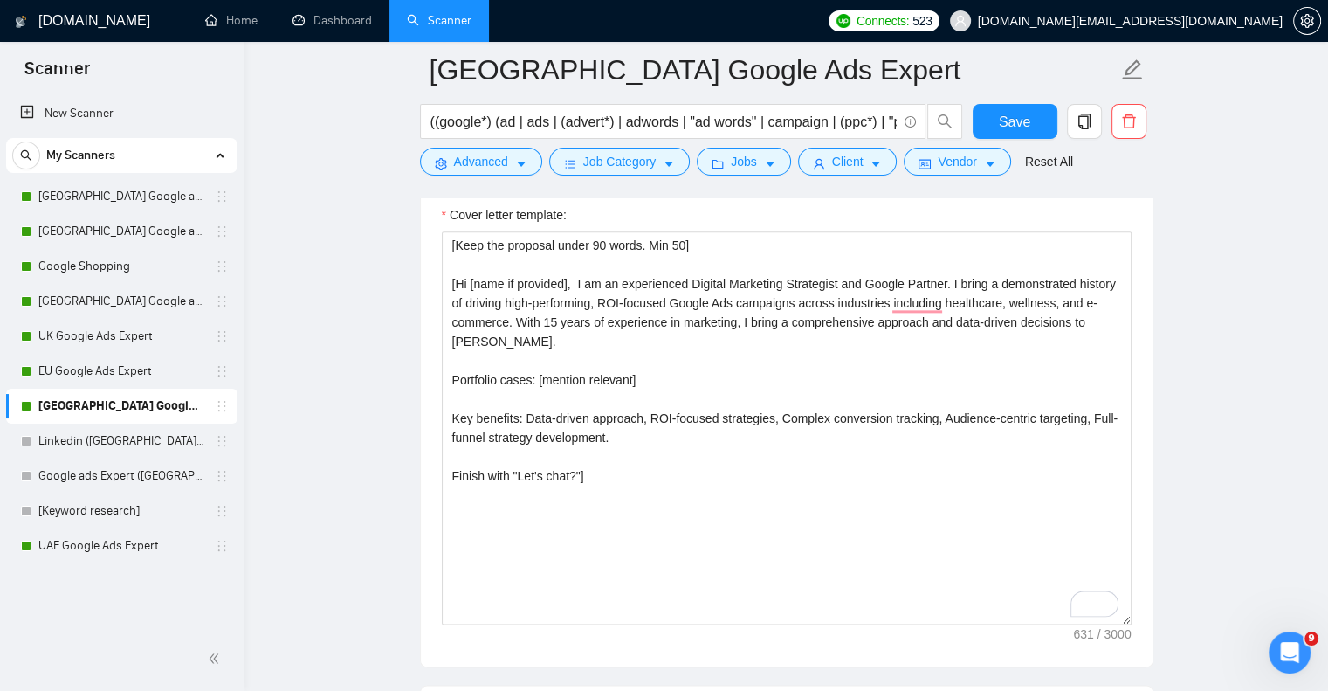
scroll to position [2083, 0]
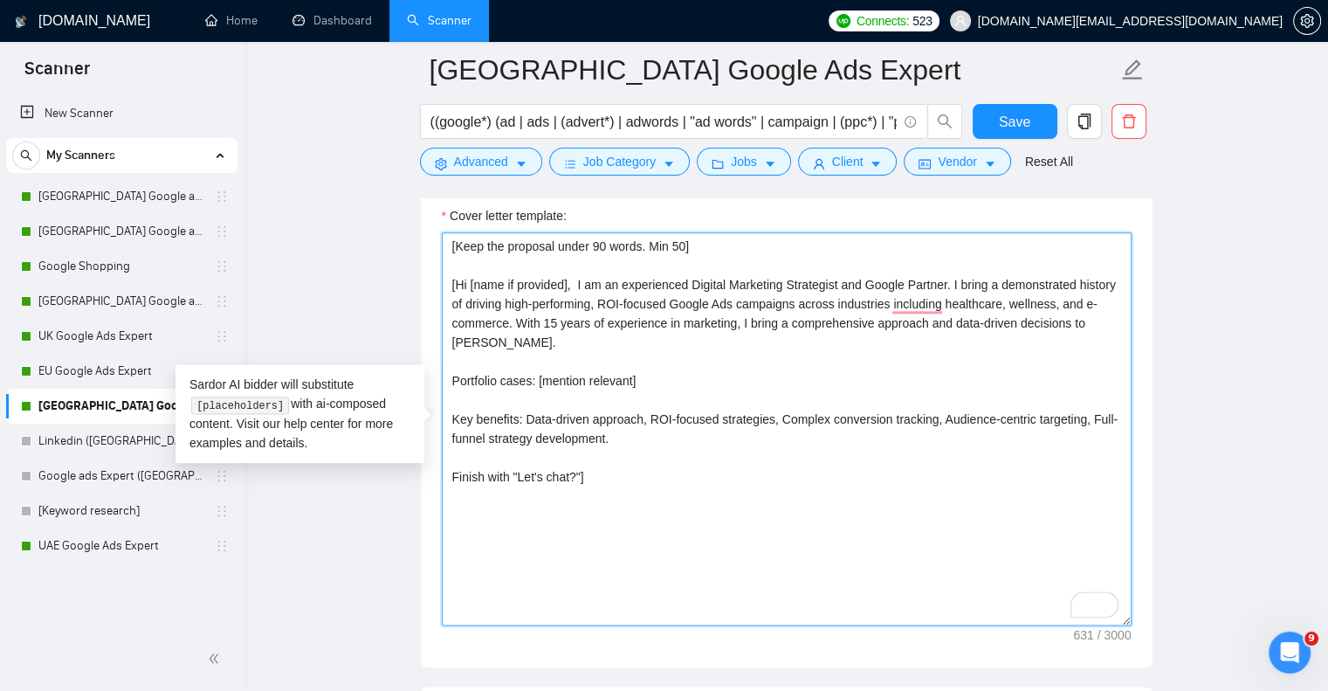
drag, startPoint x: 730, startPoint y: 279, endPoint x: 784, endPoint y: 284, distance: 54.3
click at [784, 284] on textarea "[Keep the proposal under 90 words. Min 50] [Hi [name if provided], I am an expe…" at bounding box center [787, 428] width 690 height 393
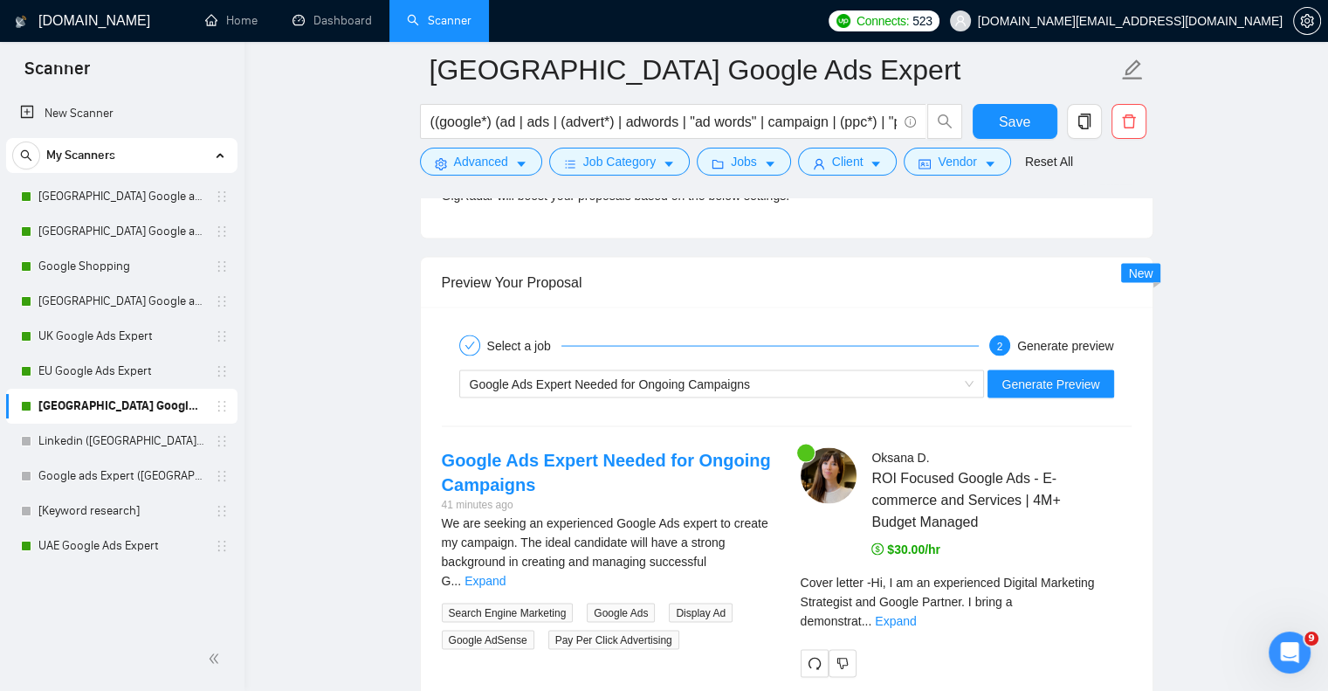
scroll to position [3567, 0]
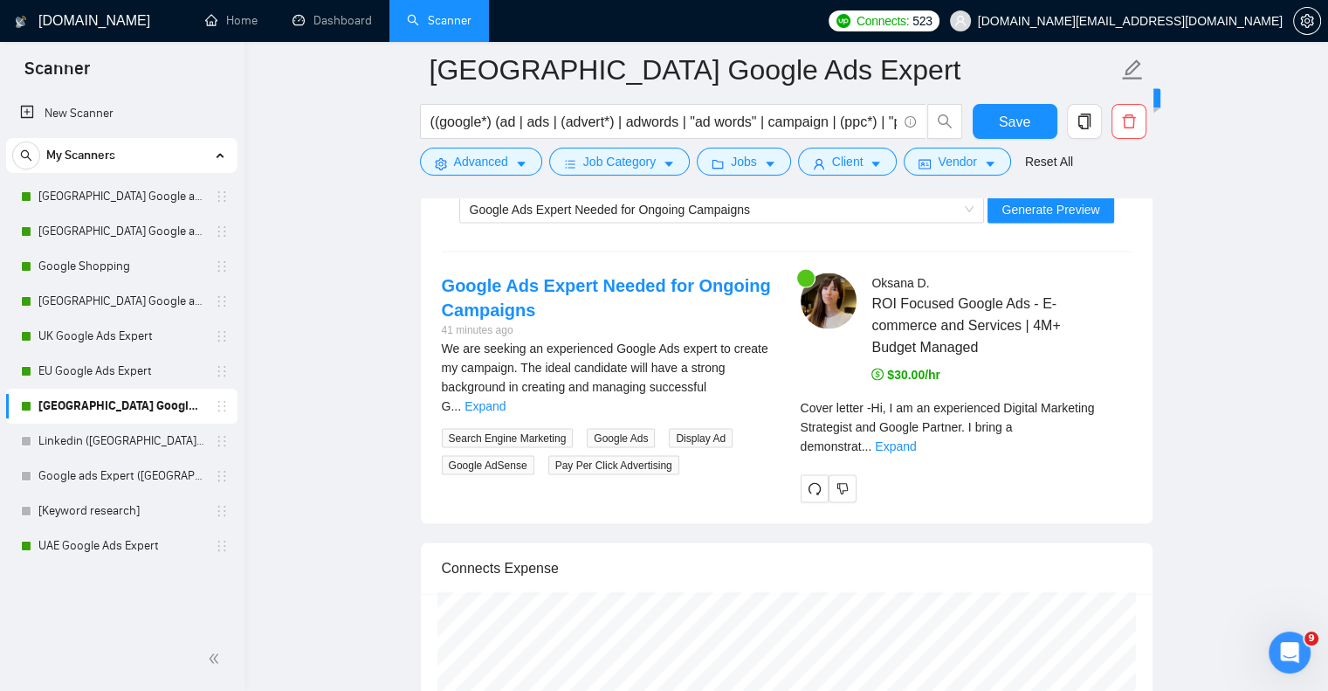
click at [1101, 412] on div "Cover letter - Hi, I am an experienced Digital Marketing Strategist and Google …" at bounding box center [966, 427] width 331 height 58
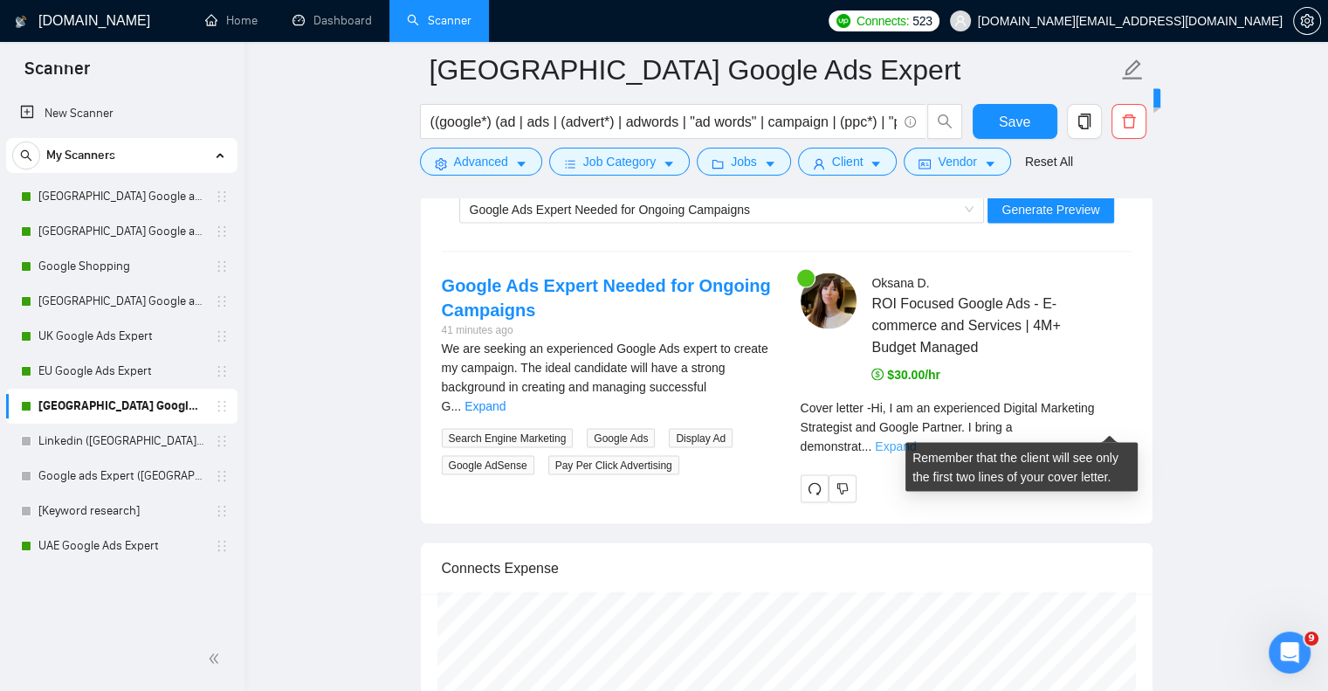
click at [916, 439] on link "Expand" at bounding box center [895, 446] width 41 height 14
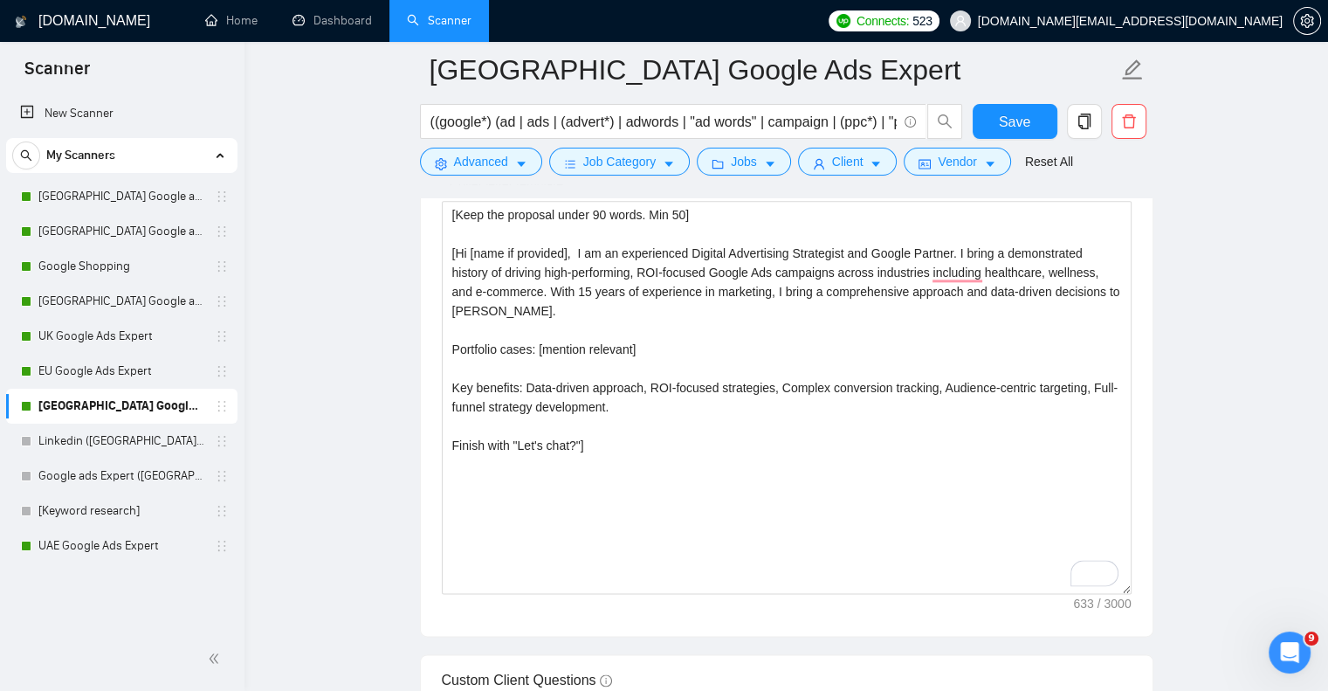
scroll to position [2083, 0]
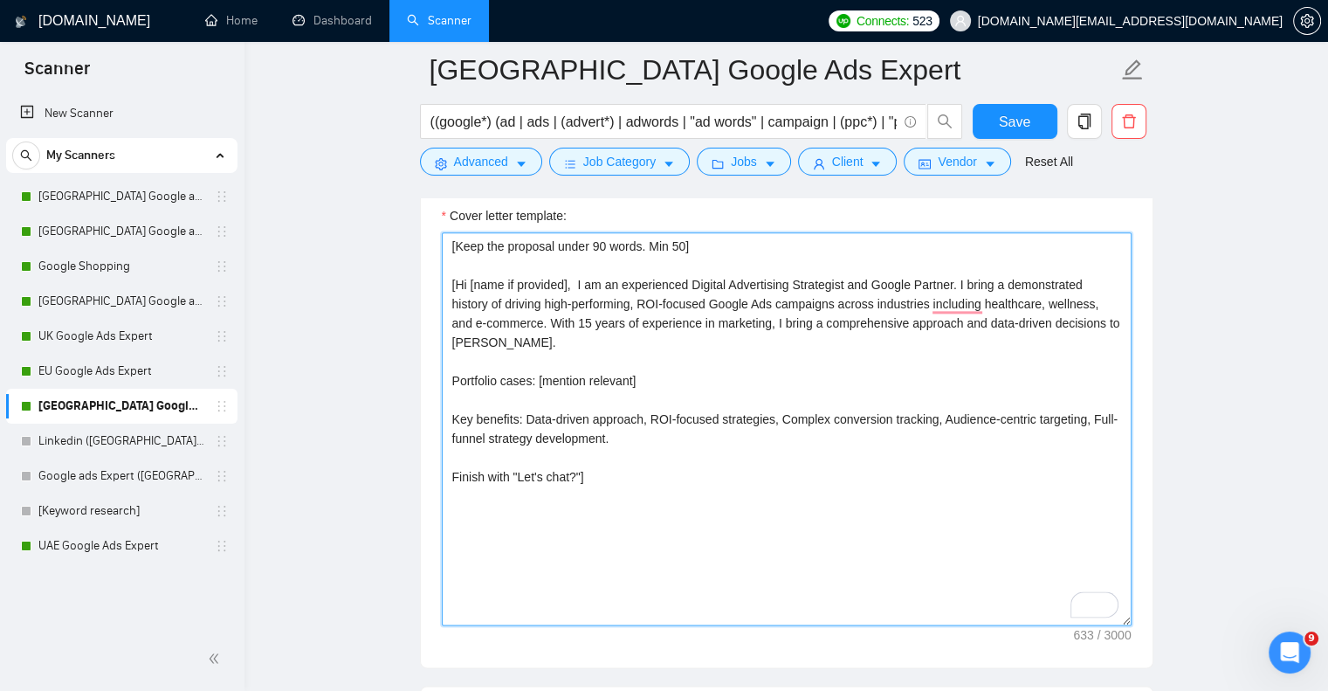
click at [628, 376] on textarea "[Keep the proposal under 90 words. Min 50] [Hi [name if provided], I am an expe…" at bounding box center [787, 428] width 690 height 393
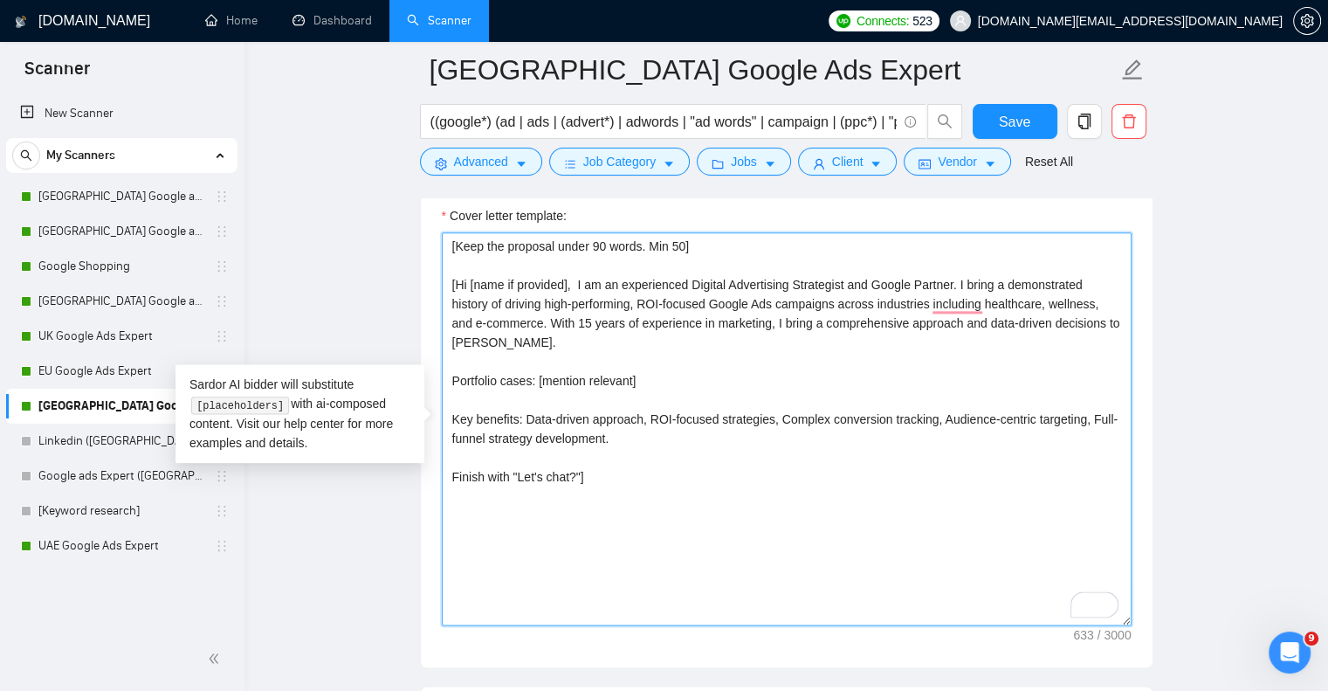
click at [631, 379] on textarea "[Keep the proposal under 90 words. Min 50] [Hi [name if provided], I am an expe…" at bounding box center [787, 428] width 690 height 393
click at [633, 333] on textarea "[Keep the proposal under 90 words. Min 50] [Hi [name if provided], I am an expe…" at bounding box center [787, 428] width 690 height 393
paste textarea "My experience allows me to understand the bigger business picture, ensuring tha…"
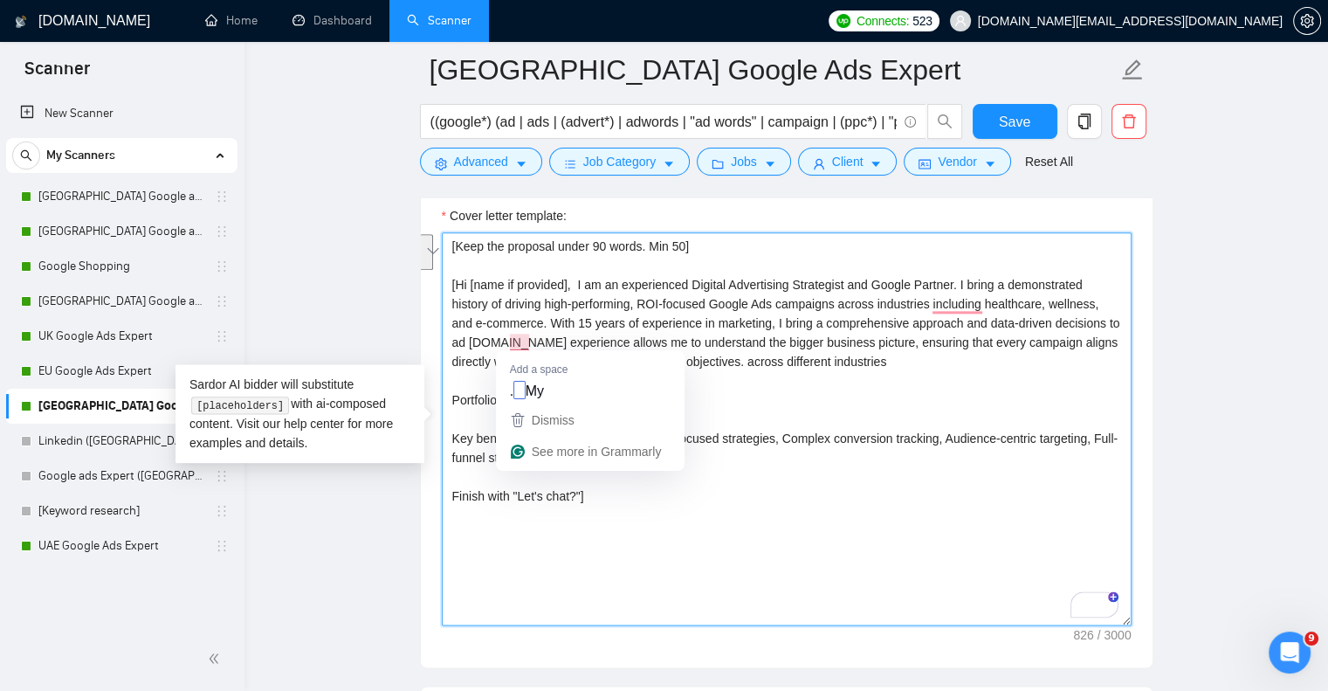
drag, startPoint x: 513, startPoint y: 335, endPoint x: 940, endPoint y: 379, distance: 428.4
click at [940, 379] on textarea "[Keep the proposal under 90 words. Min 50] [Hi [name if provided], I am an expe…" at bounding box center [787, 428] width 690 height 393
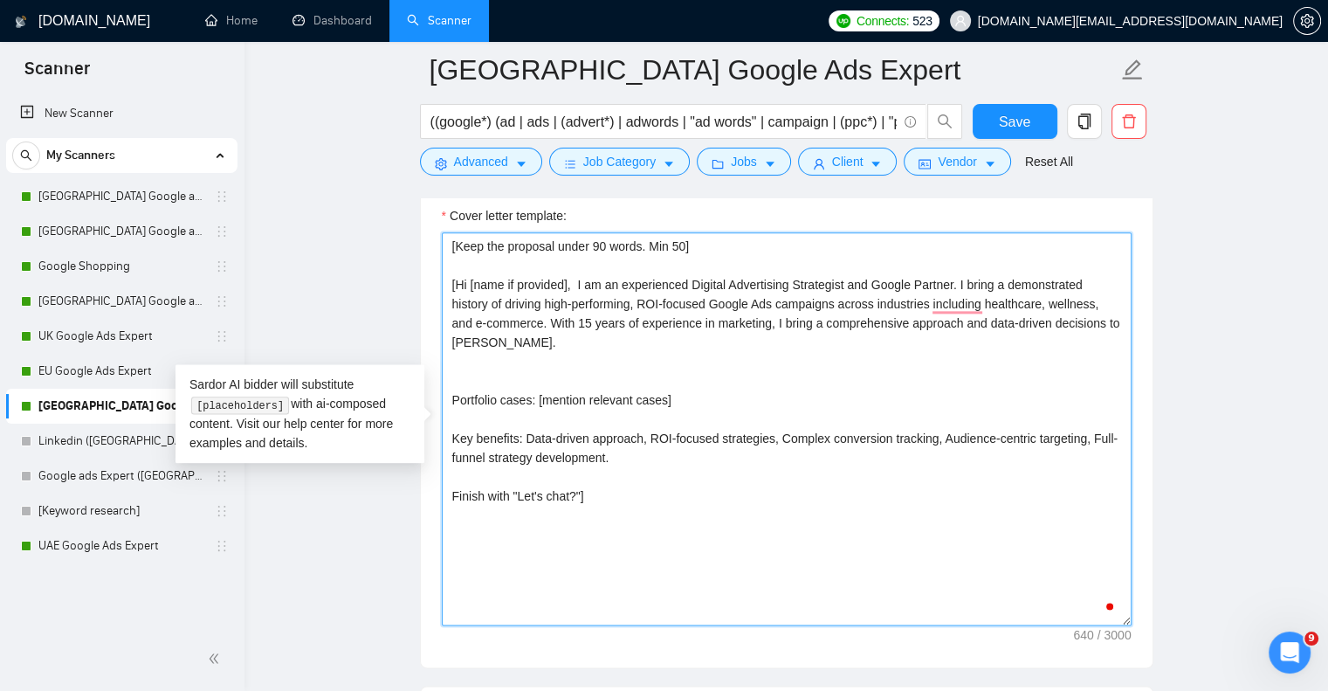
paste textarea "who not only drives high-performing, ROI-focused campaigns but also brings a 15…"
type textarea "[Keep the proposal under 90 words. Min 50] [Hi [name if provided], I am an expe…"
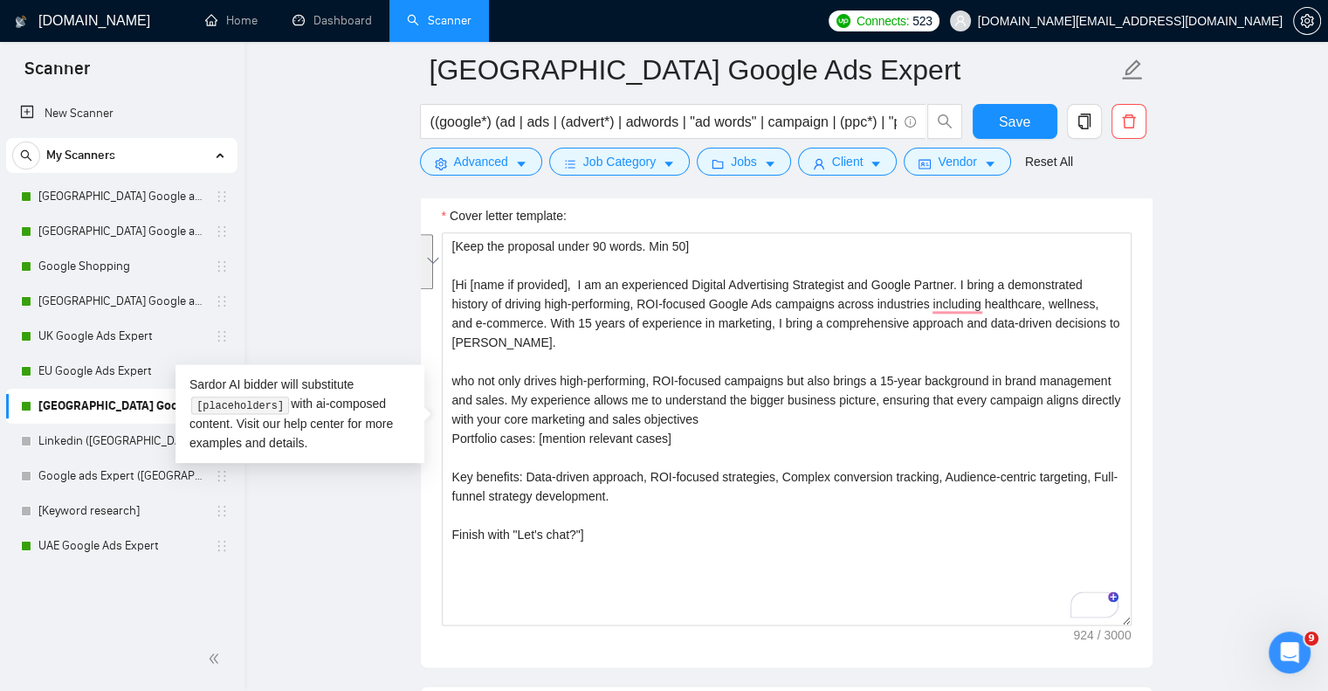
drag, startPoint x: 723, startPoint y: 421, endPoint x: 427, endPoint y: 380, distance: 298.9
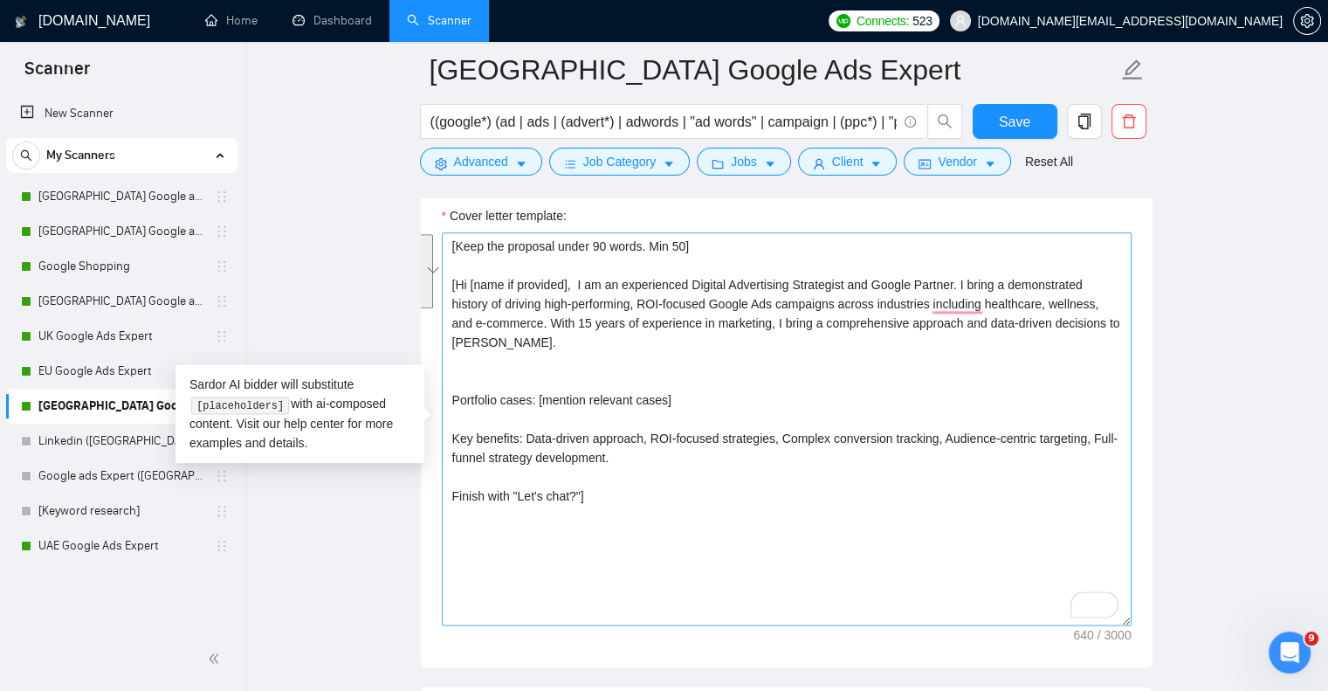
drag, startPoint x: 569, startPoint y: 334, endPoint x: 952, endPoint y: 280, distance: 386.3
click at [952, 280] on textarea "[Keep the proposal under 90 words. Min 50] [Hi [name if provided], I am an expe…" at bounding box center [787, 428] width 690 height 393
click at [949, 279] on textarea "[Keep the proposal under 90 words. Min 50] [Hi [name if provided], I am an expe…" at bounding box center [787, 428] width 690 height 393
click at [603, 337] on textarea "[Keep the proposal under 90 words. Min 50] [Hi [name if provided], I am an expe…" at bounding box center [787, 428] width 690 height 393
drag, startPoint x: 536, startPoint y: 397, endPoint x: 433, endPoint y: 401, distance: 103.1
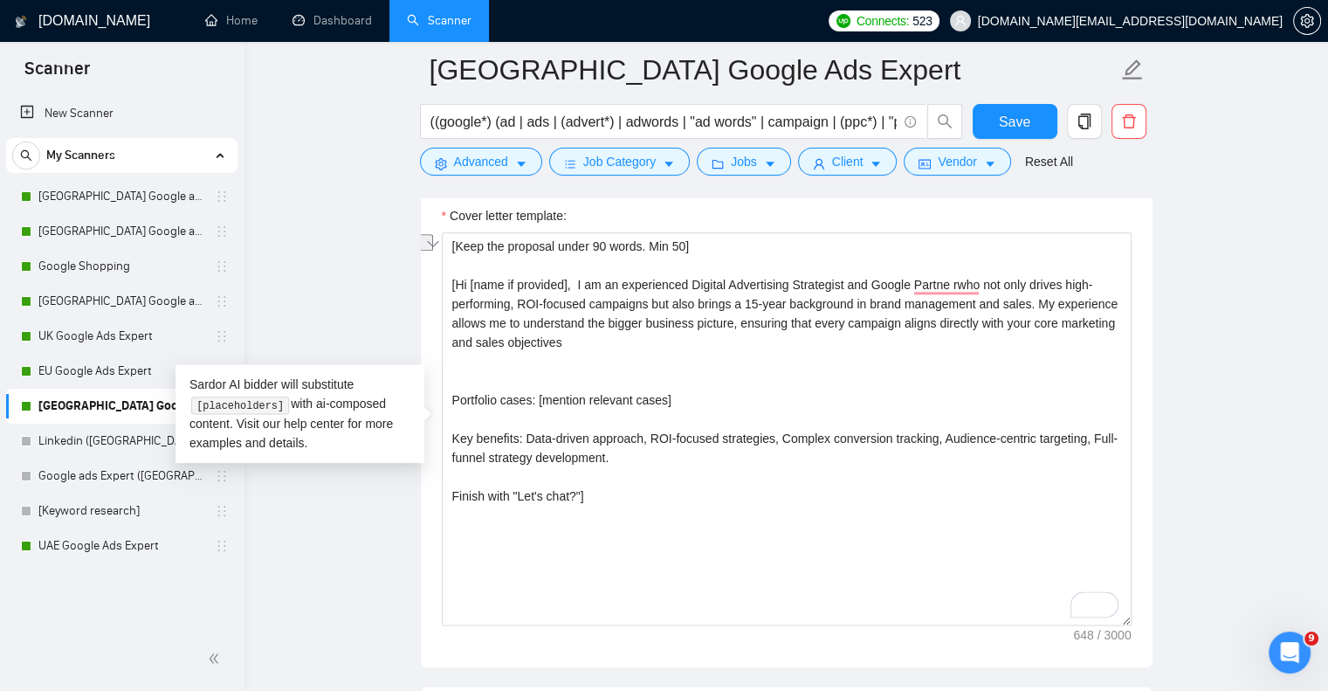
click at [527, 362] on textarea "[Keep the proposal under 90 words. Min 50] [Hi [name if provided], I am an expe…" at bounding box center [787, 428] width 690 height 393
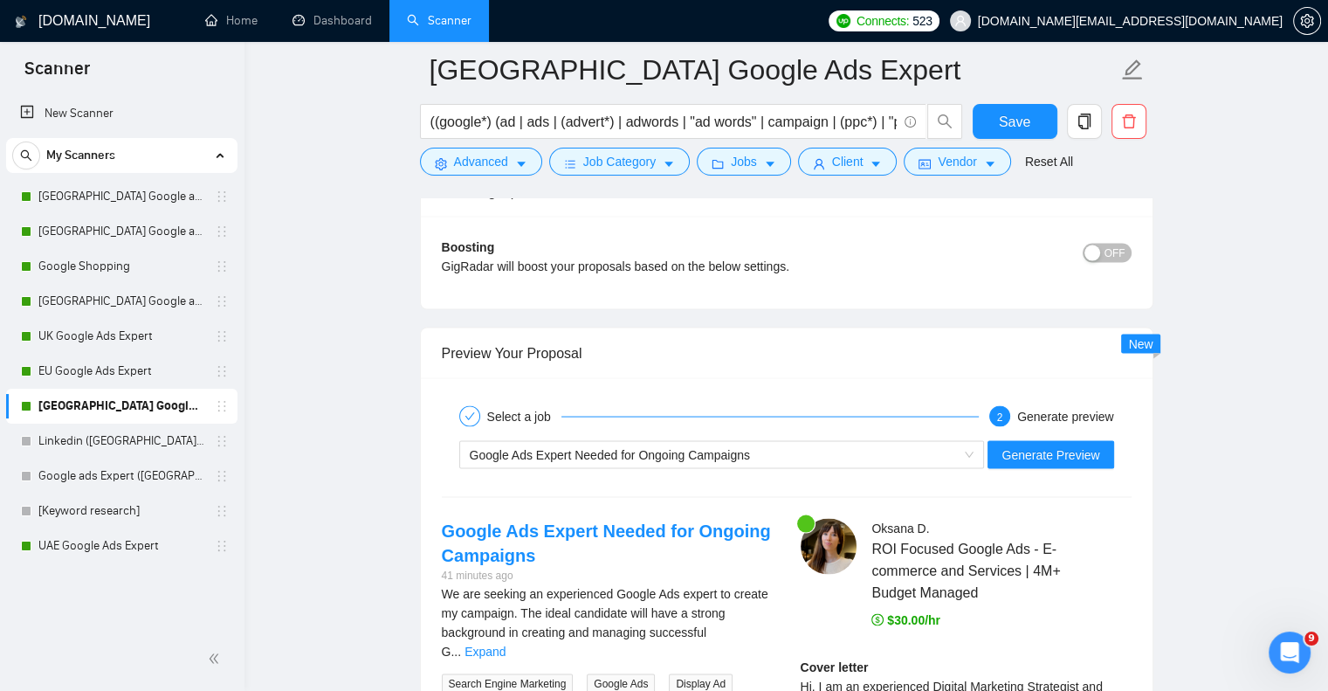
scroll to position [3480, 0]
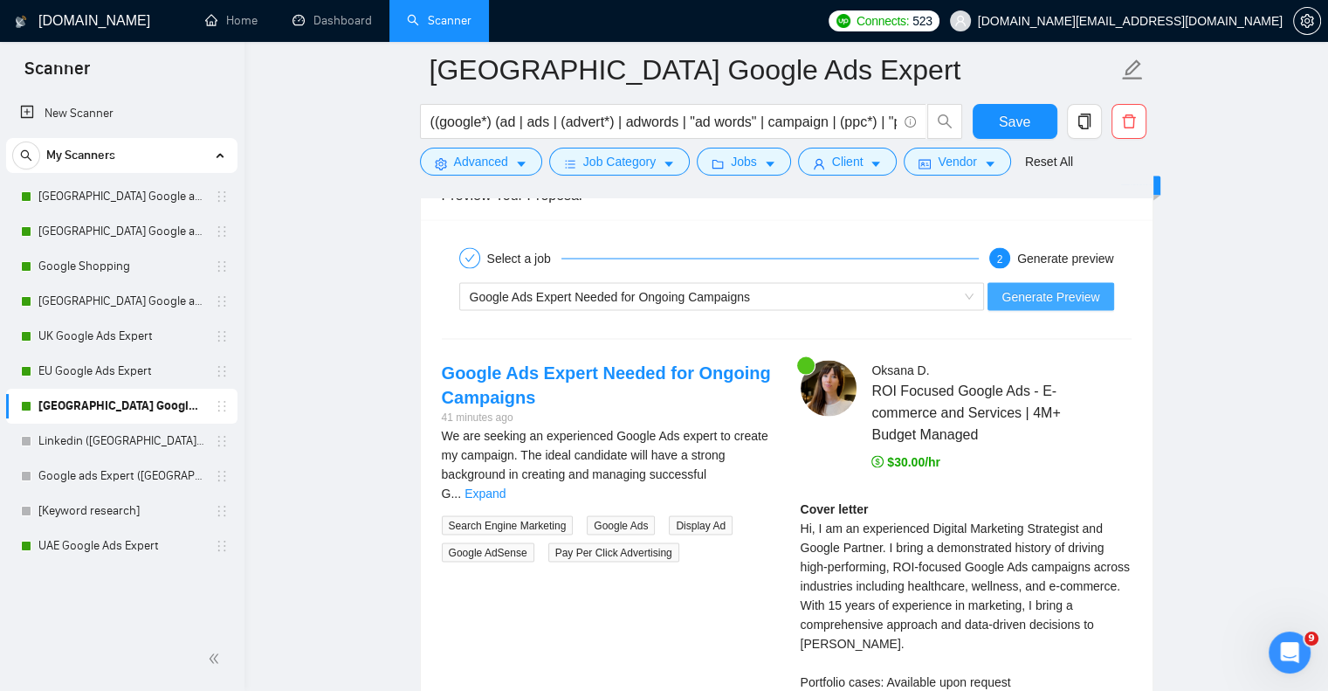
type textarea "[Keep the proposal under 90 words. Min 50] [Hi [name if provided], I am an expe…"
click at [1075, 300] on span "Generate Preview" at bounding box center [1051, 296] width 98 height 19
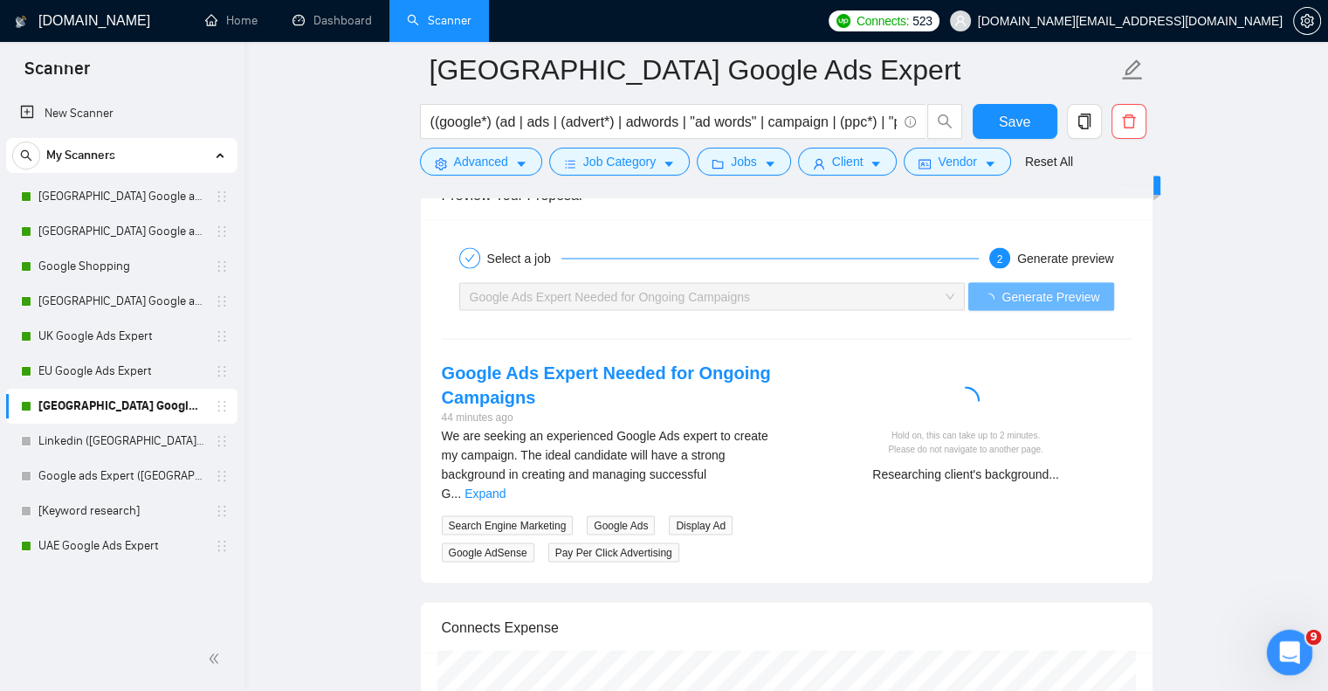
click at [1297, 651] on icon "Open Intercom Messenger" at bounding box center [1287, 650] width 29 height 29
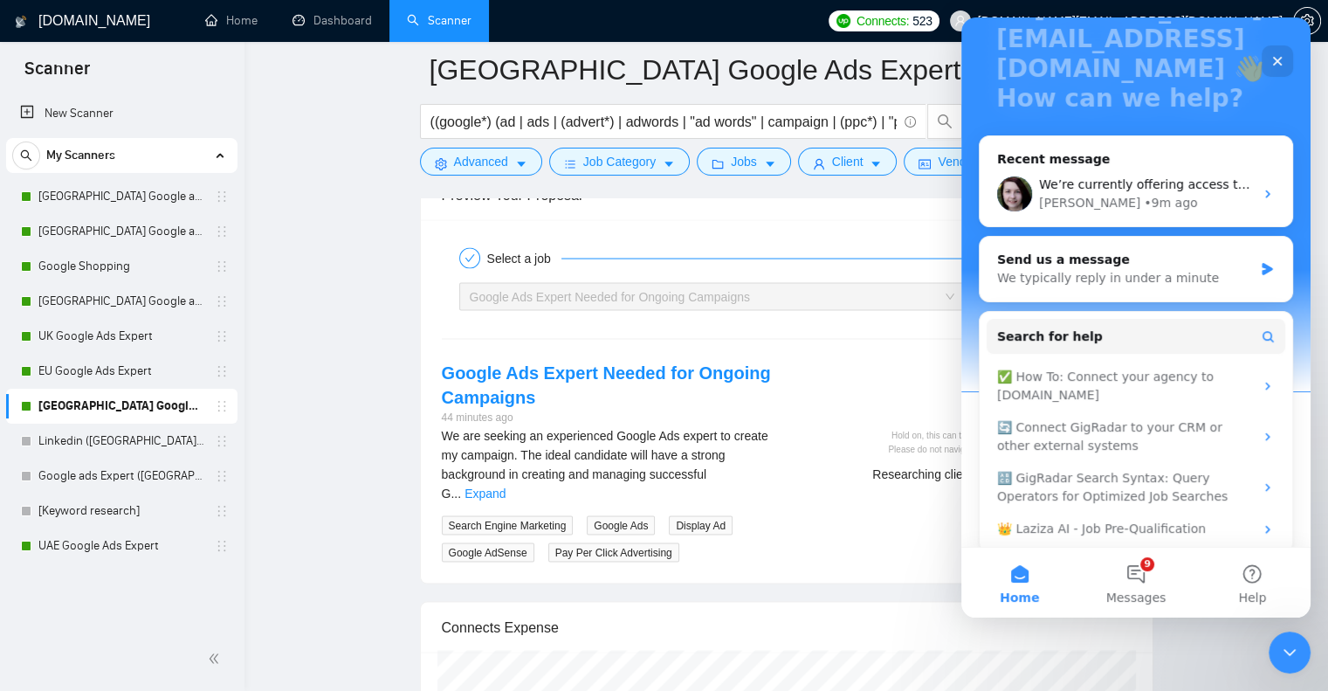
scroll to position [160, 0]
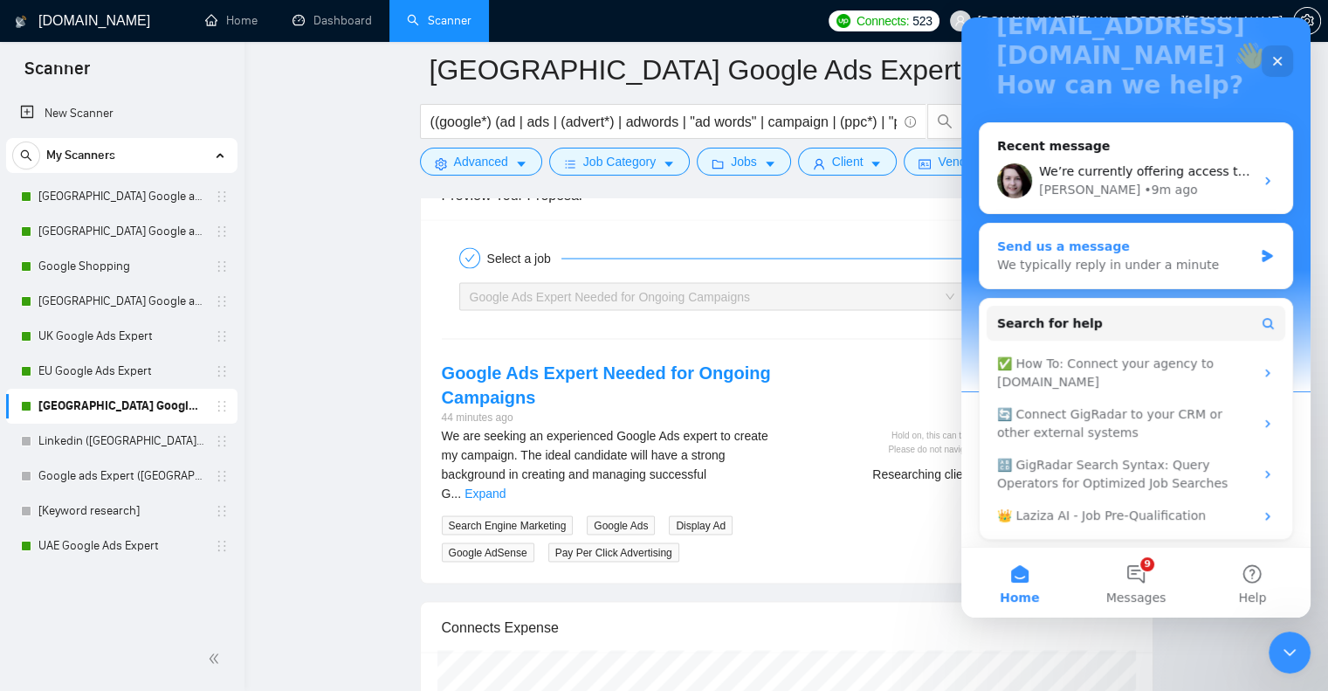
click at [1121, 238] on div "Send us a message" at bounding box center [1125, 247] width 256 height 18
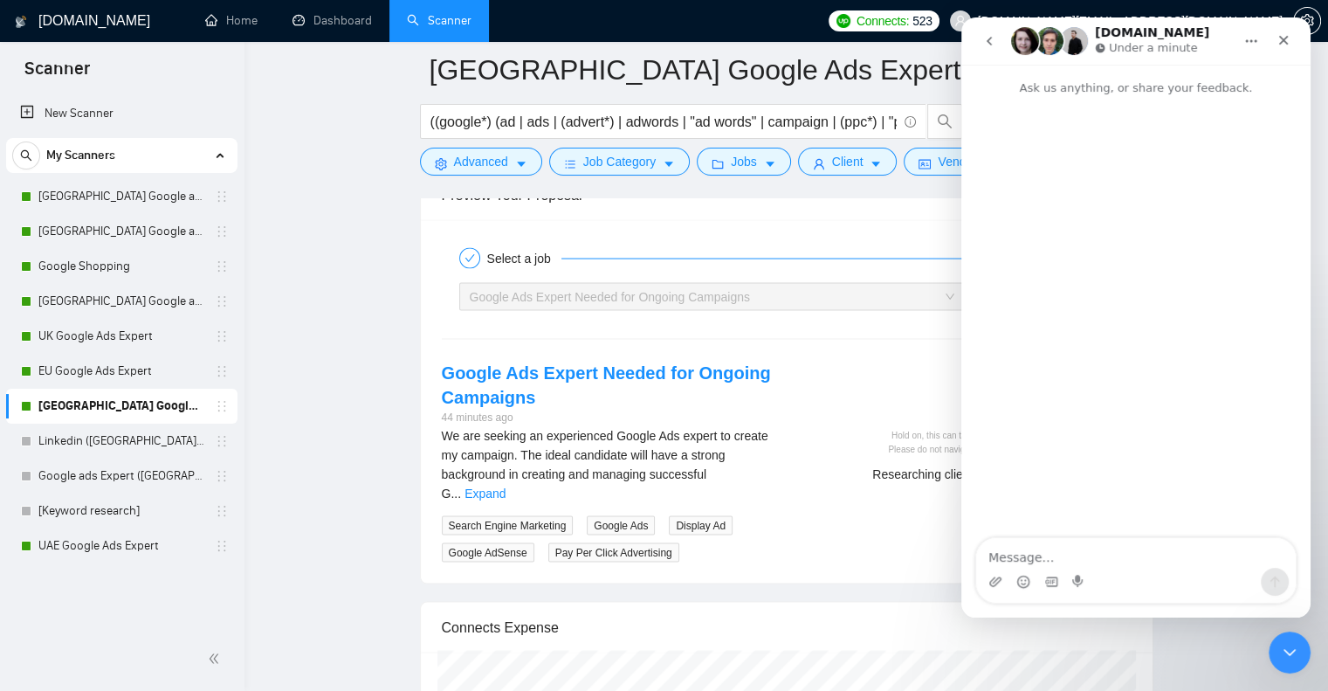
scroll to position [0, 0]
click at [1141, 548] on textarea "Message…" at bounding box center [1136, 553] width 320 height 30
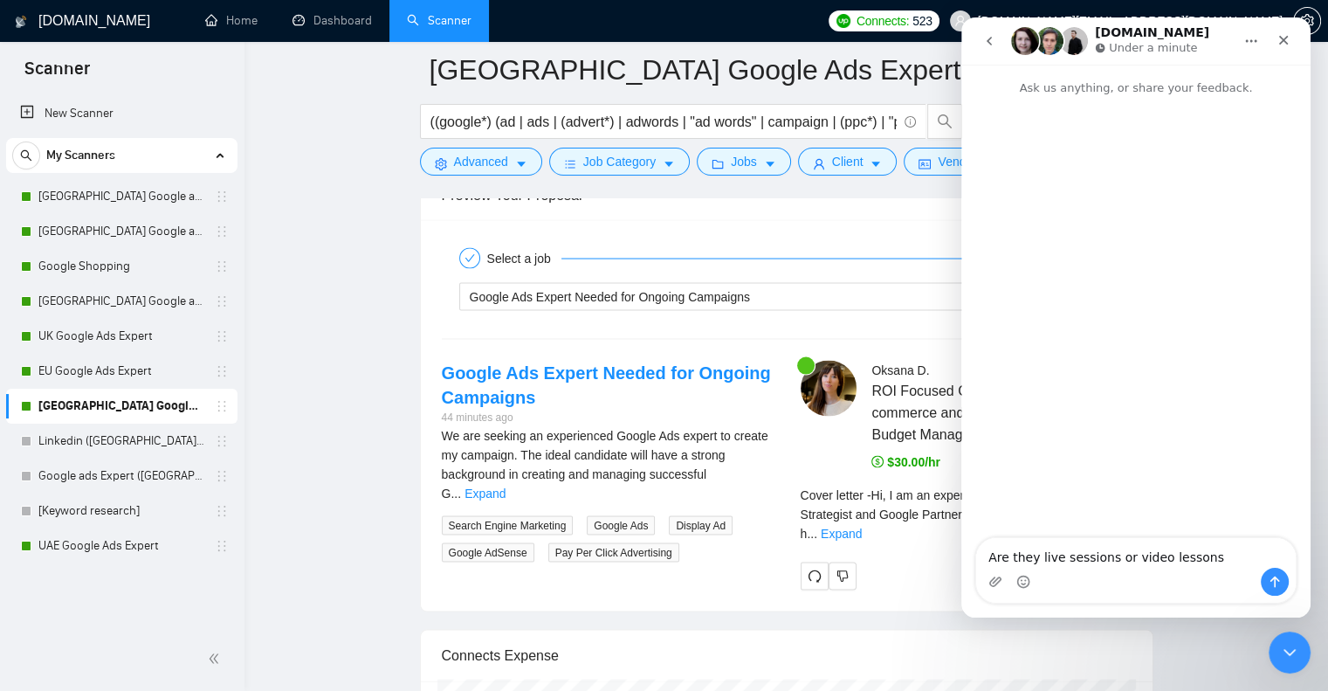
type textarea "Are they live sessions or video lessons?"
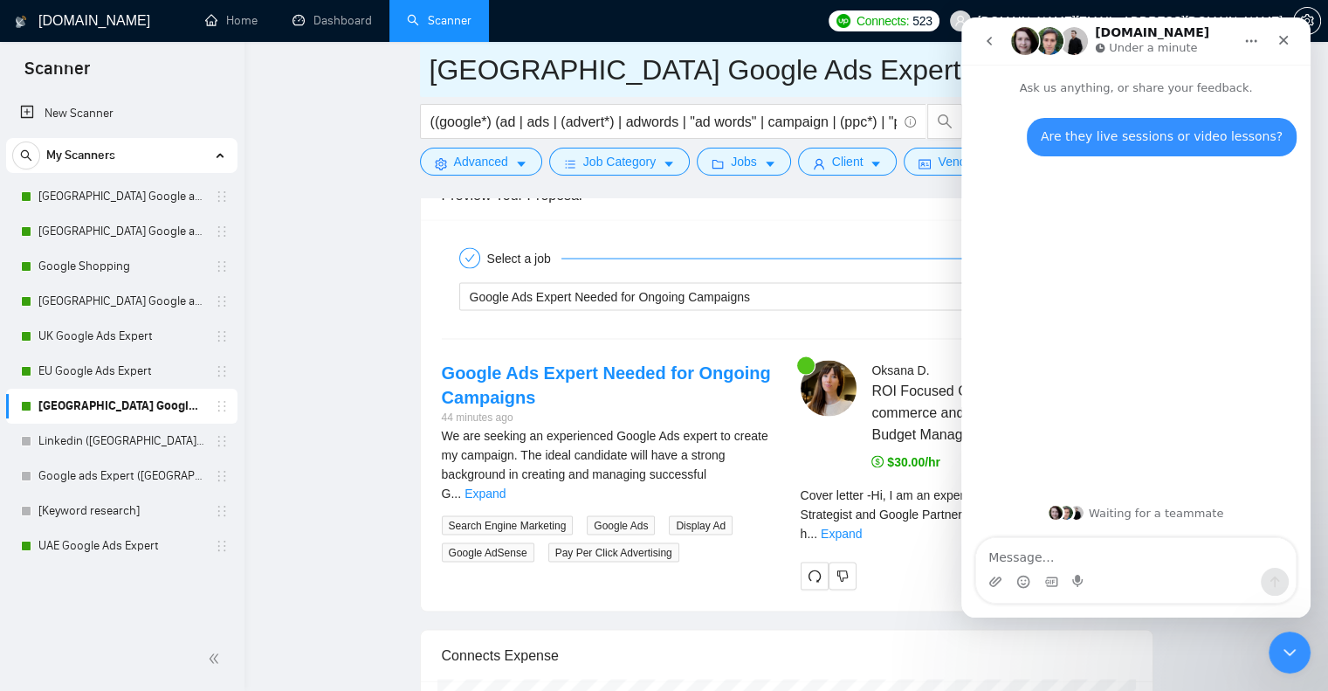
click at [844, 60] on input "[GEOGRAPHIC_DATA] Google Ads Expert" at bounding box center [774, 70] width 688 height 44
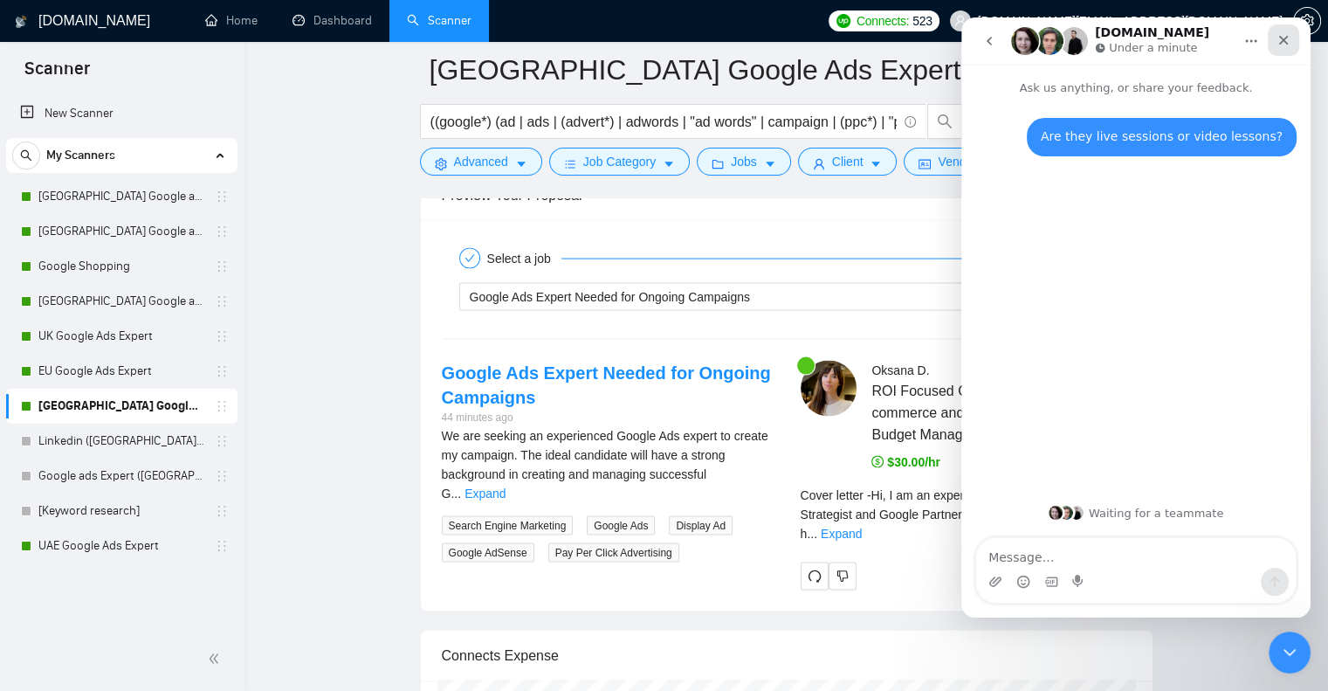
drag, startPoint x: 2250, startPoint y: 54, endPoint x: 1288, endPoint y: 36, distance: 961.7
click at [1288, 36] on icon "Close" at bounding box center [1284, 40] width 14 height 14
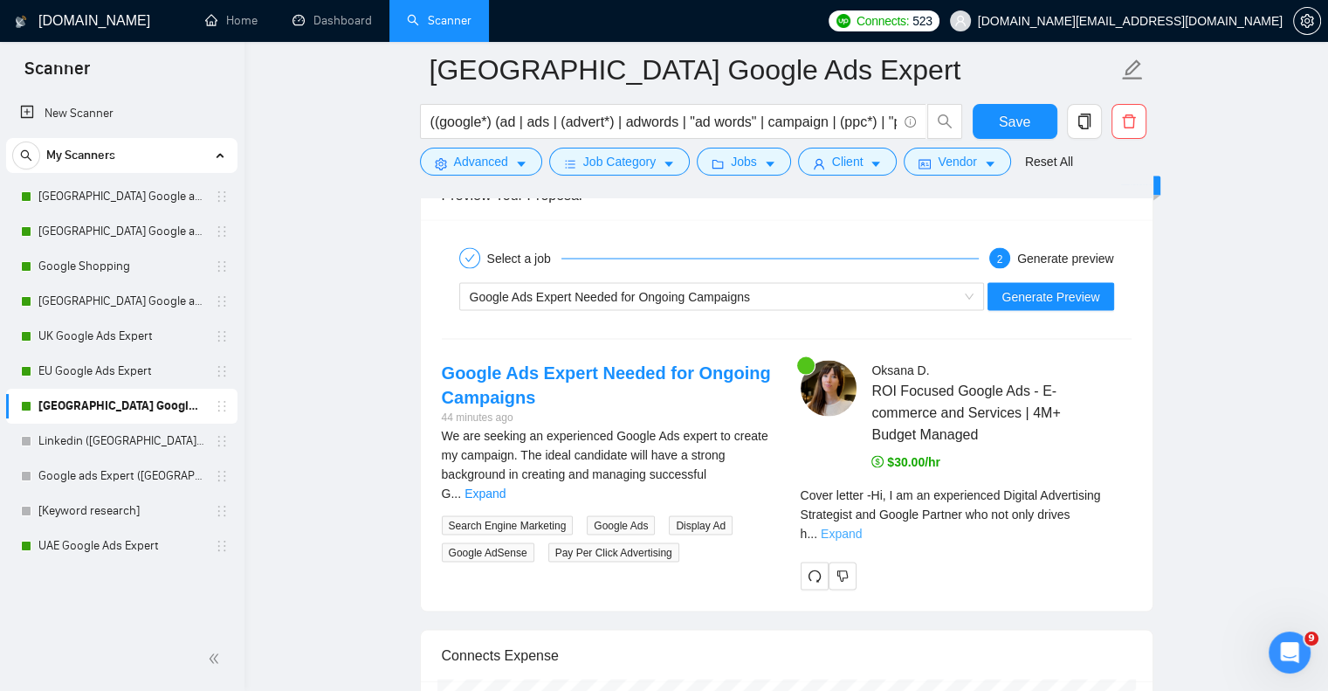
click at [862, 527] on link "Expand" at bounding box center [841, 534] width 41 height 14
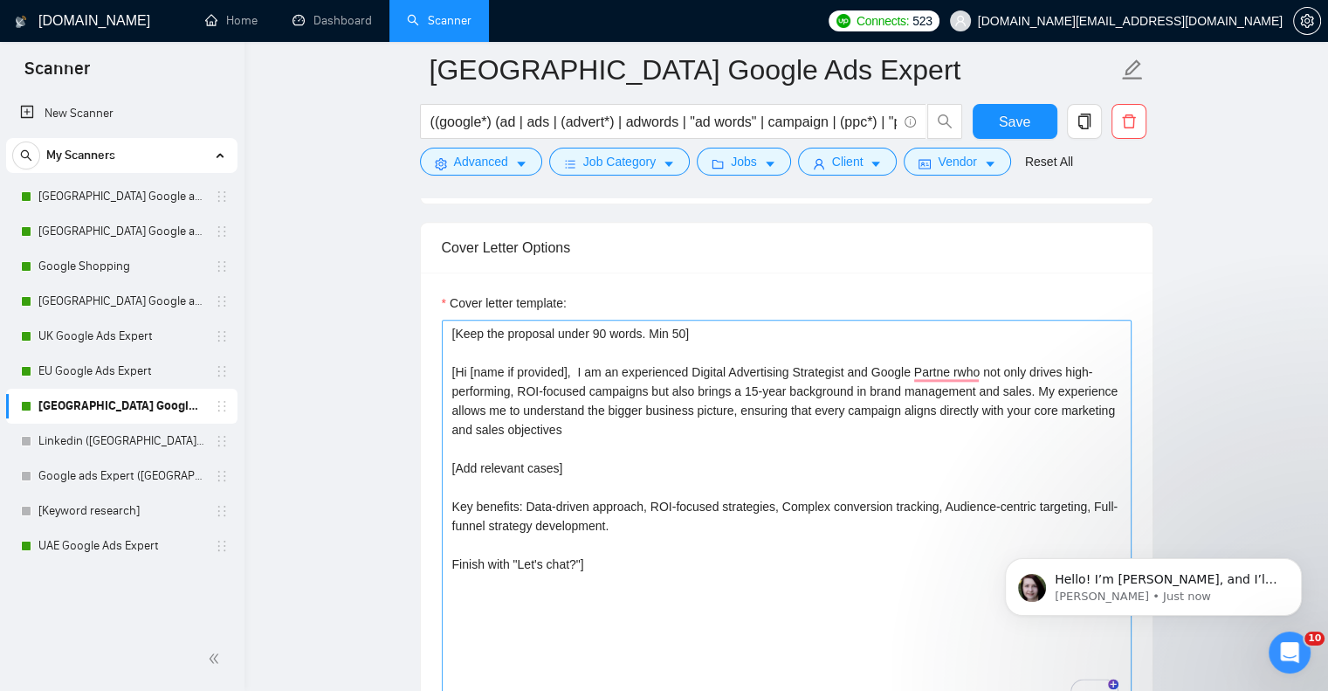
scroll to position [32, 0]
click at [482, 464] on textarea "[Keep the proposal under 90 words. Min 50] [Hi [name if provided], I am an expe…" at bounding box center [787, 516] width 690 height 393
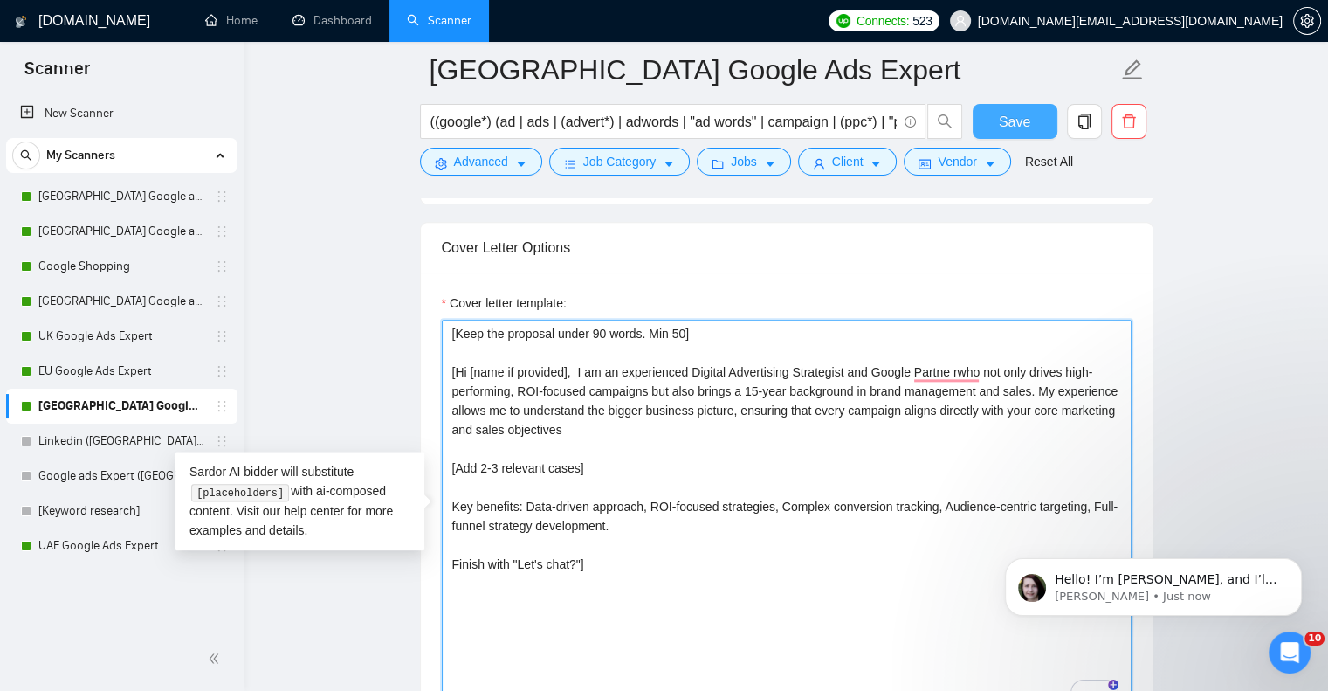
type textarea "[Keep the proposal under 90 words. Min 50] [Hi [name if provided], I am an expe…"
click at [1024, 116] on span "Save" at bounding box center [1014, 122] width 31 height 22
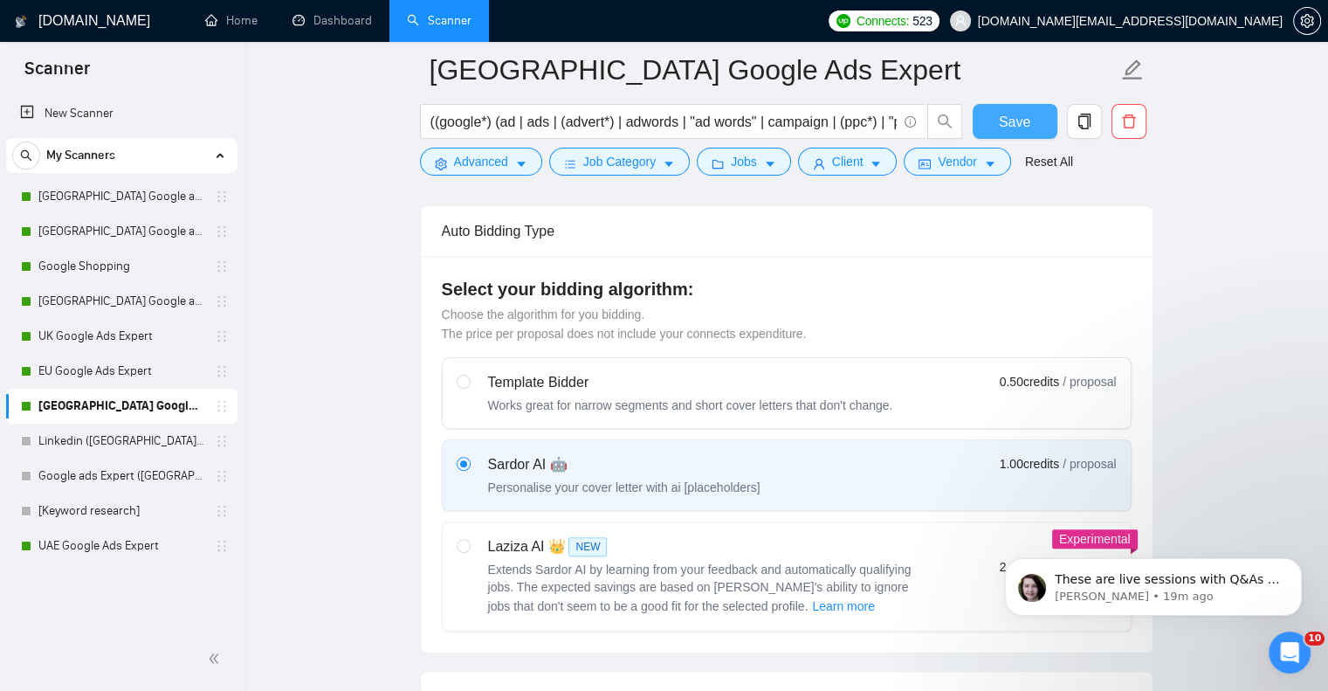
scroll to position [128, 0]
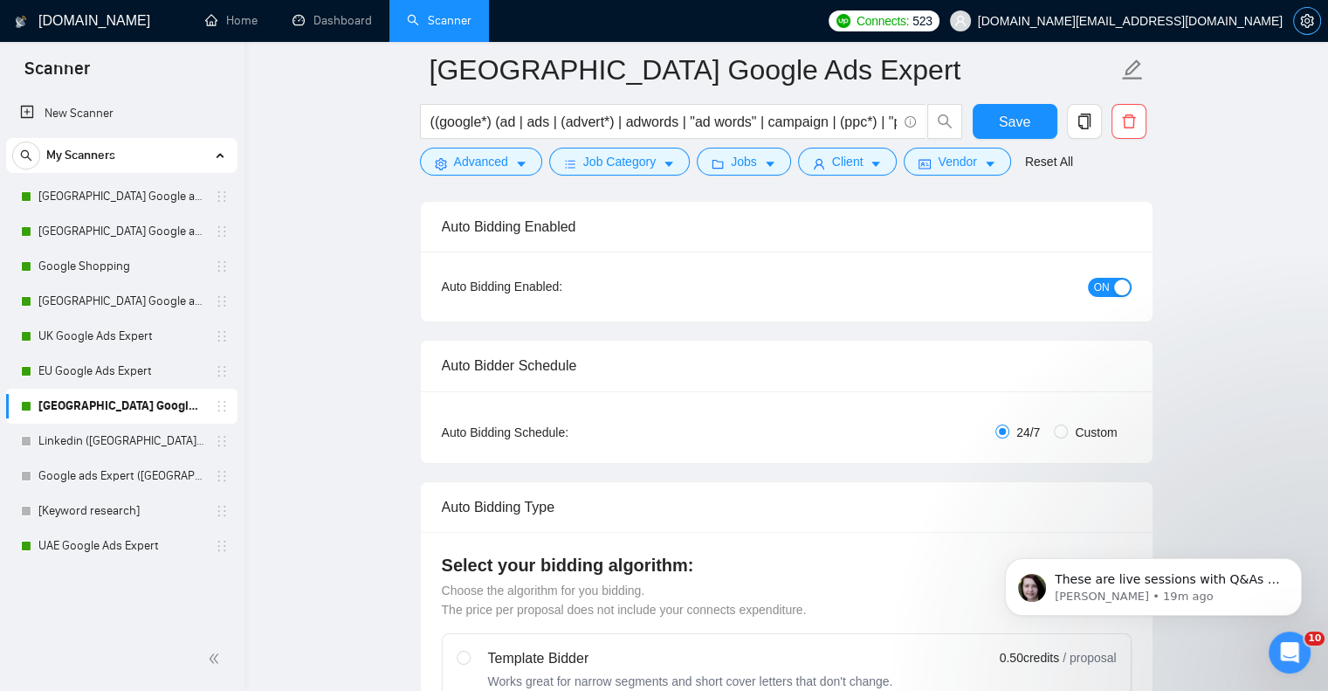
click at [1310, 18] on icon "setting" at bounding box center [1307, 21] width 14 height 14
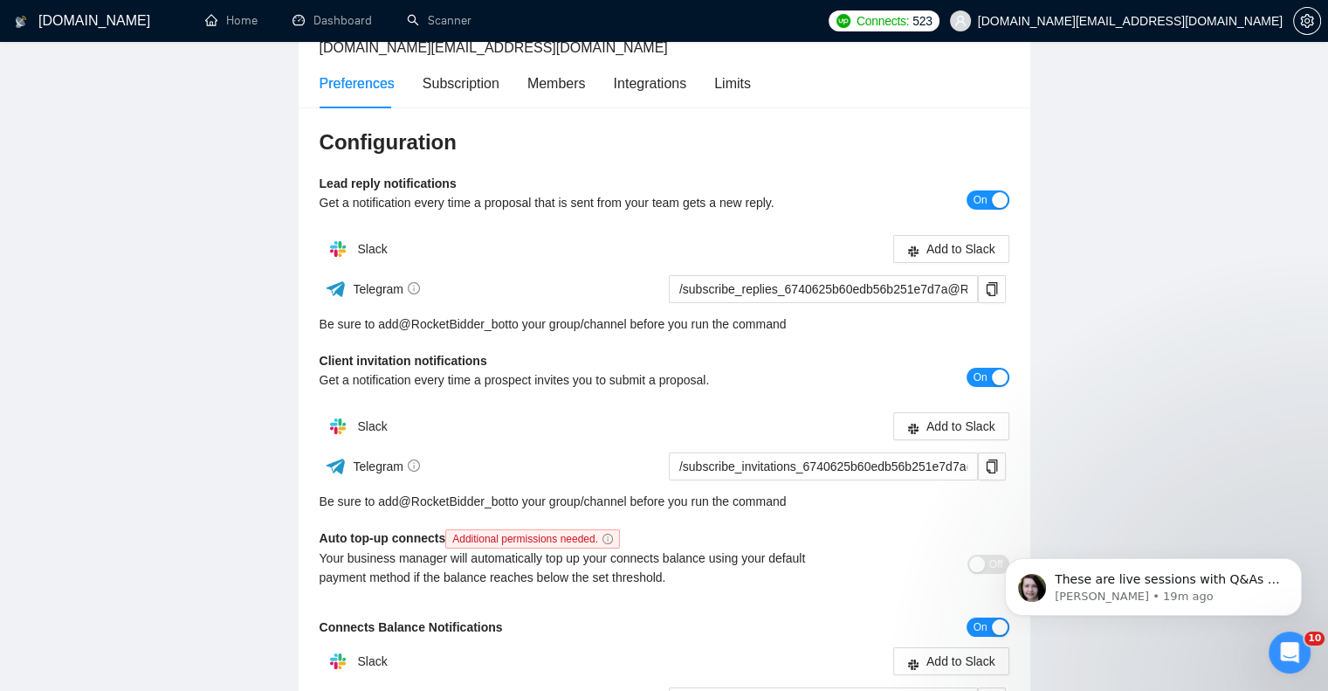
click at [1233, 212] on main "Team Settings odidenko.marketing@gmail.com Preferences Subscription Members Int…" at bounding box center [664, 402] width 1272 height 921
